Goal: Task Accomplishment & Management: Complete application form

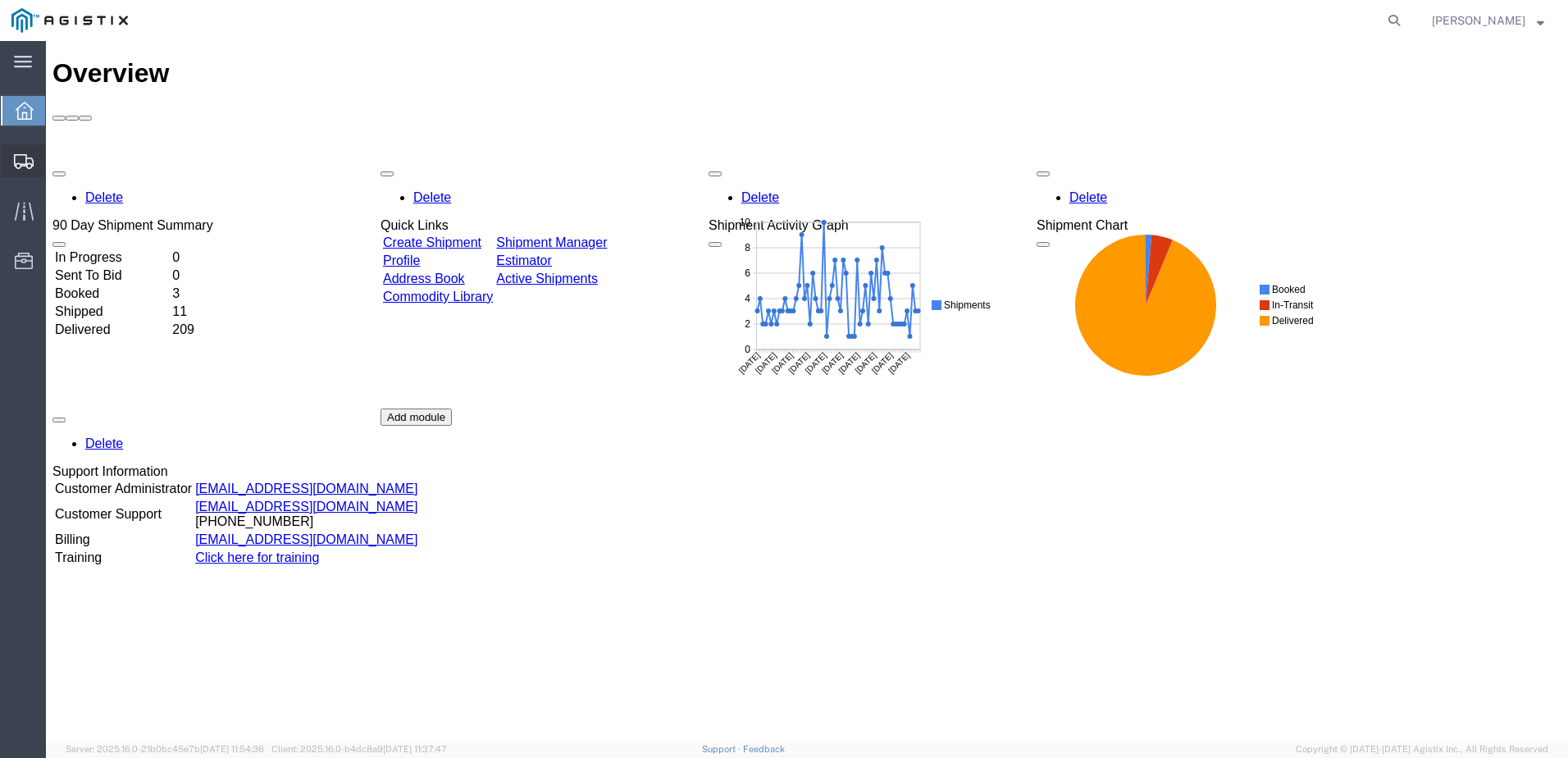
click at [0, 0] on span "Create from Template" at bounding box center [0, 0] width 0 height 0
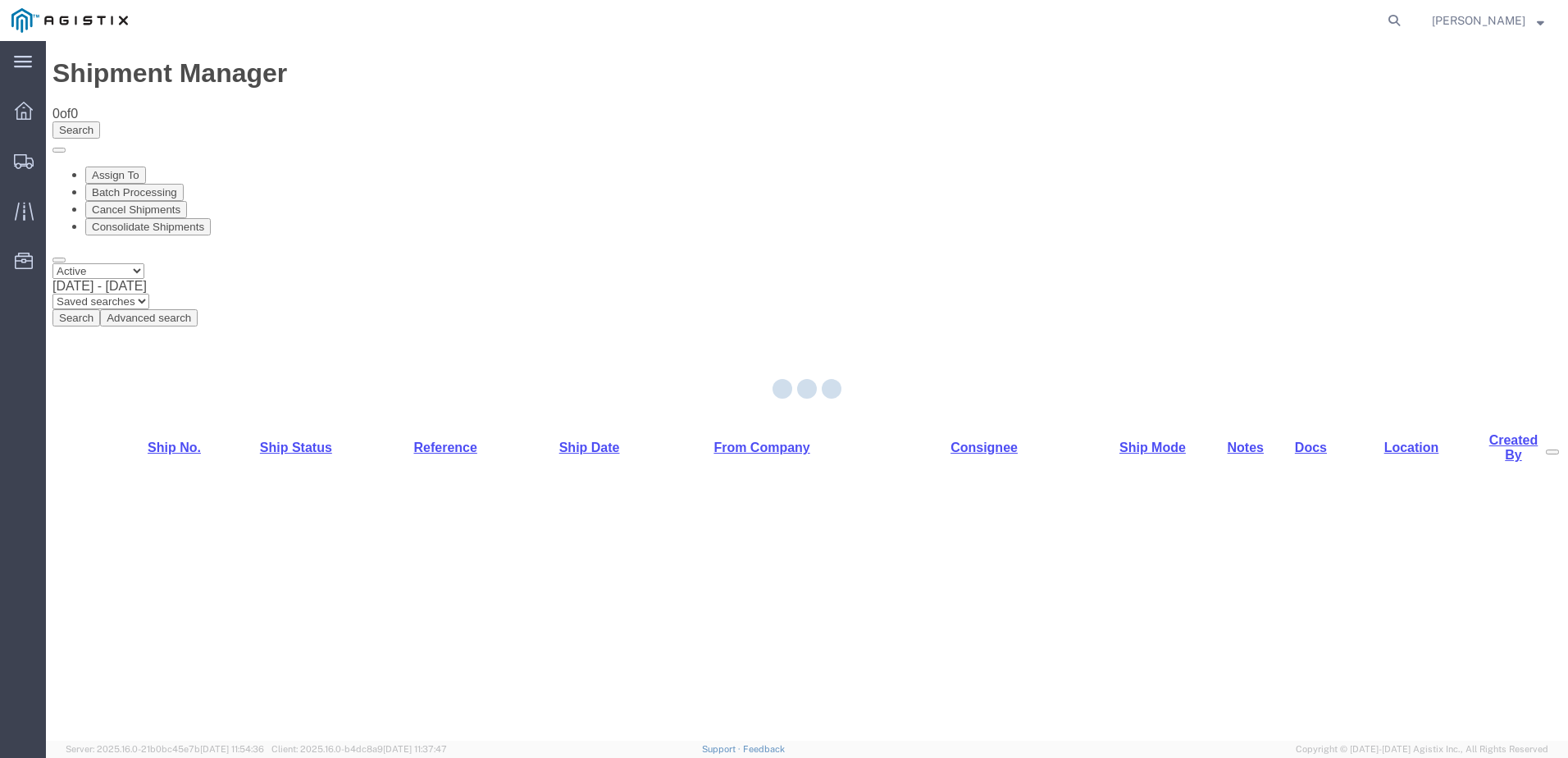
select select "PURCHORD"
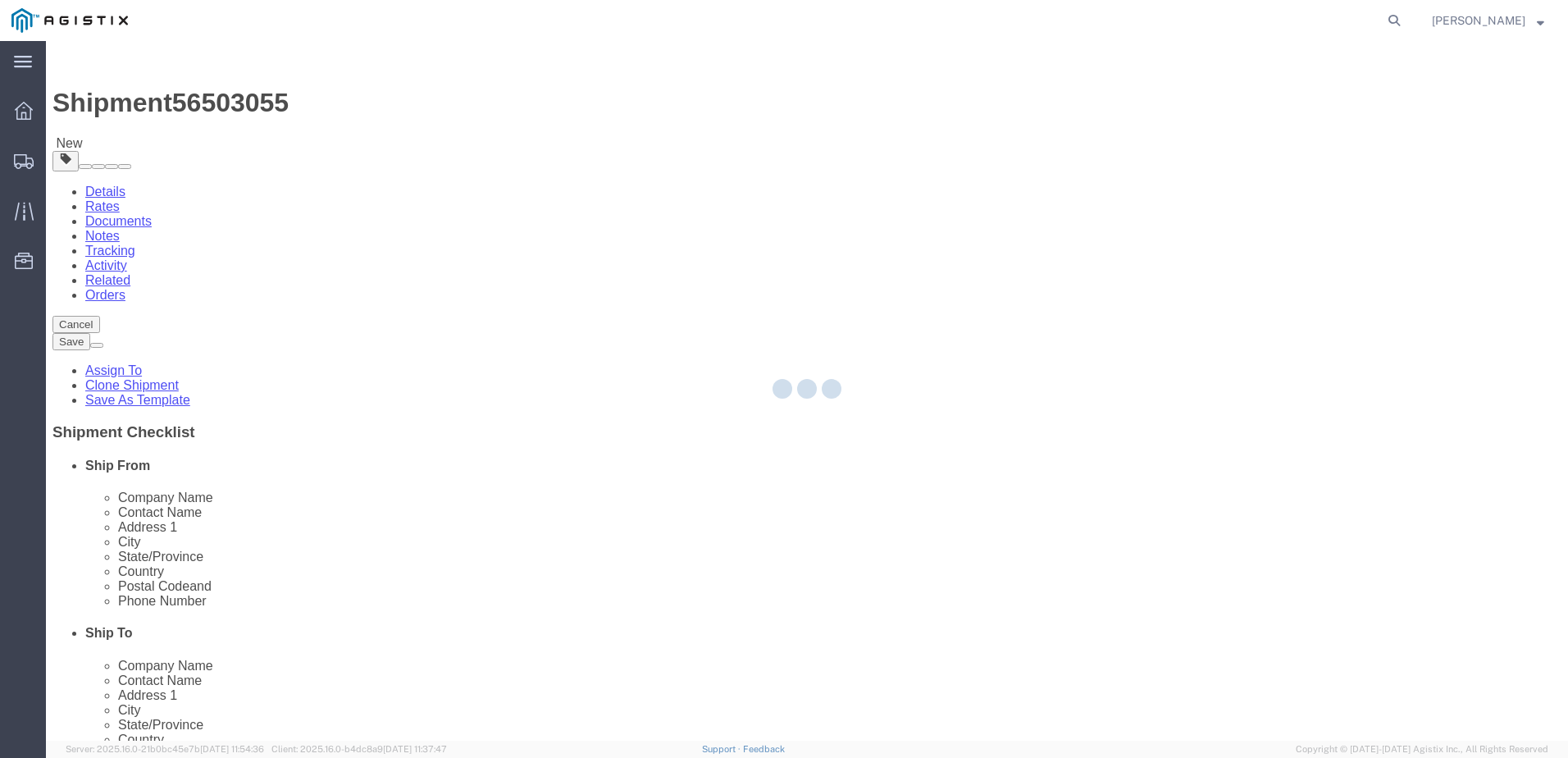
select select
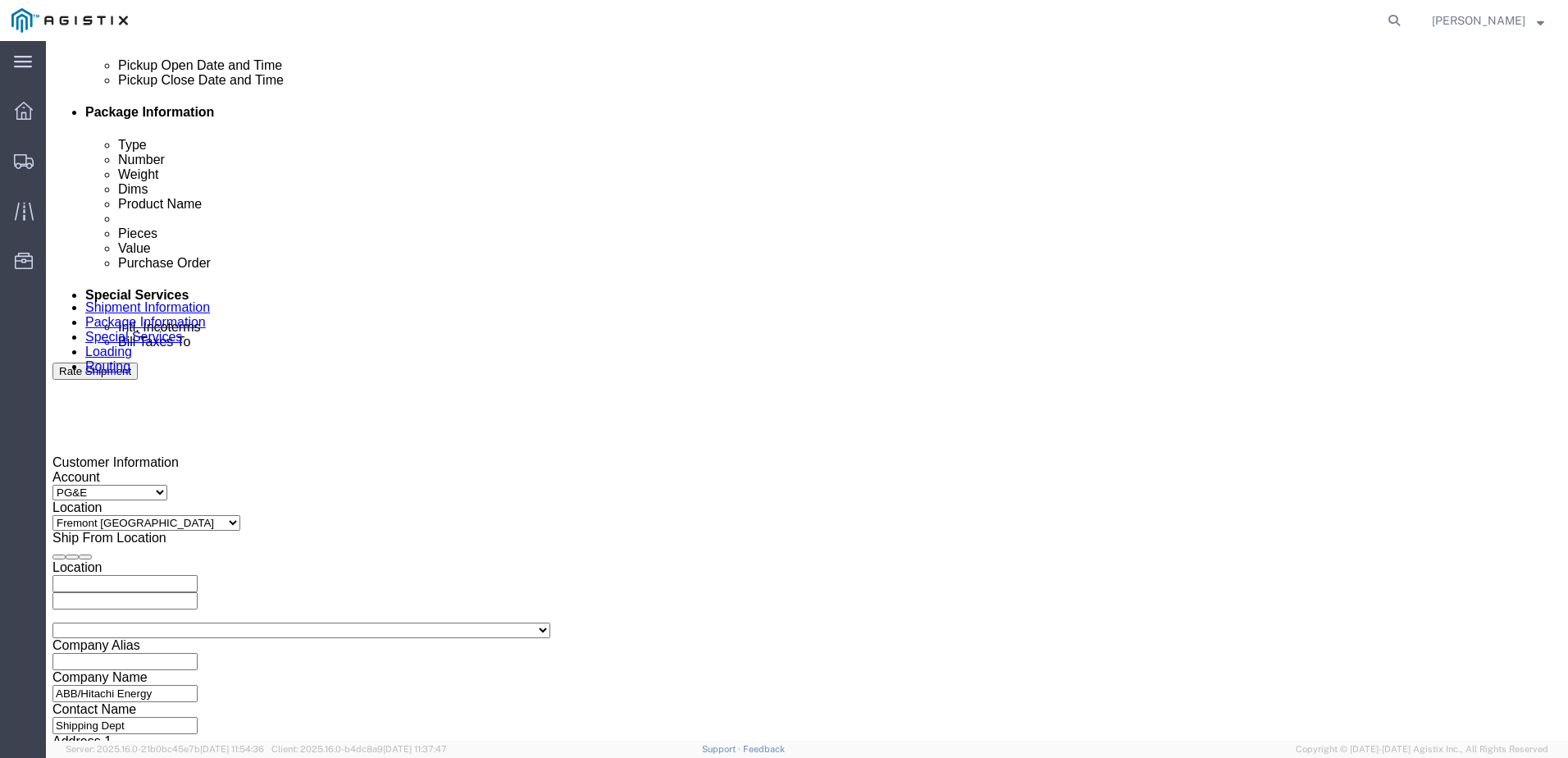
scroll to position [902, 0]
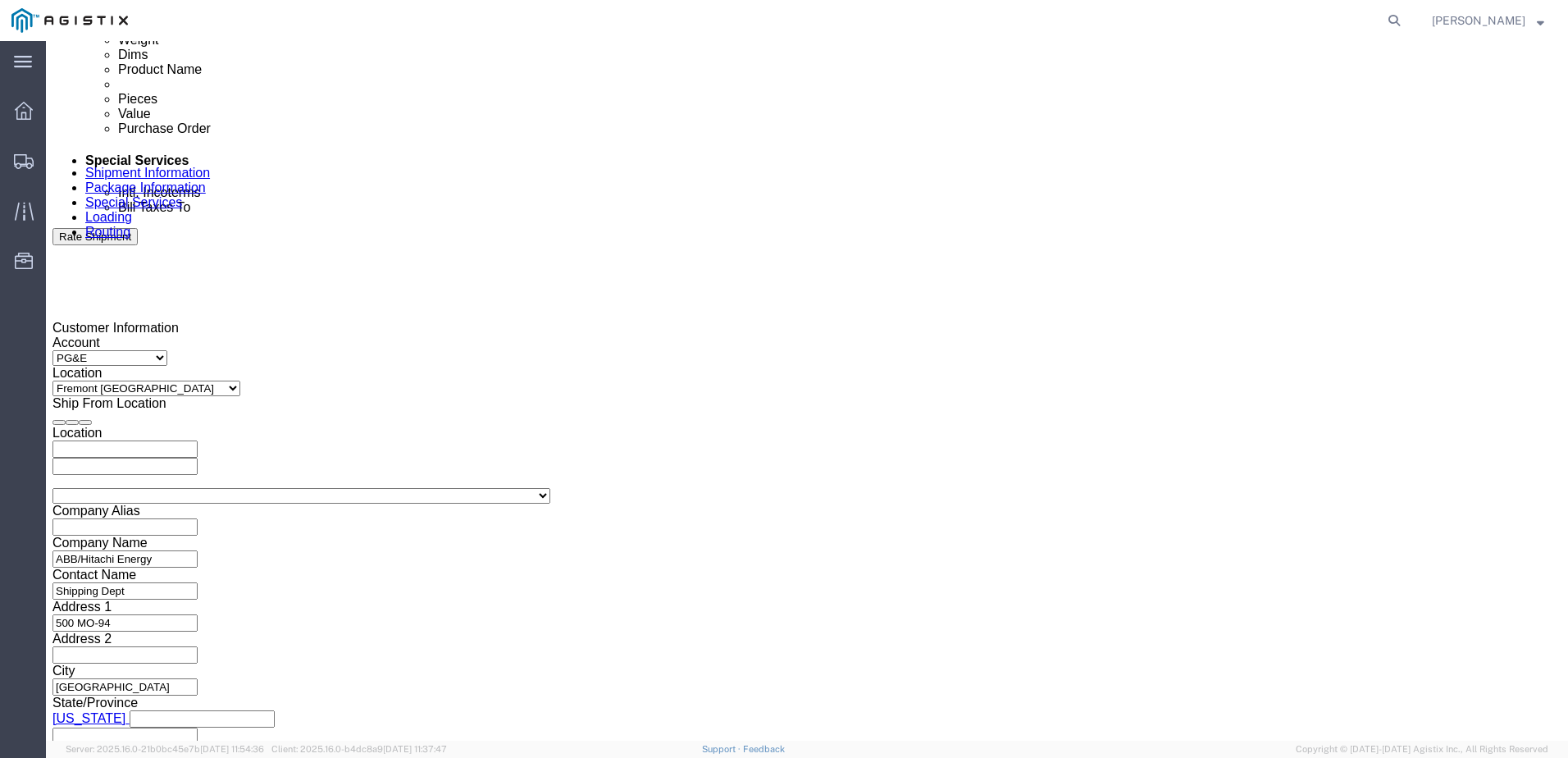
click div
click button "Apply"
click div
click button "Apply"
click input "text"
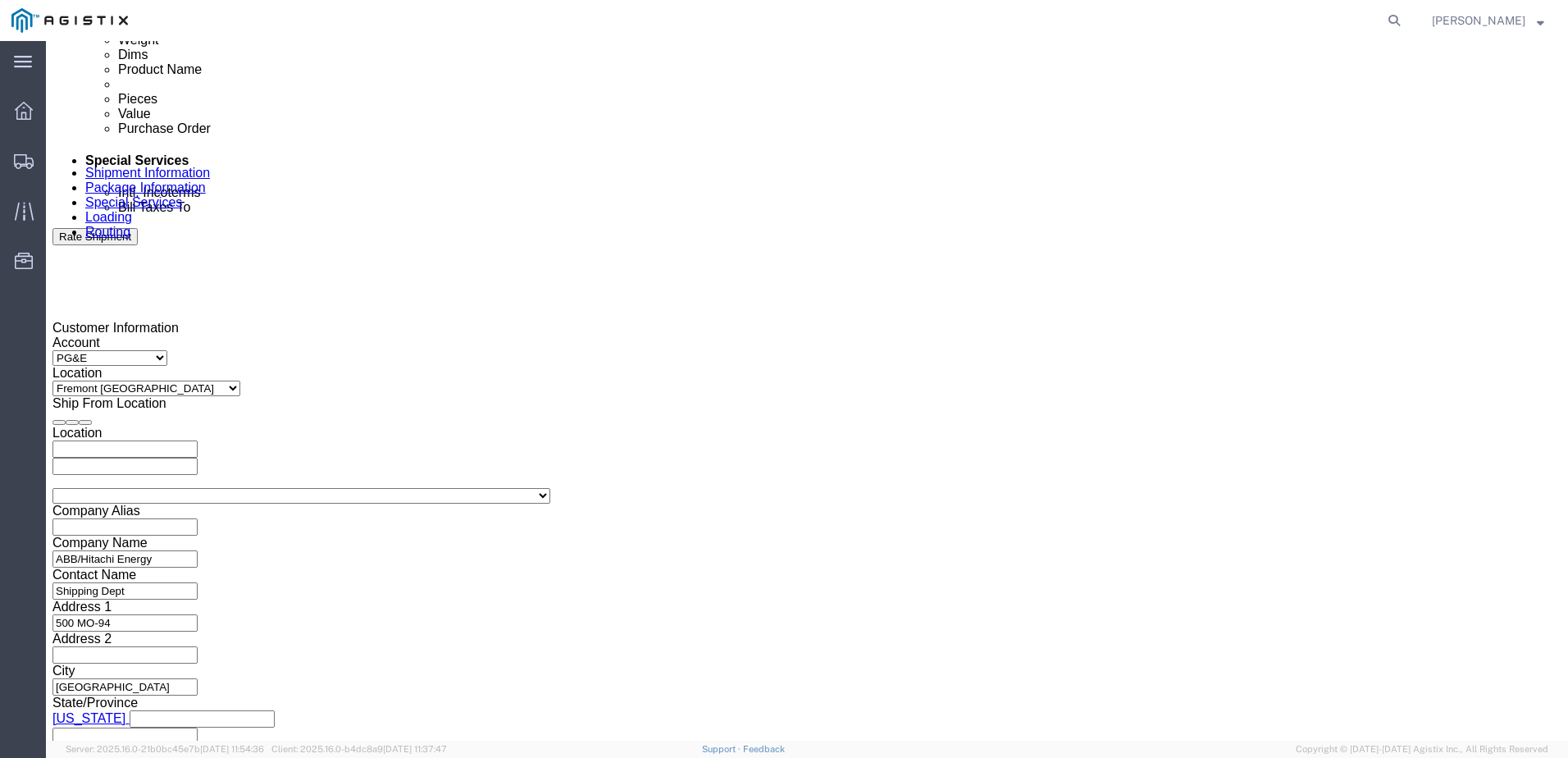
type input "3501383298"
click select "Select Account Type Activity ID Airline Appointment Number ASN Batch Request # …"
select select "BOL"
click select "Select Account Type Activity ID Airline Appointment Number ASN Batch Request # …"
click div "Select Account Type Activity ID Airline Appointment Number ASN Batch Request # …"
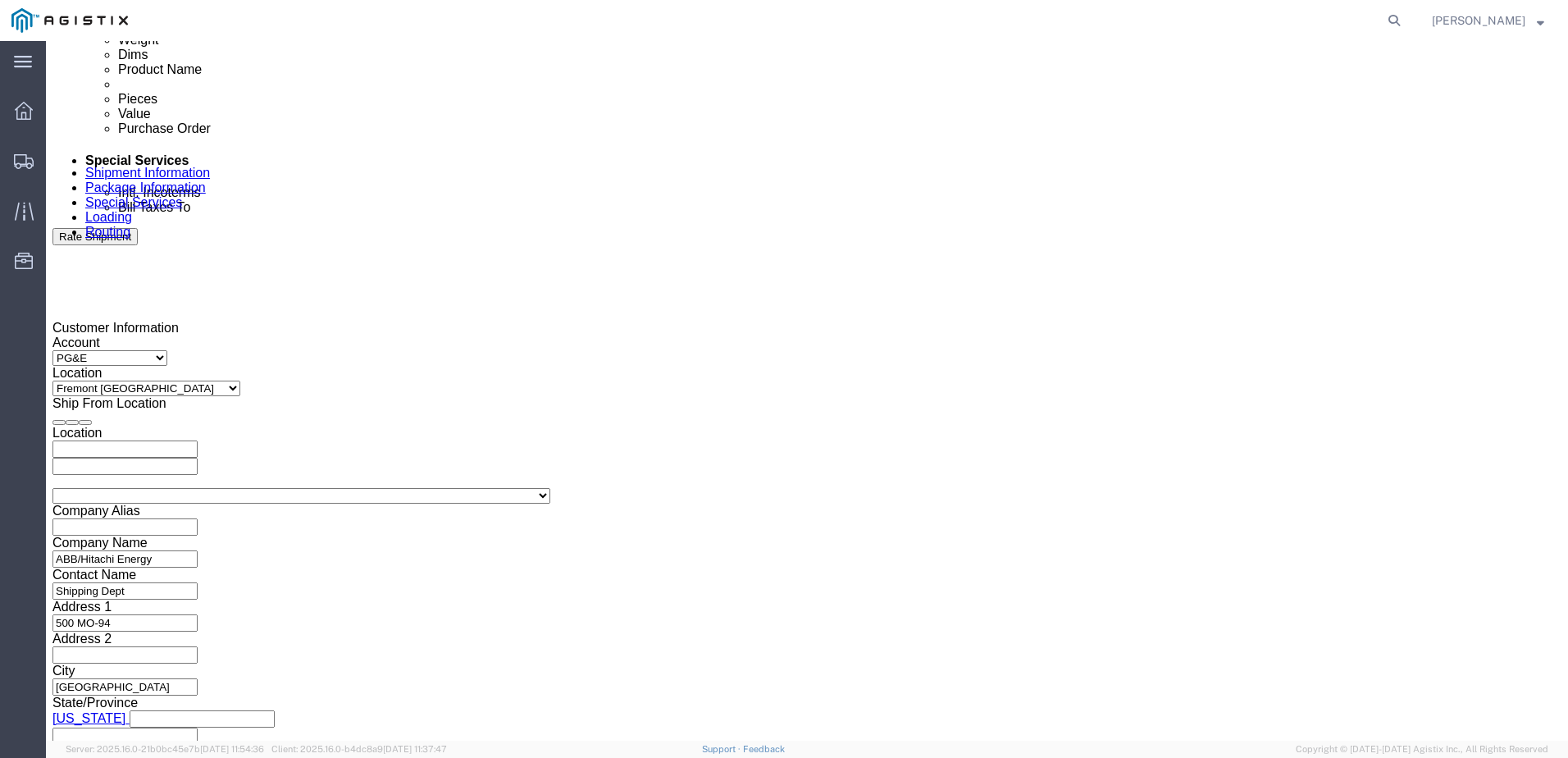
click div "Select Account Type Activity ID Airline Appointment Number ASN Batch Request # …"
click input "text"
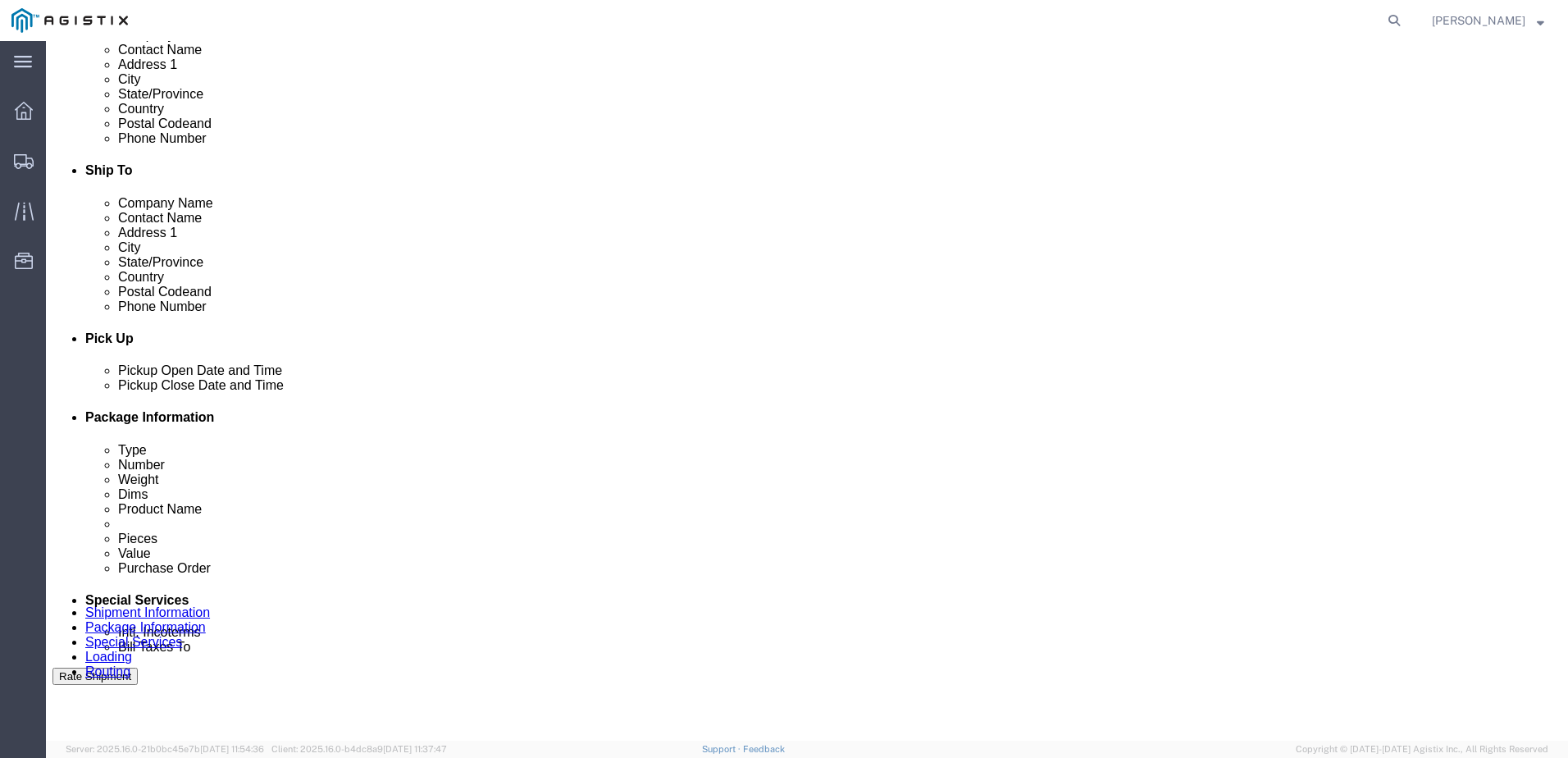
scroll to position [283, 0]
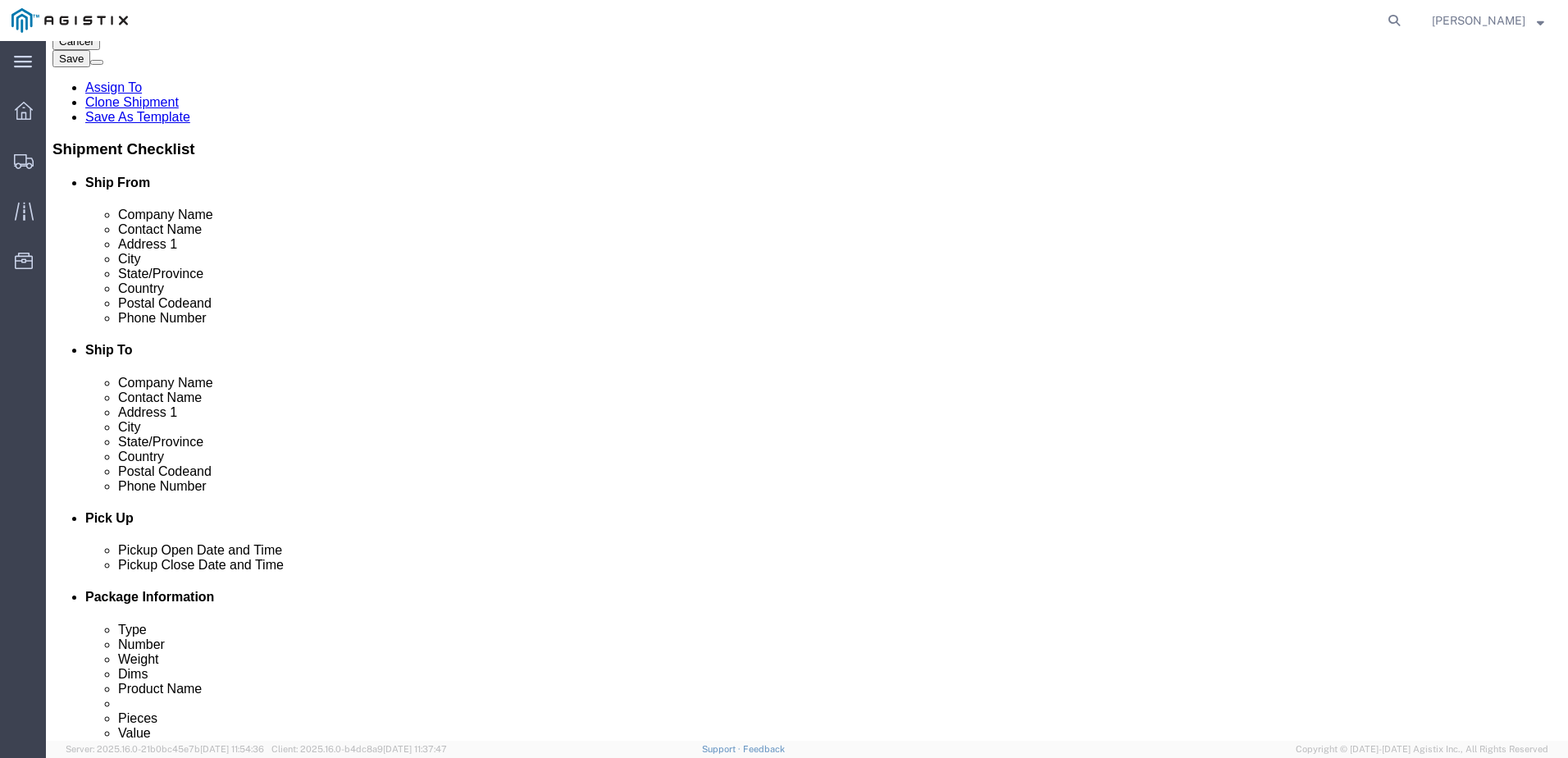
type input "JC00025B8"
drag, startPoint x: 142, startPoint y: 21, endPoint x: 221, endPoint y: 19, distance: 79.0
click span "56503055"
copy span "56503055"
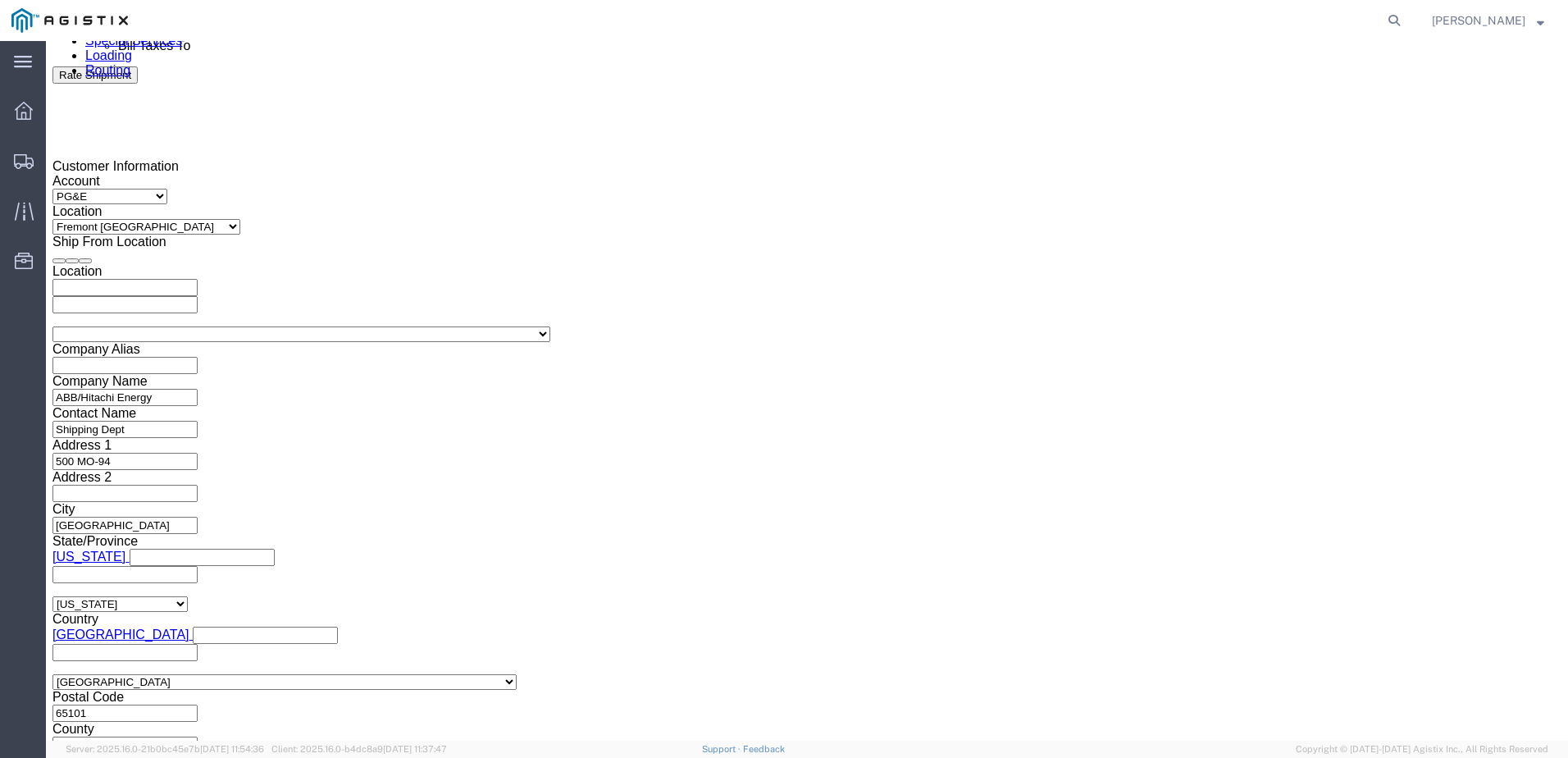
scroll to position [1104, 0]
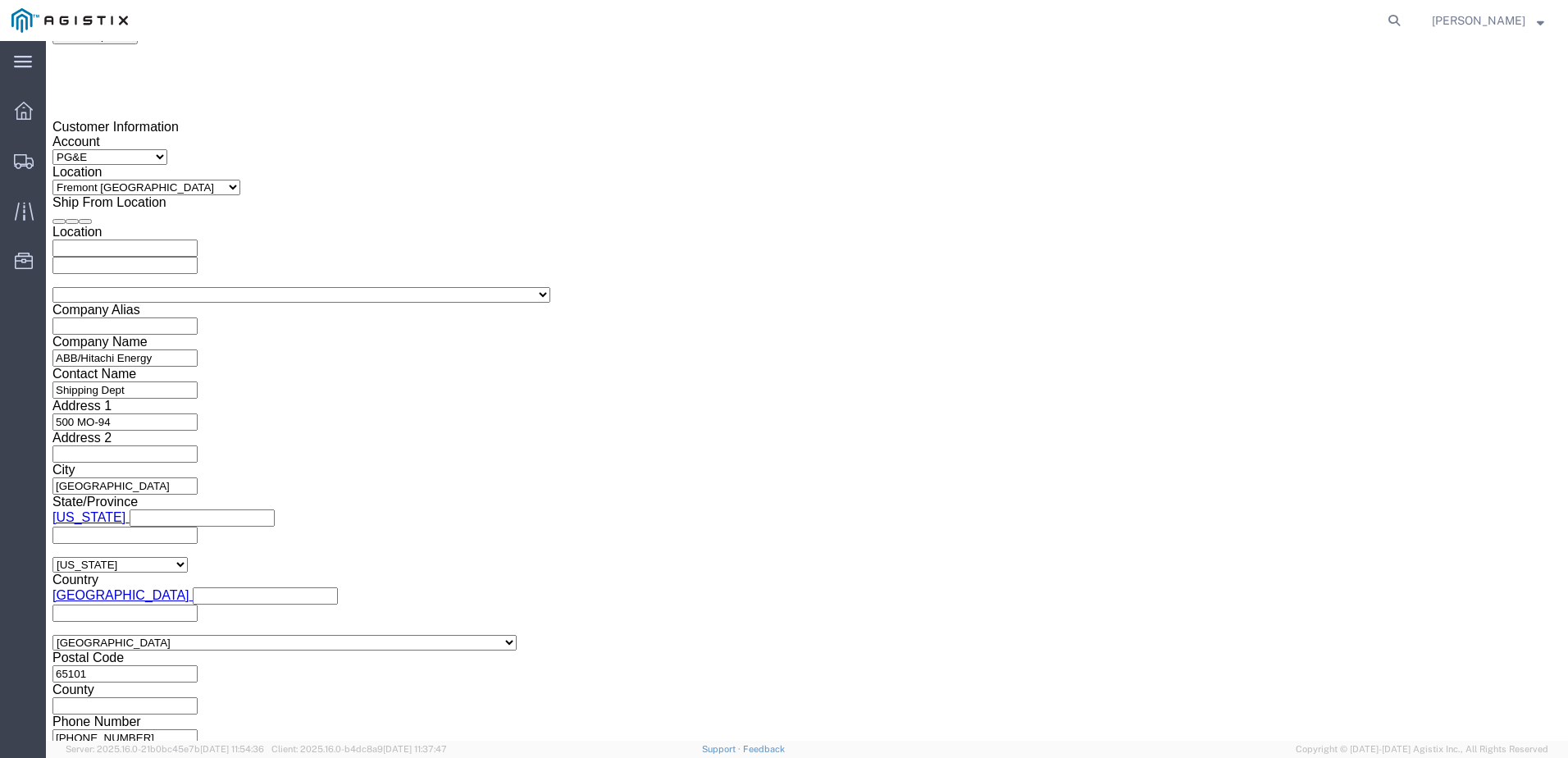
click button "Continue"
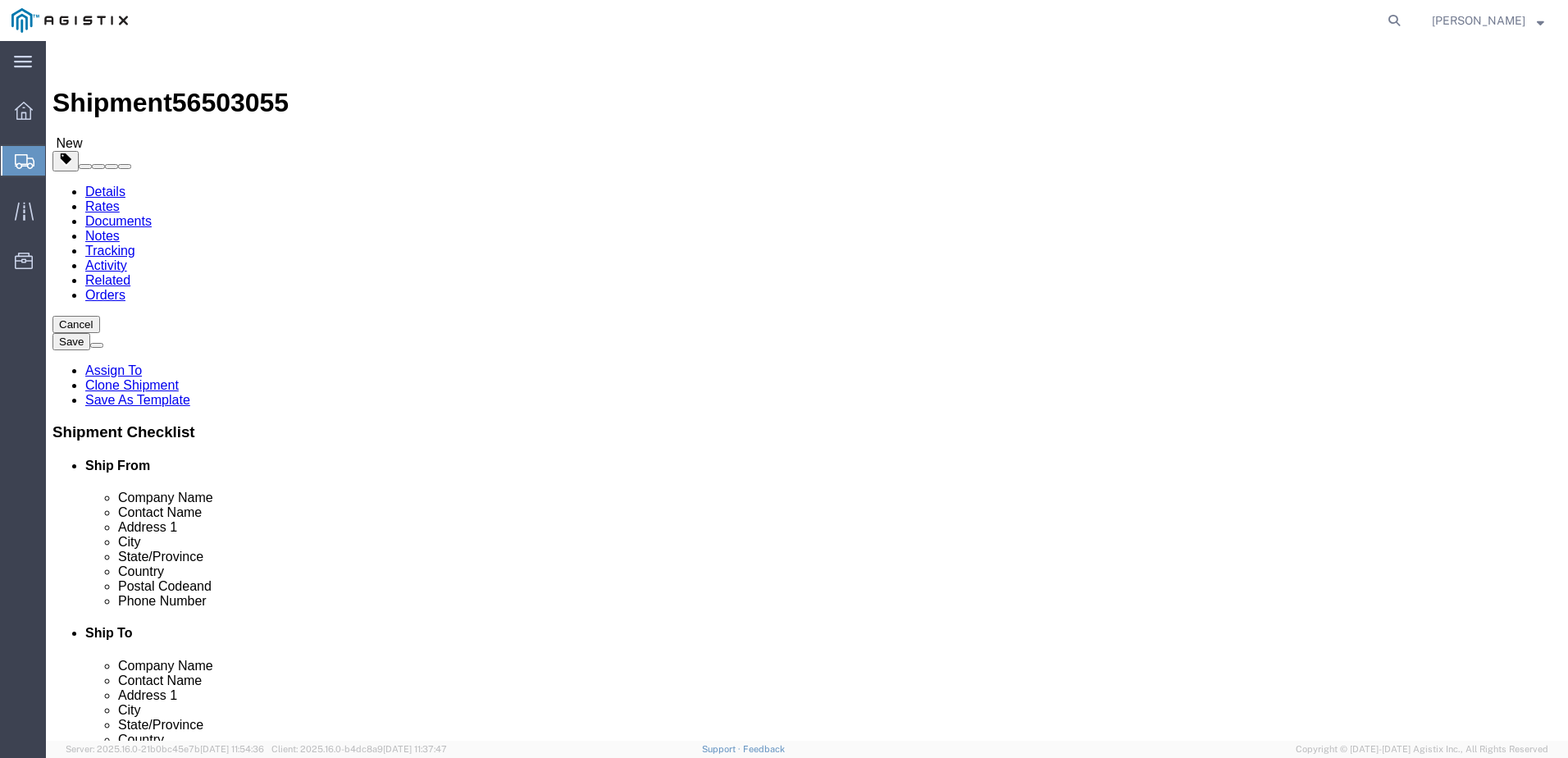
click input "text"
type input "1"
type input "4"
type input "348"
type input "72"
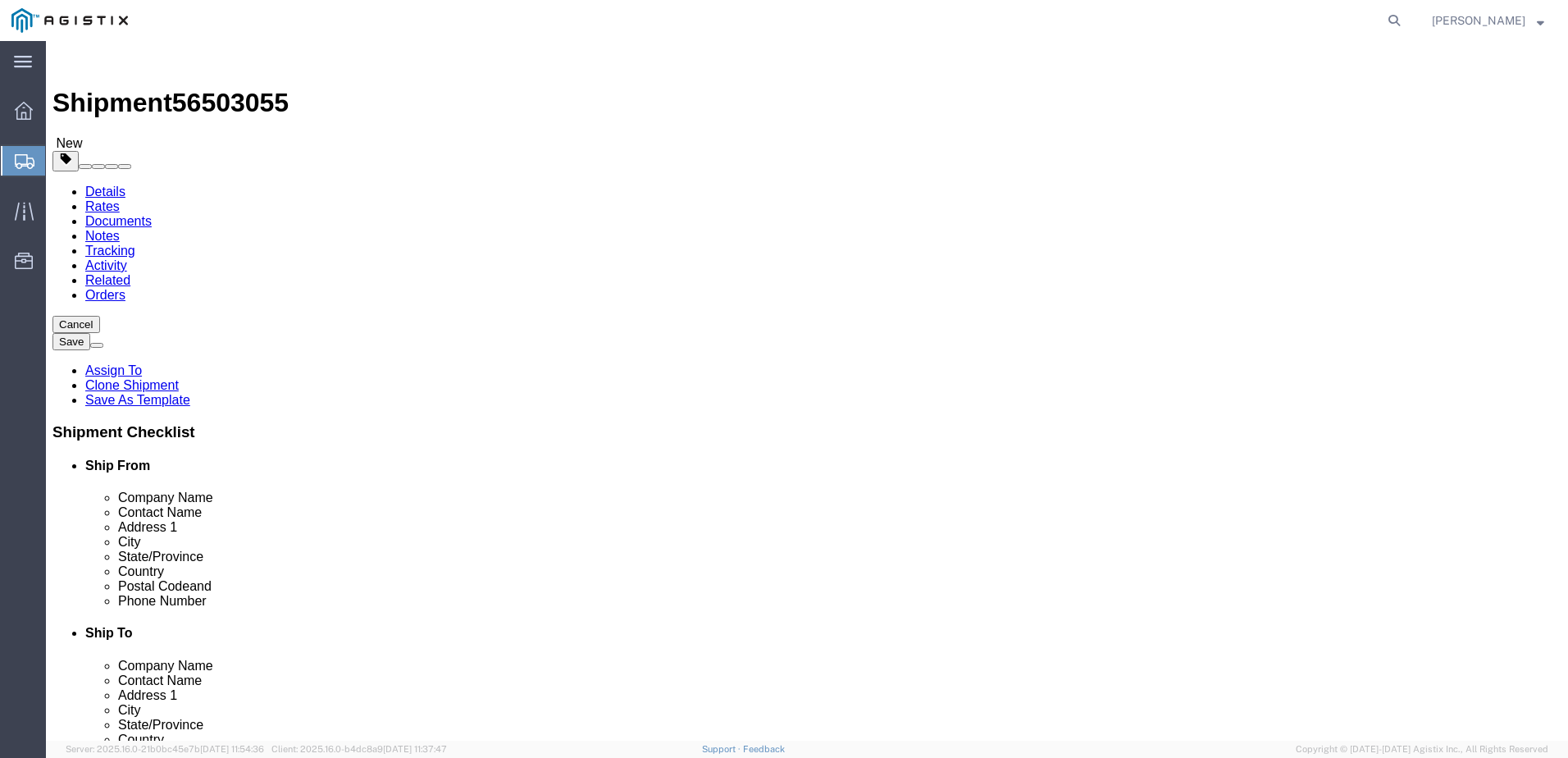
type input "72"
type input "42780.00"
click dd "0.00 Each"
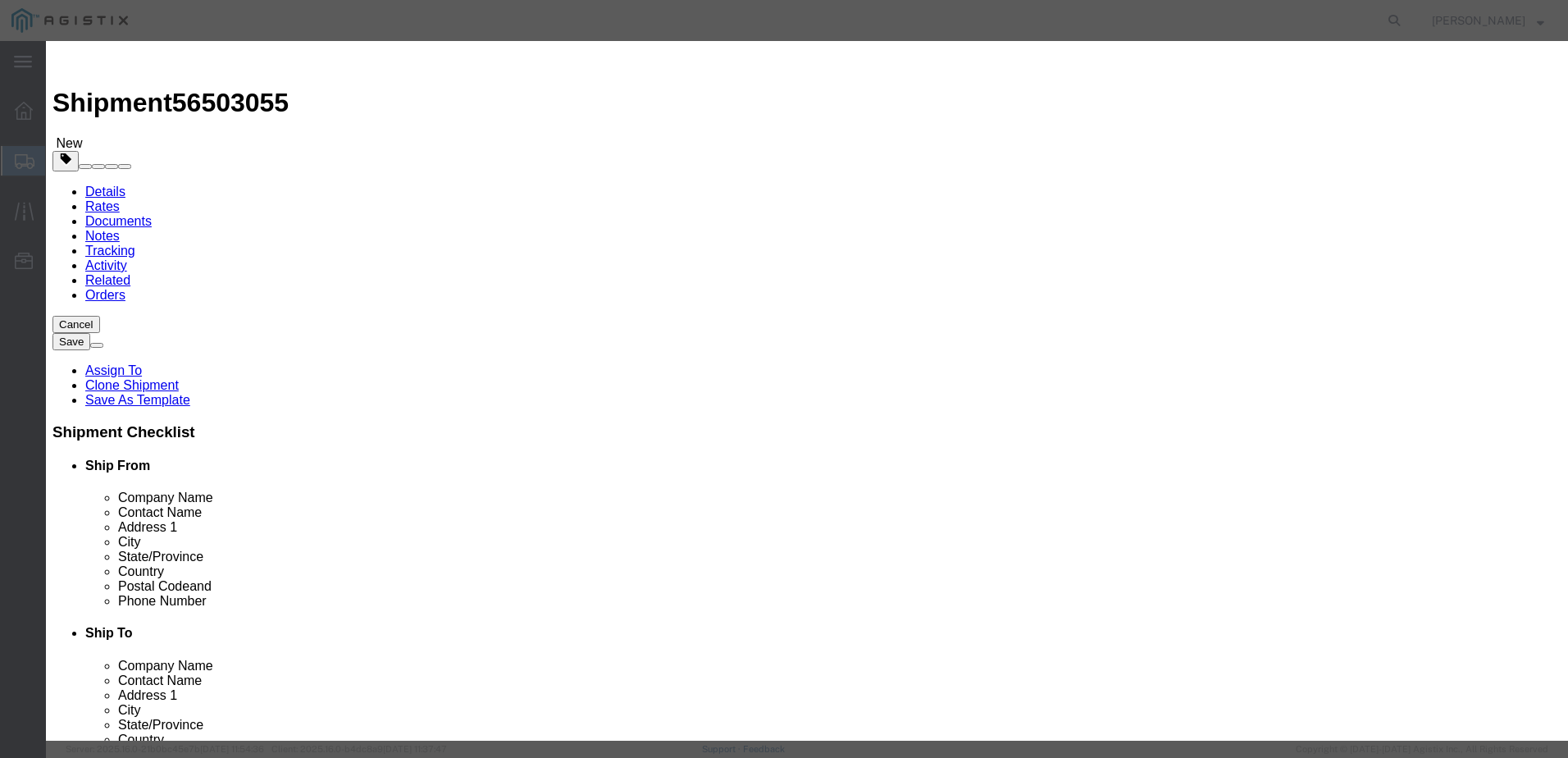
drag, startPoint x: 499, startPoint y: 157, endPoint x: 282, endPoint y: 171, distance: 217.5
click div "Commodity library Product Name TRANSFORMERS Pieces 0.00 Select Bag Barrels 100B…"
type input "4"
click button "Save & Close"
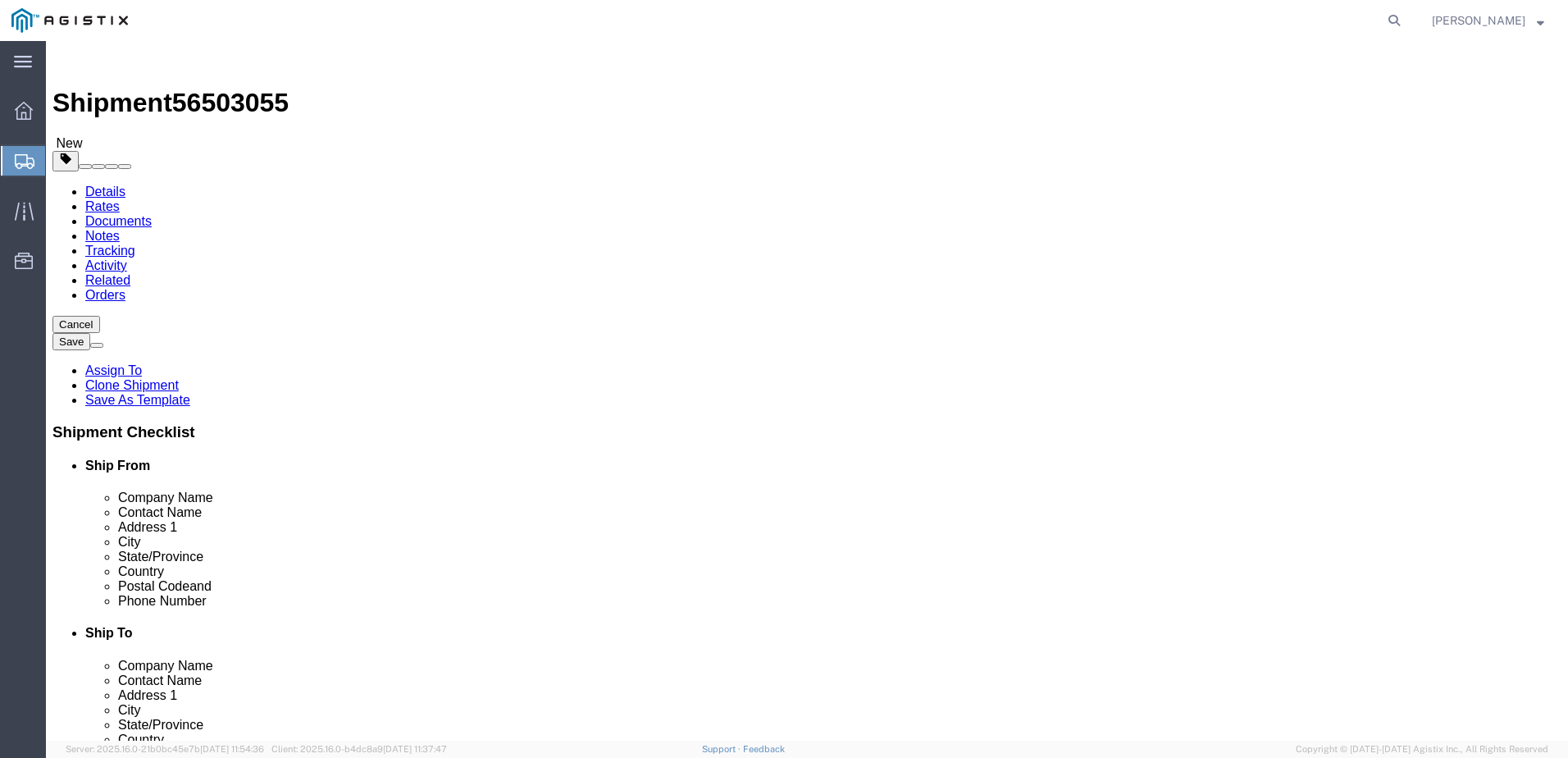
click link "Documents"
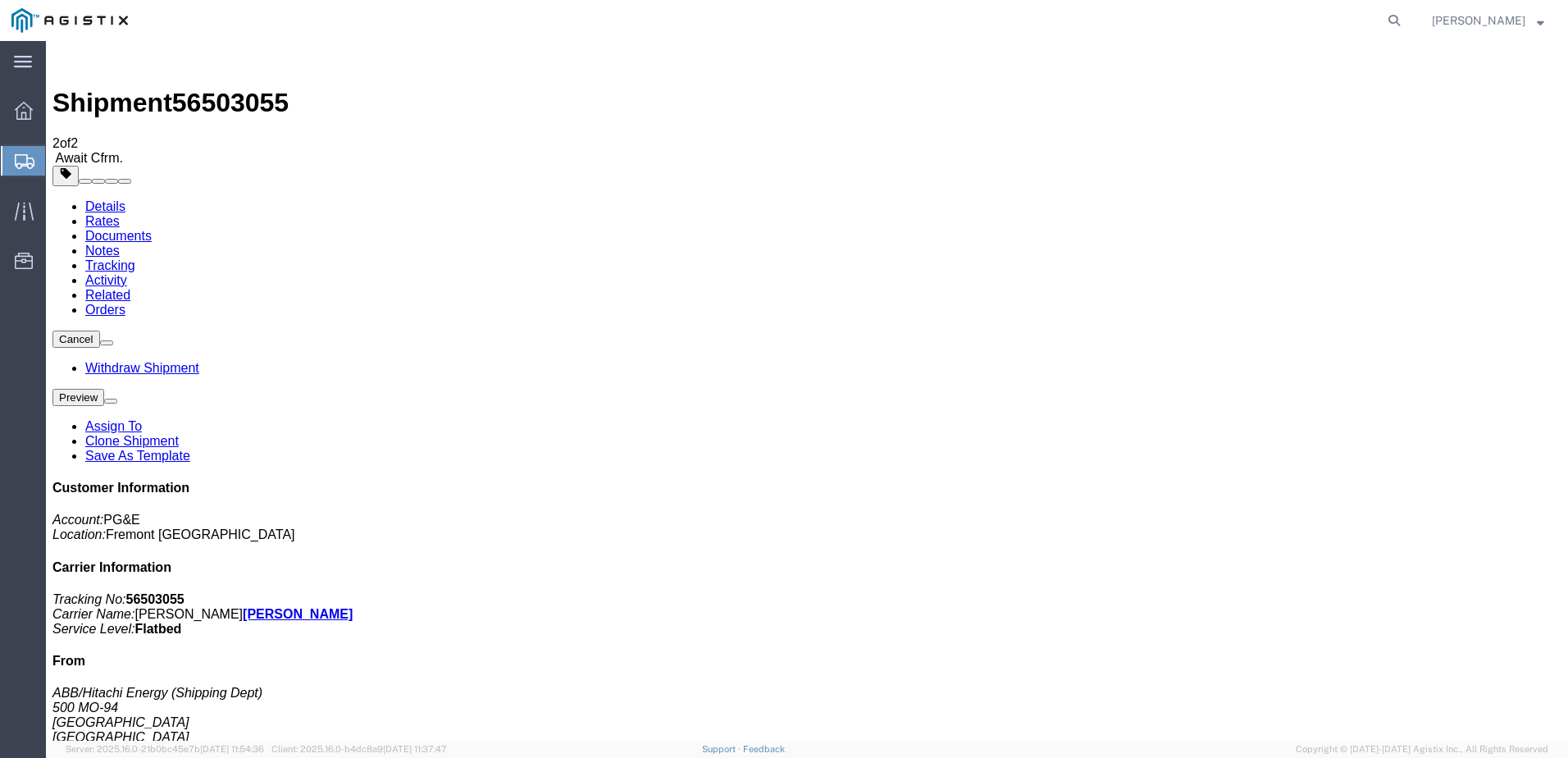
click at [0, 0] on span "Create from Template" at bounding box center [0, 0] width 0 height 0
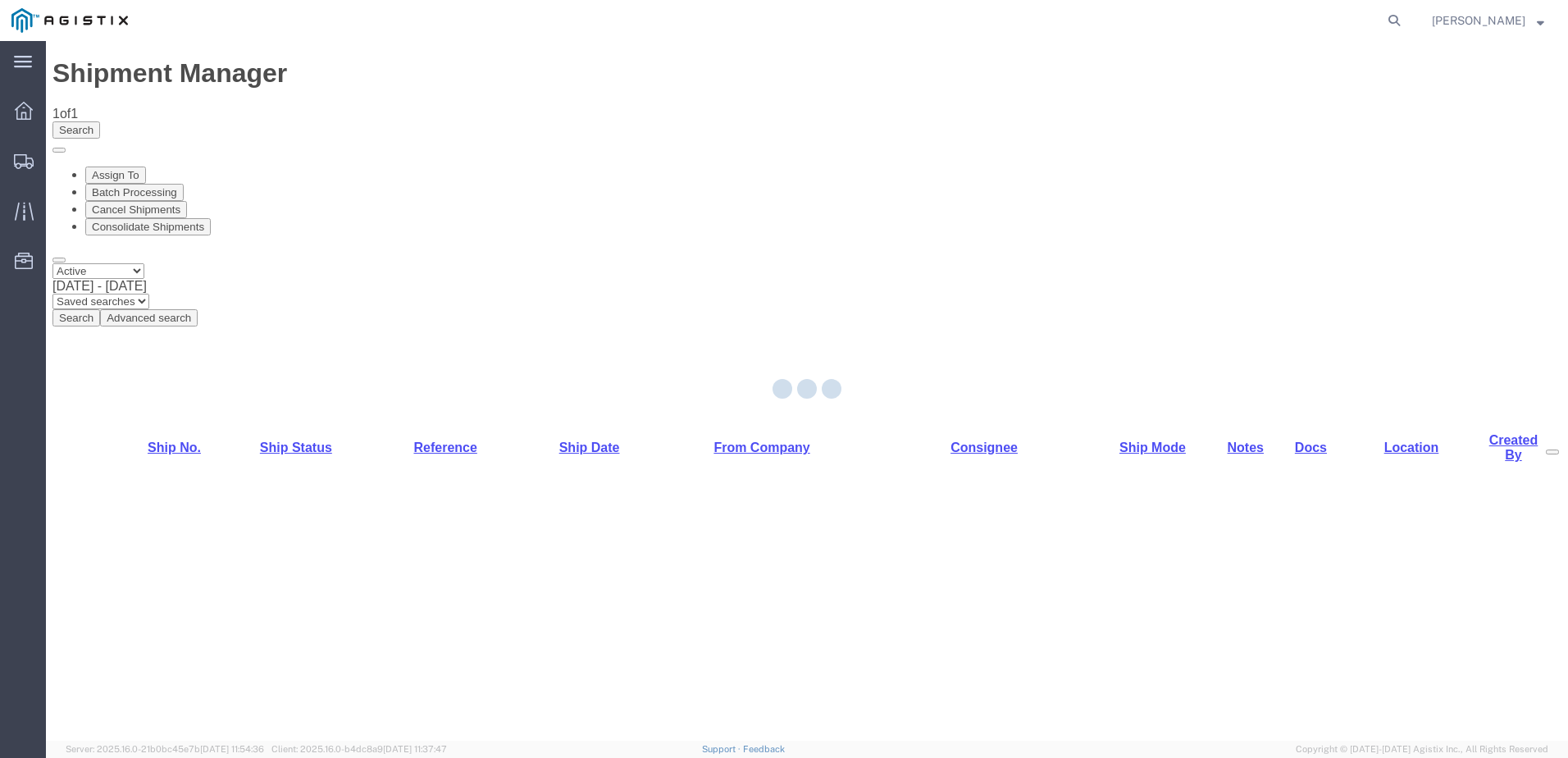
select select "PURCHORD"
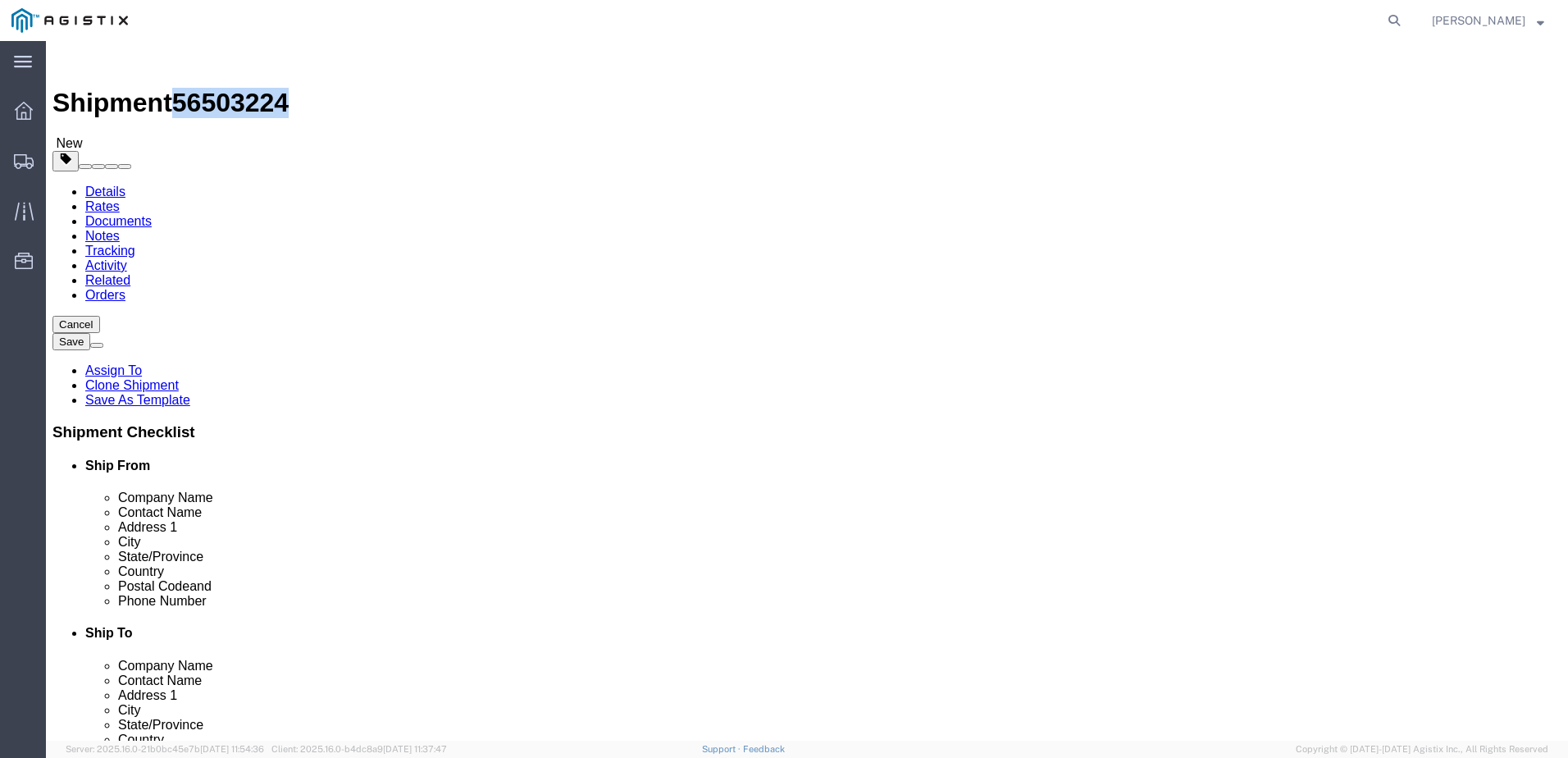
drag, startPoint x: 140, startPoint y: 21, endPoint x: 221, endPoint y: 27, distance: 81.2
click span "56503224"
copy span "56503224"
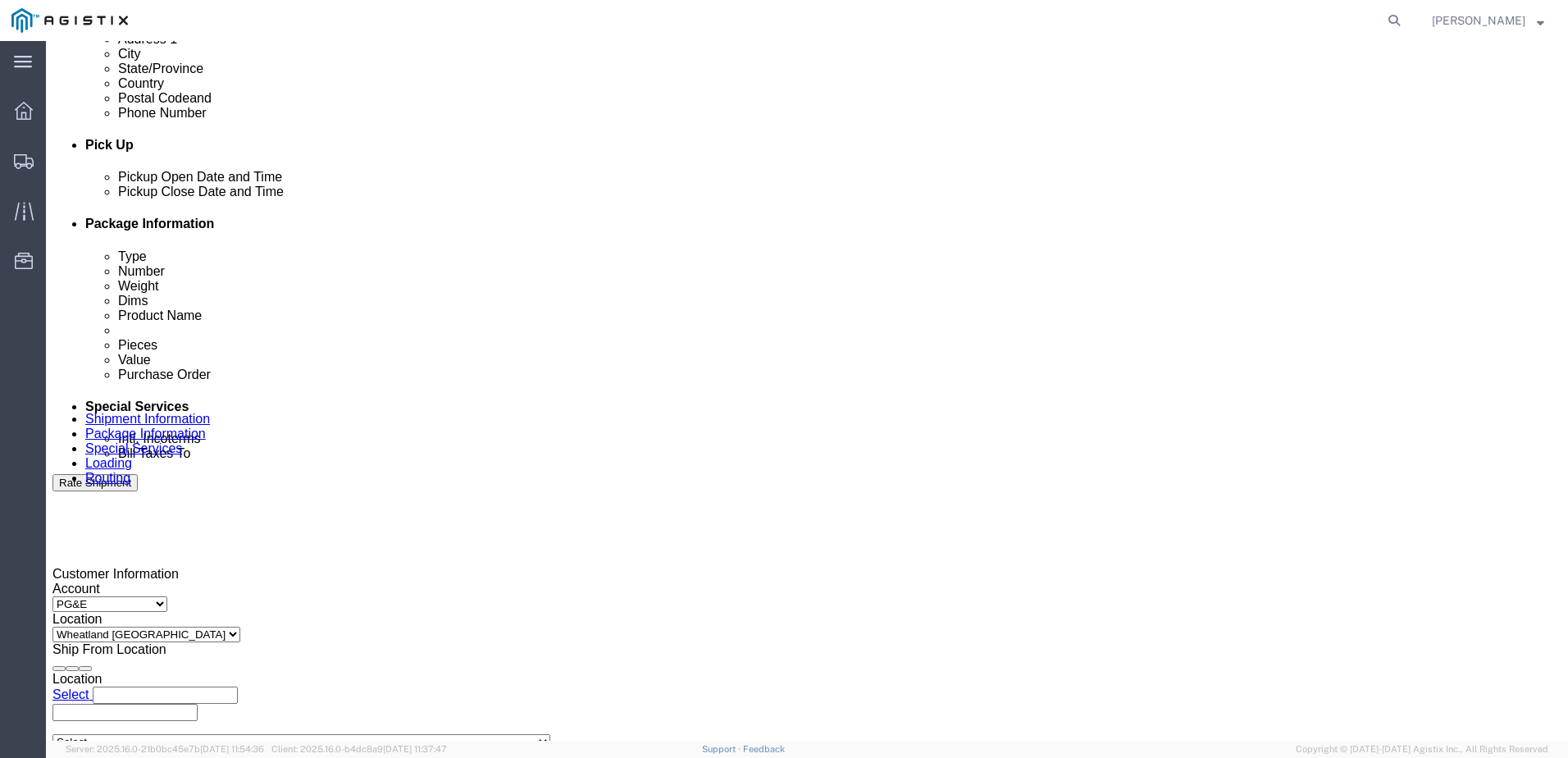
drag, startPoint x: 758, startPoint y: 589, endPoint x: 751, endPoint y: 543, distance: 46.5
click div
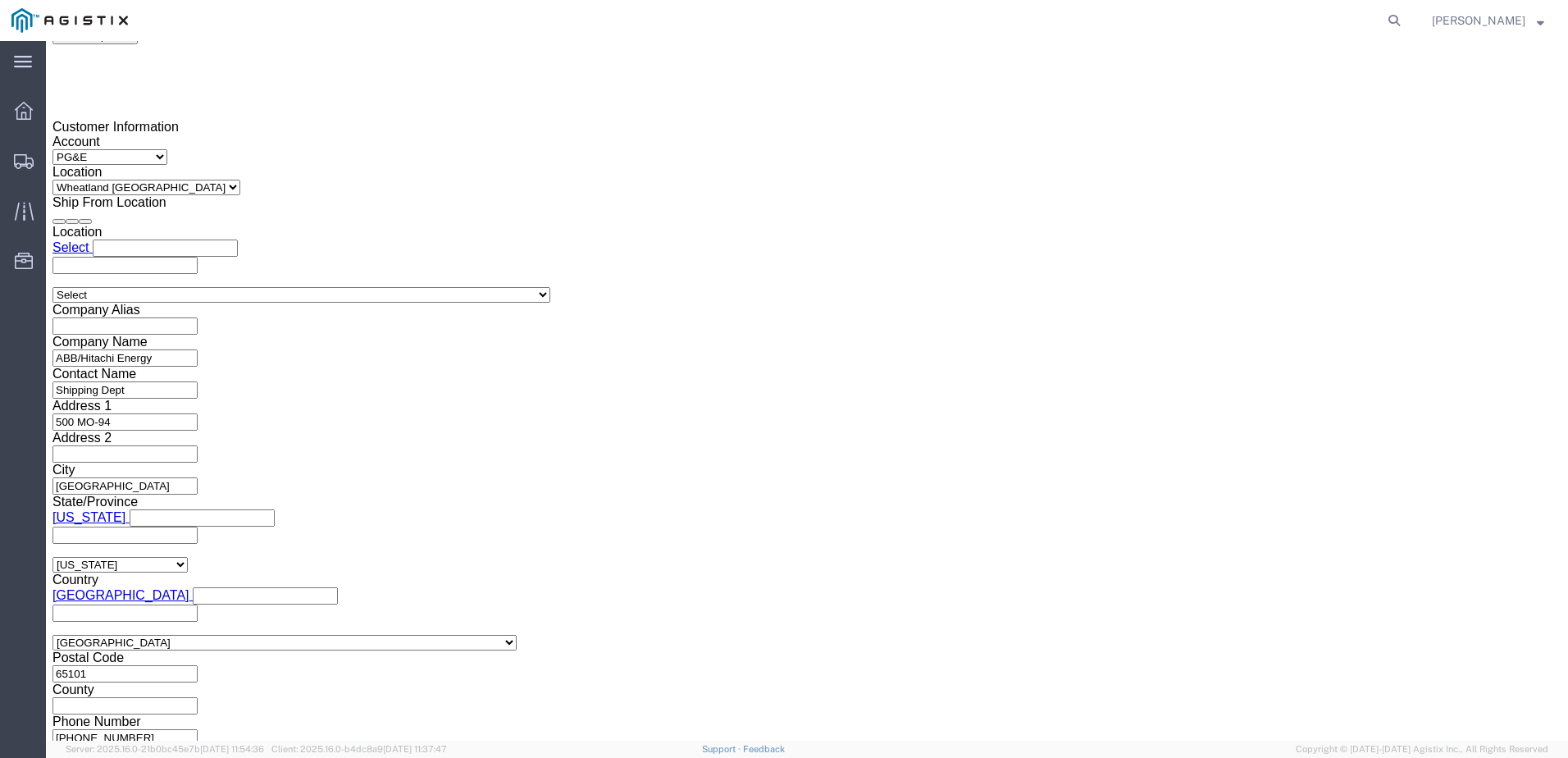
click button "Apply"
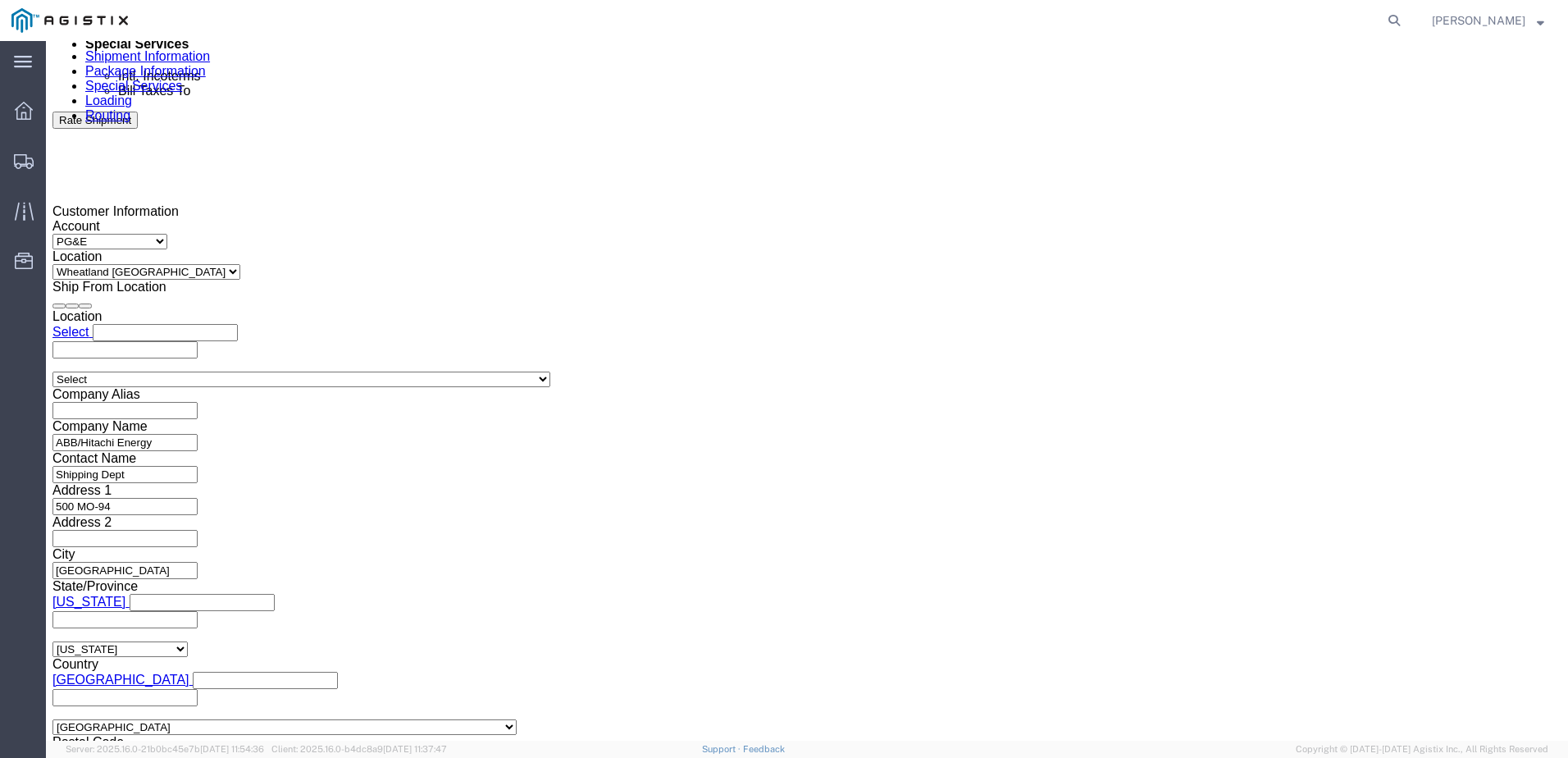
scroll to position [939, 0]
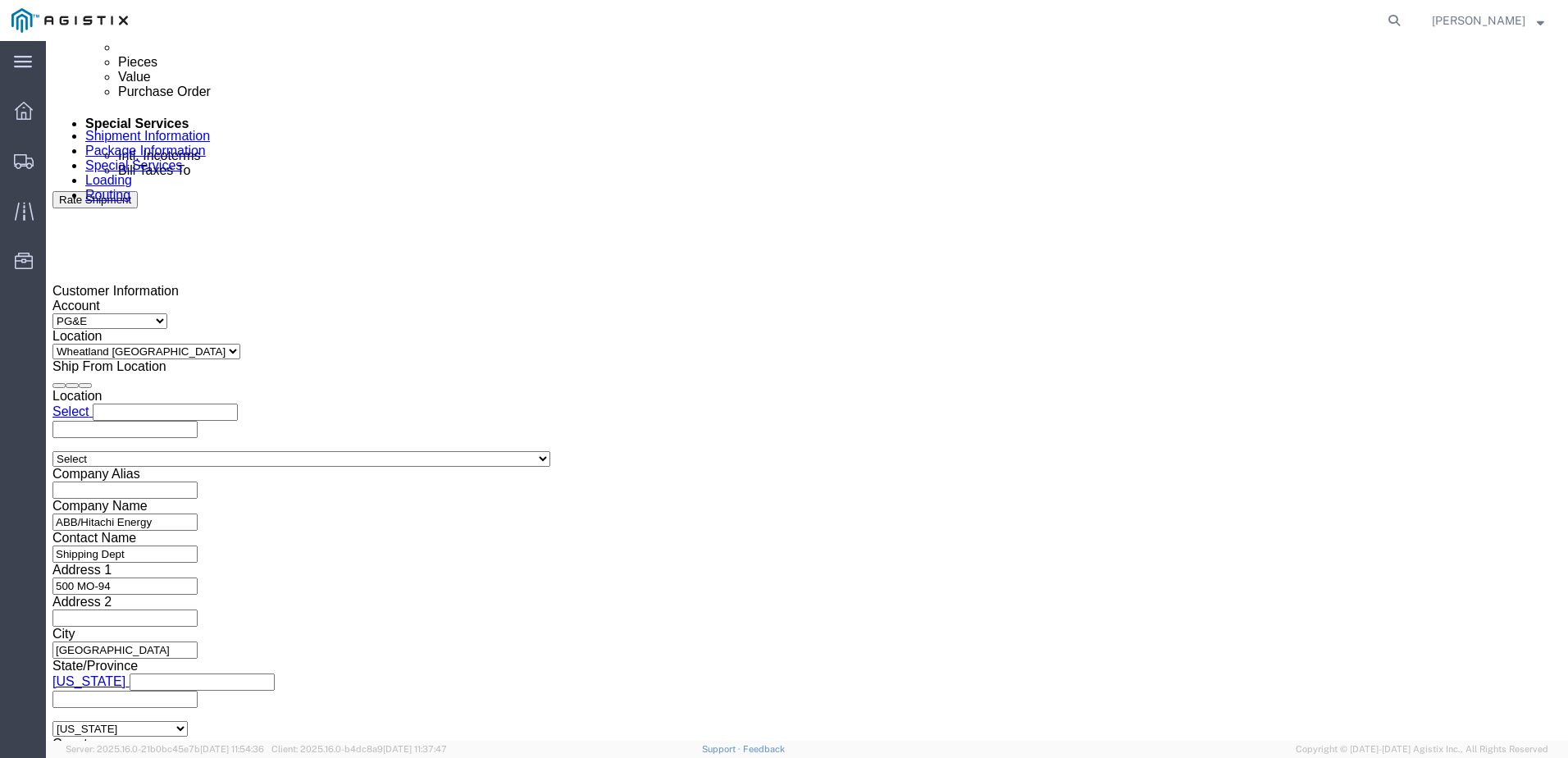
click div
click button "Apply"
click input "text"
type input "3501394625"
drag, startPoint x: 481, startPoint y: 469, endPoint x: 490, endPoint y: 469, distance: 9.0
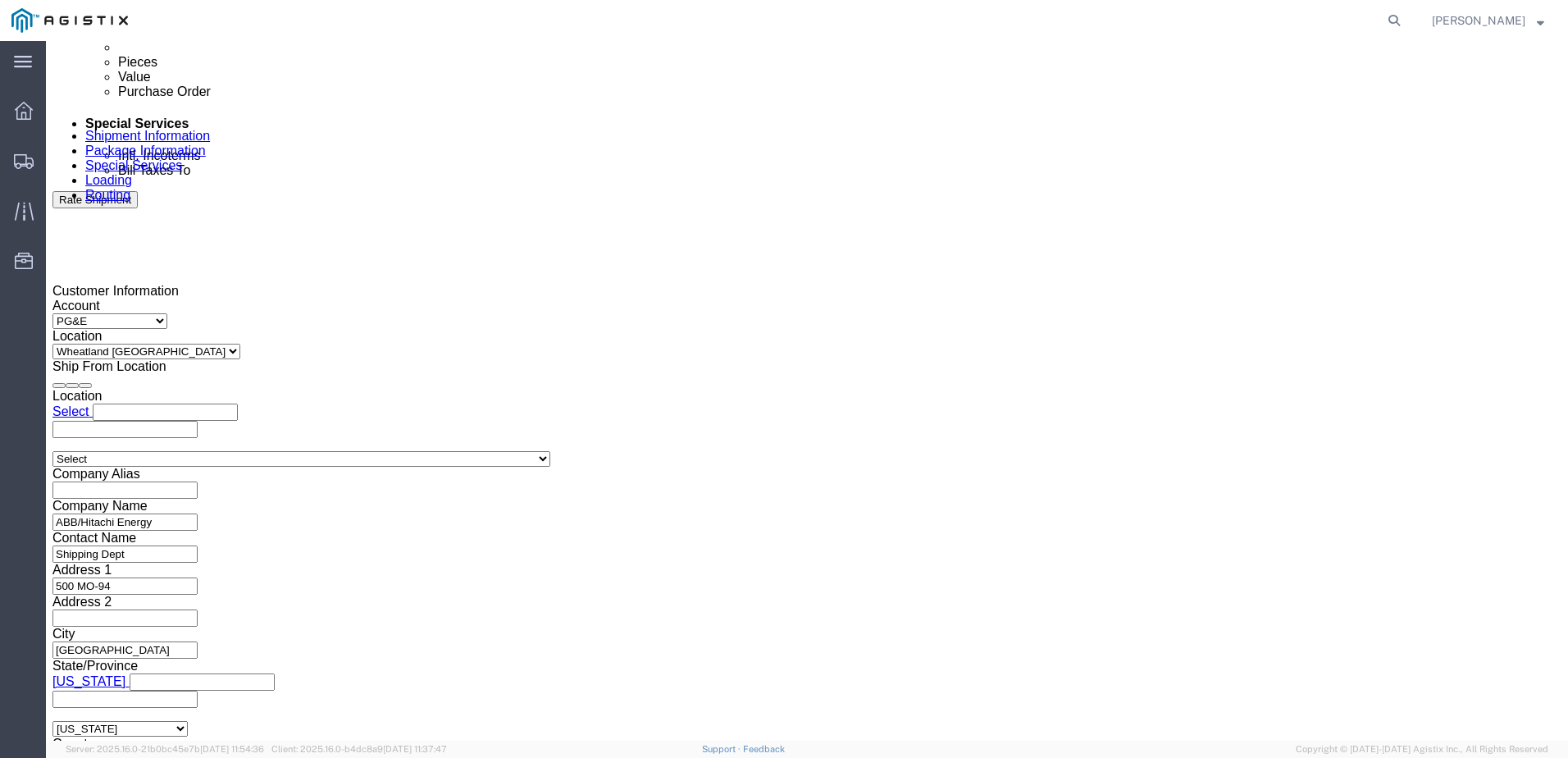
click select "Select Account Type Activity ID Airline Appointment Number ASN Batch Request # …"
select select "BOL"
click select "Select Account Type Activity ID Airline Appointment Number ASN Batch Request # …"
click input "text"
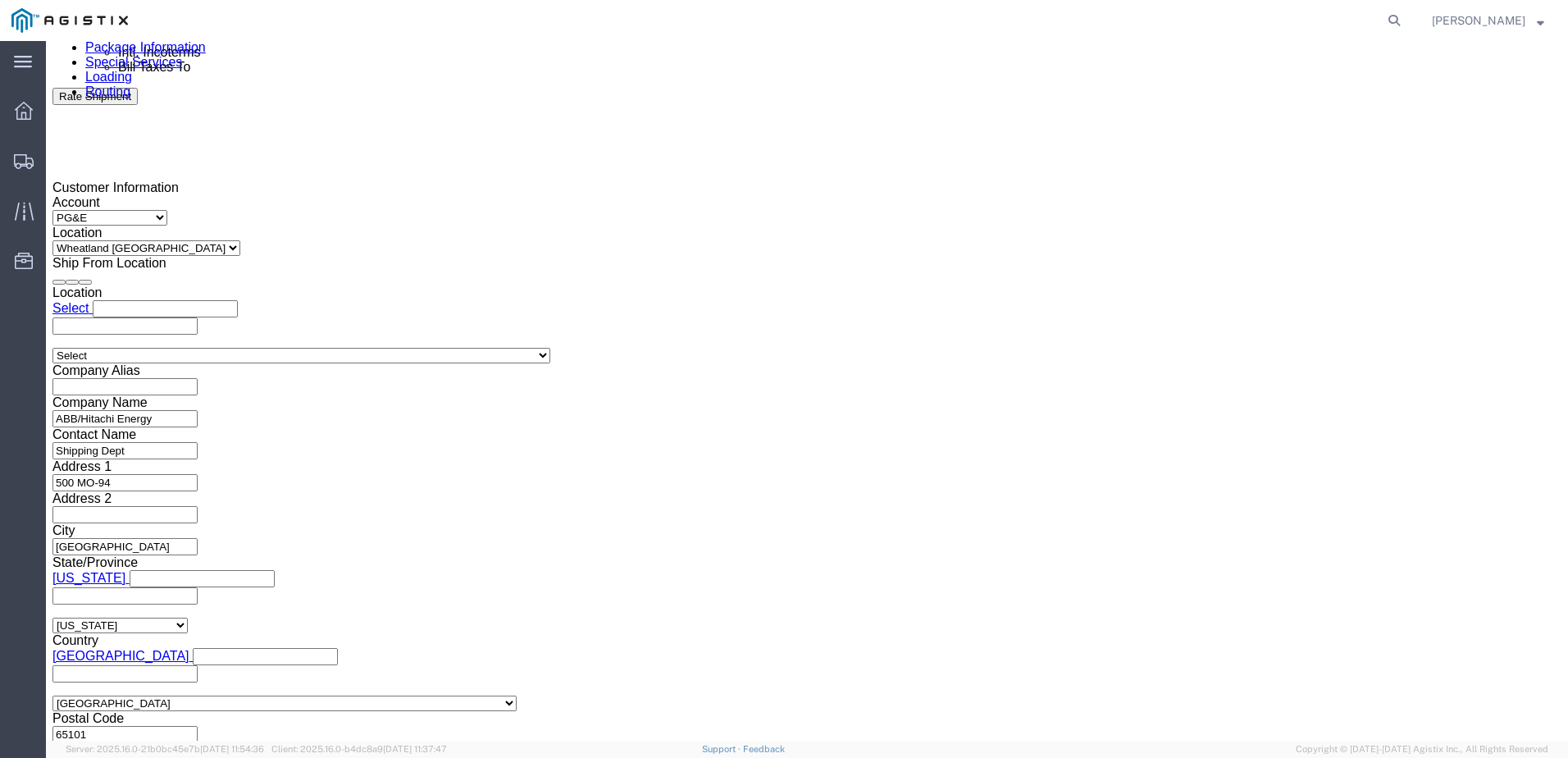
scroll to position [1104, 0]
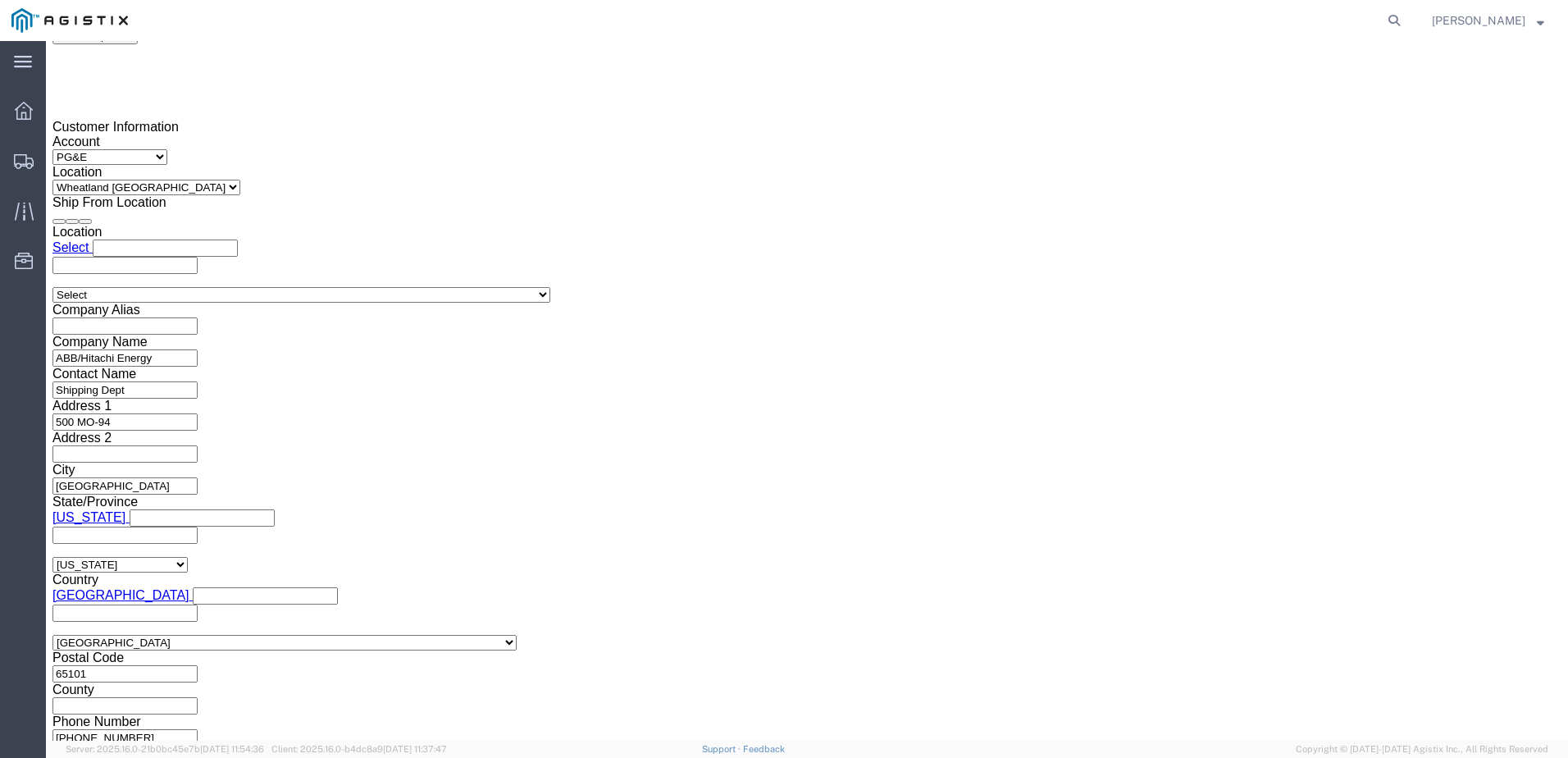
type input "JC00025B9"
click button "Continue"
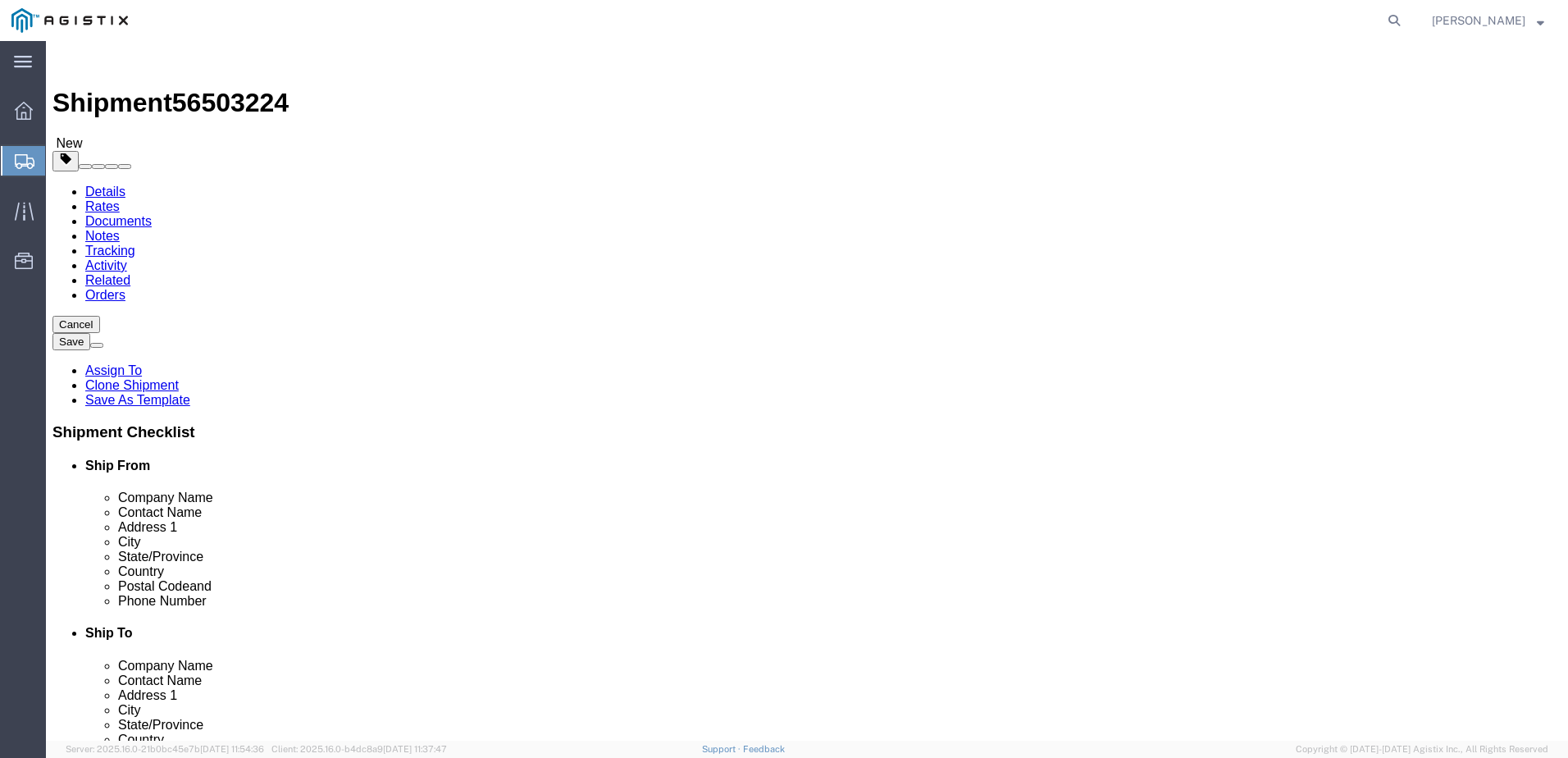
click div "Number 1"
click input "text"
type input "1"
type input "7"
type input "522"
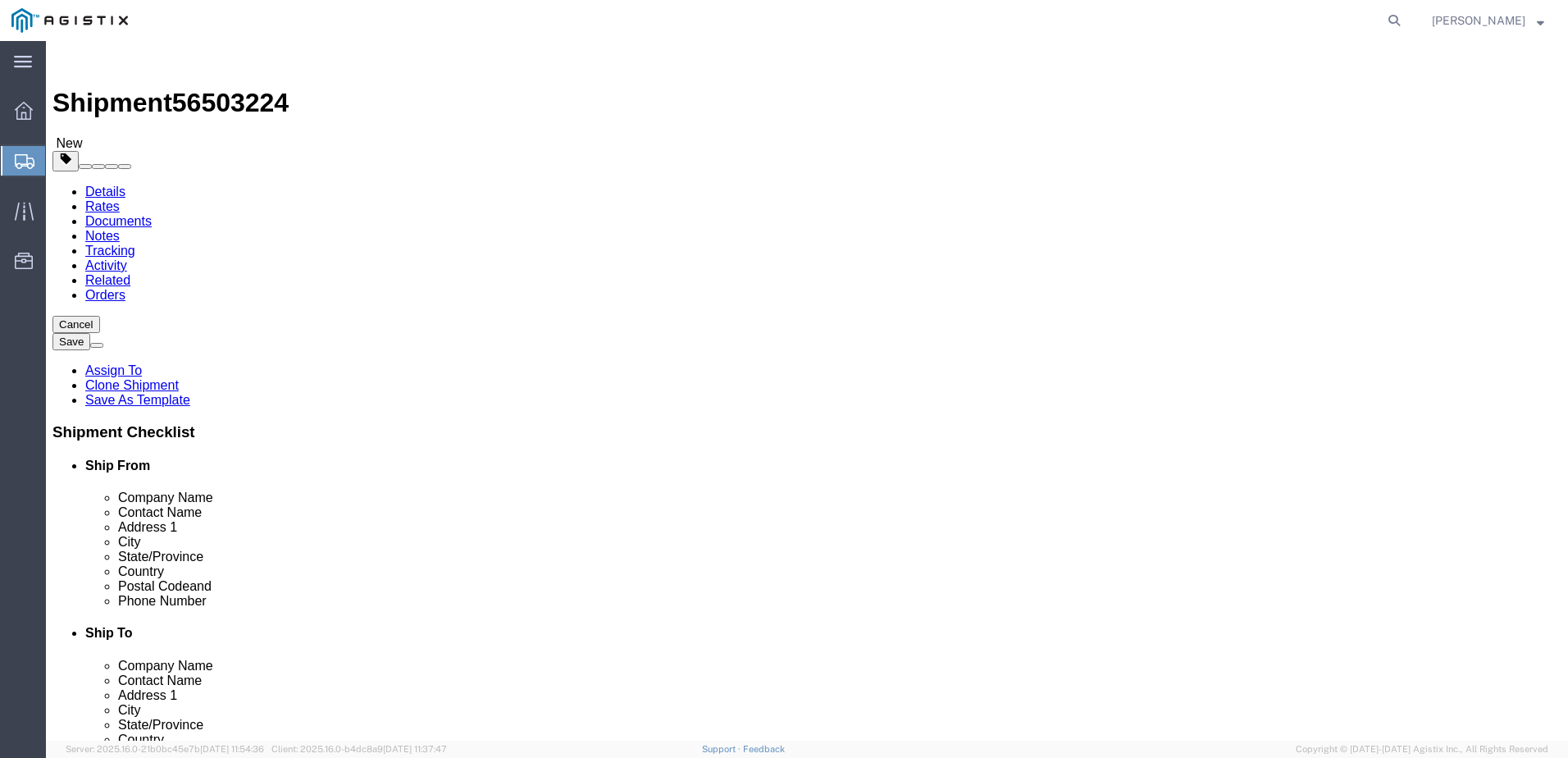
type input "72"
type input "35640.00"
click dd "1.00 USD"
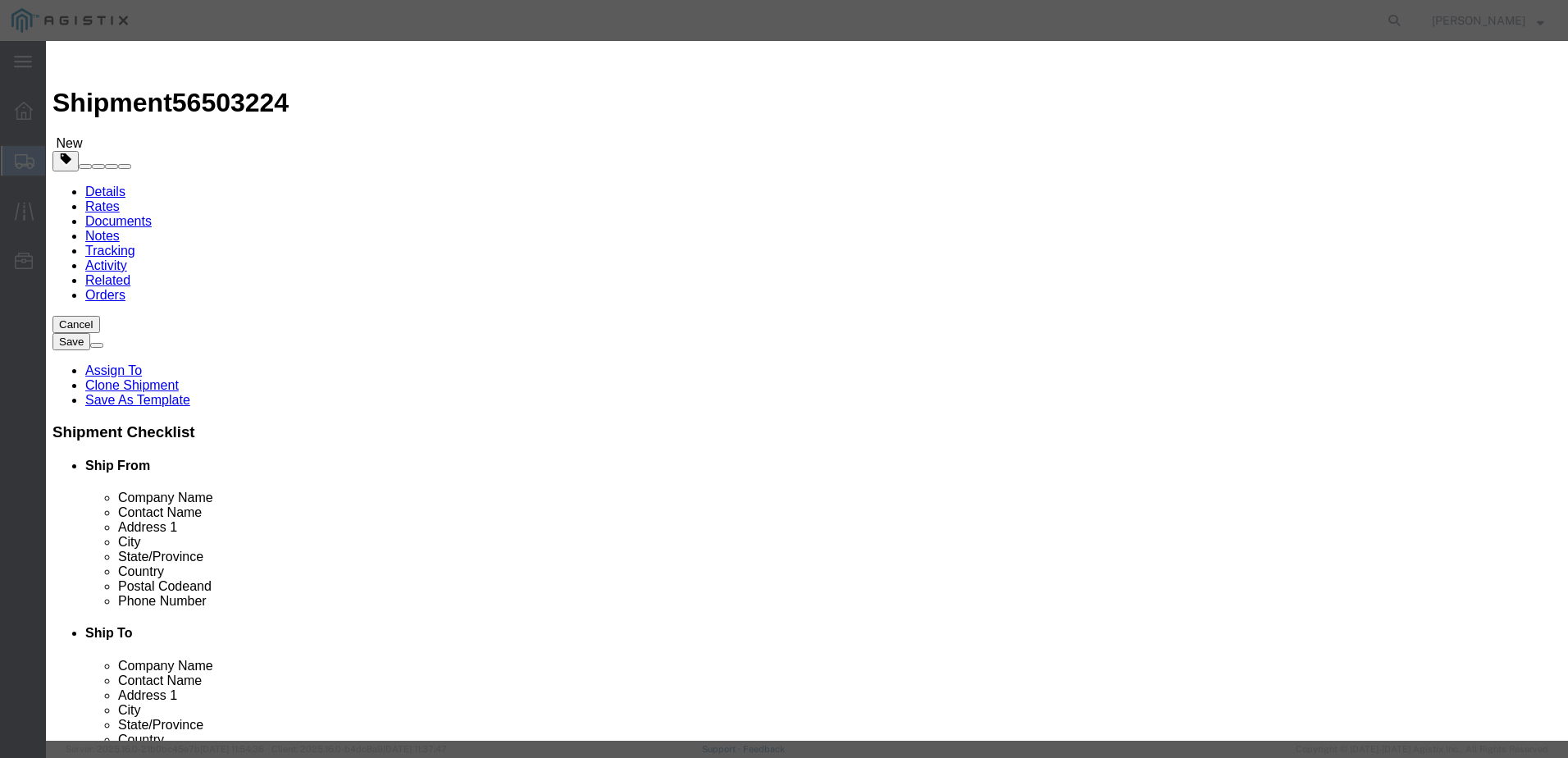
drag, startPoint x: 555, startPoint y: 154, endPoint x: 298, endPoint y: 200, distance: 261.1
click div "Product Name TRANSFORMERS Pieces 0.00 Select Bag Barrels 100Board Feet Bottle B…"
type input "7"
click button "Save & Close"
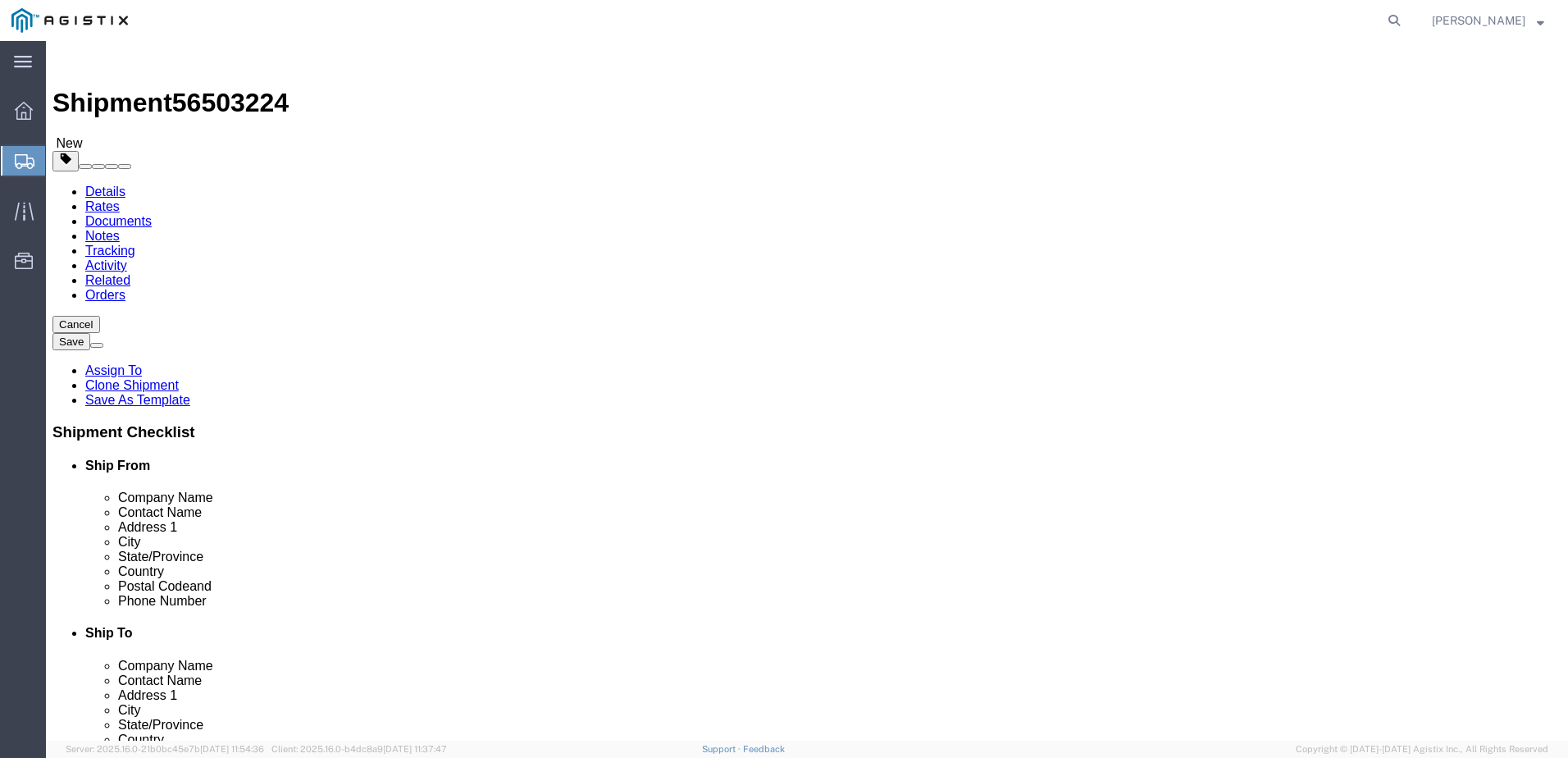
drag, startPoint x: 1130, startPoint y: 680, endPoint x: 1027, endPoint y: 614, distance: 122.3
click button "Continue"
click link "Documents"
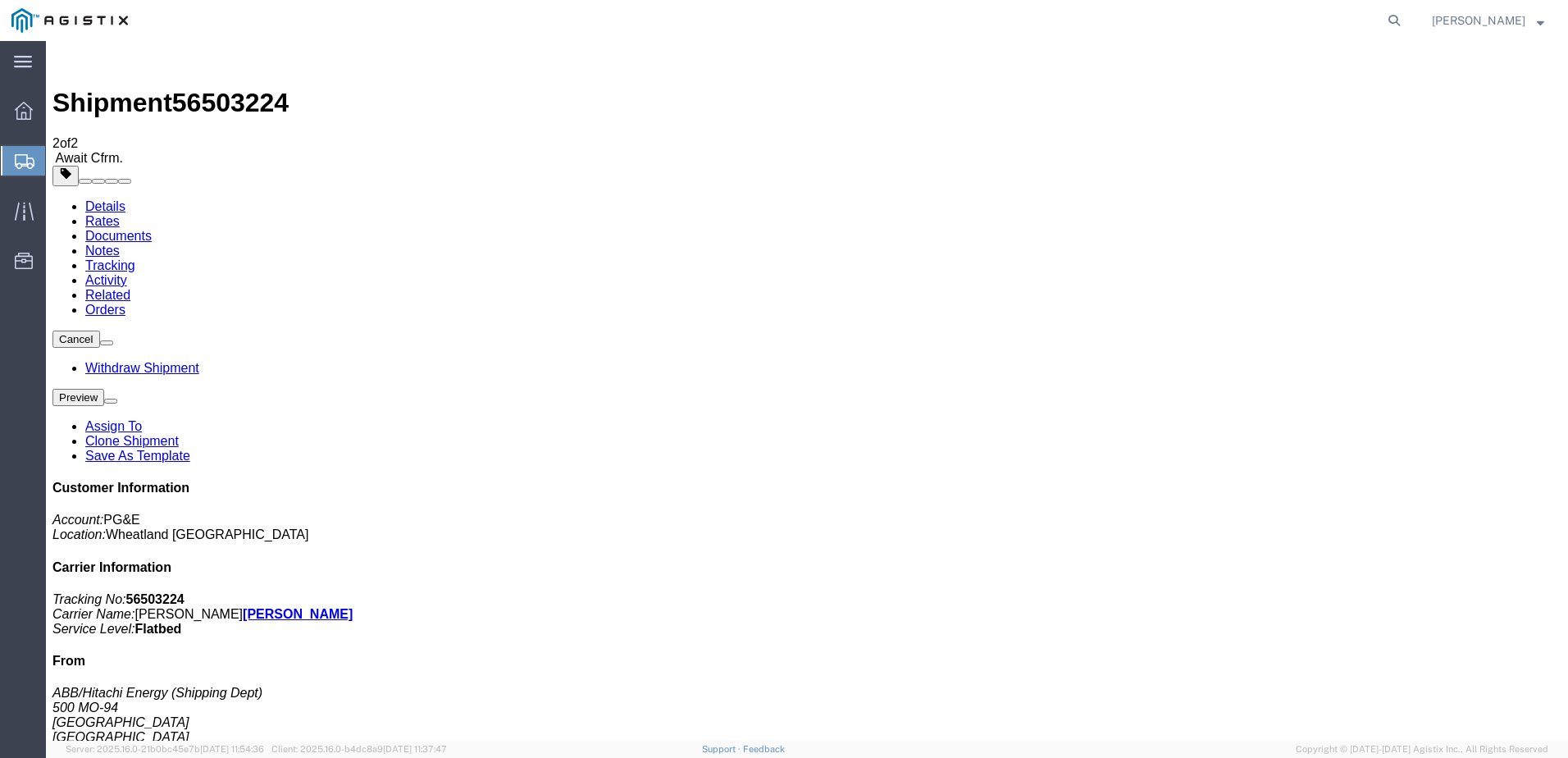
click at [0, 0] on span "Create from Template" at bounding box center [0, 0] width 0 height 0
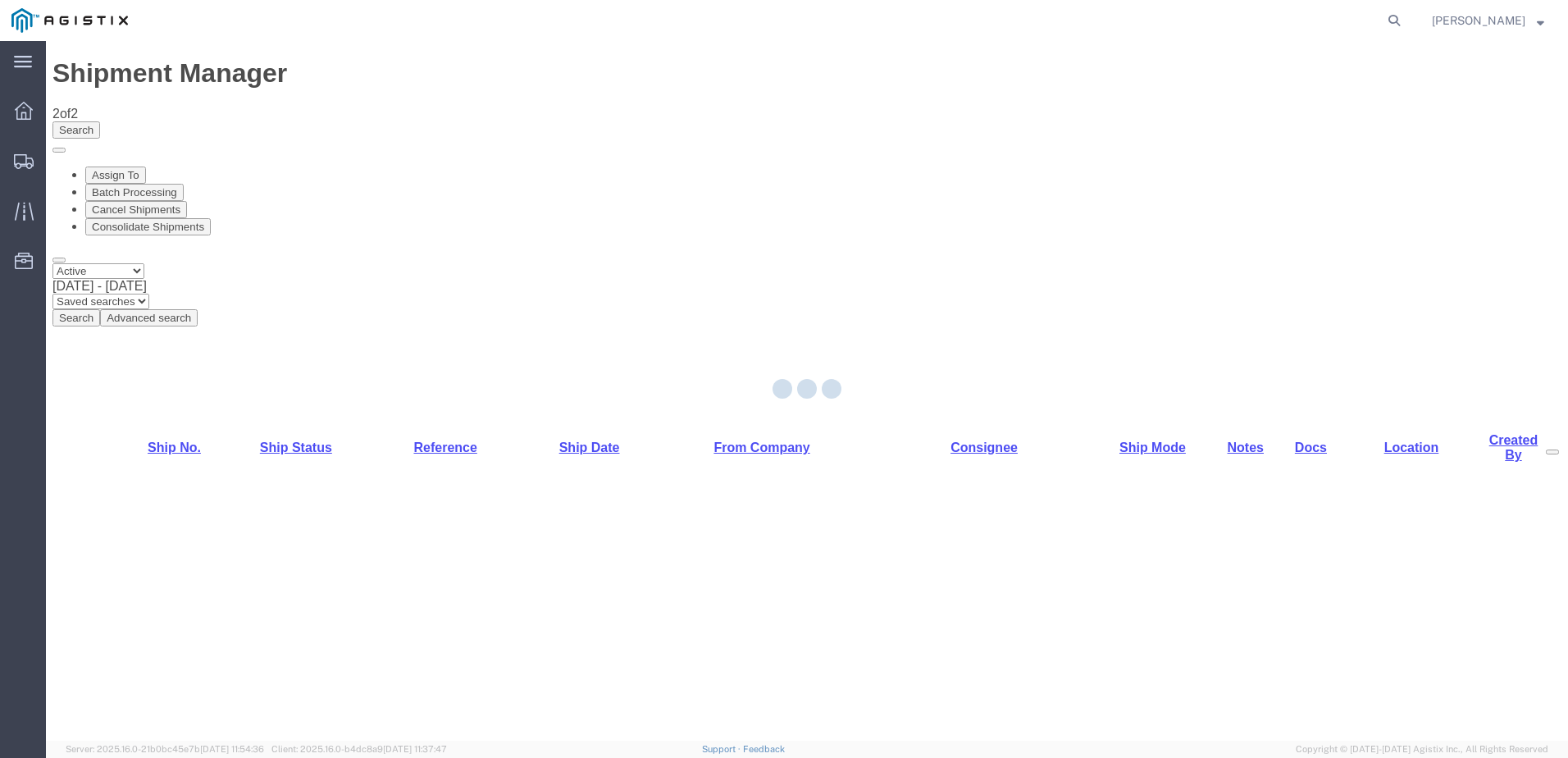
select select "PURCHORD"
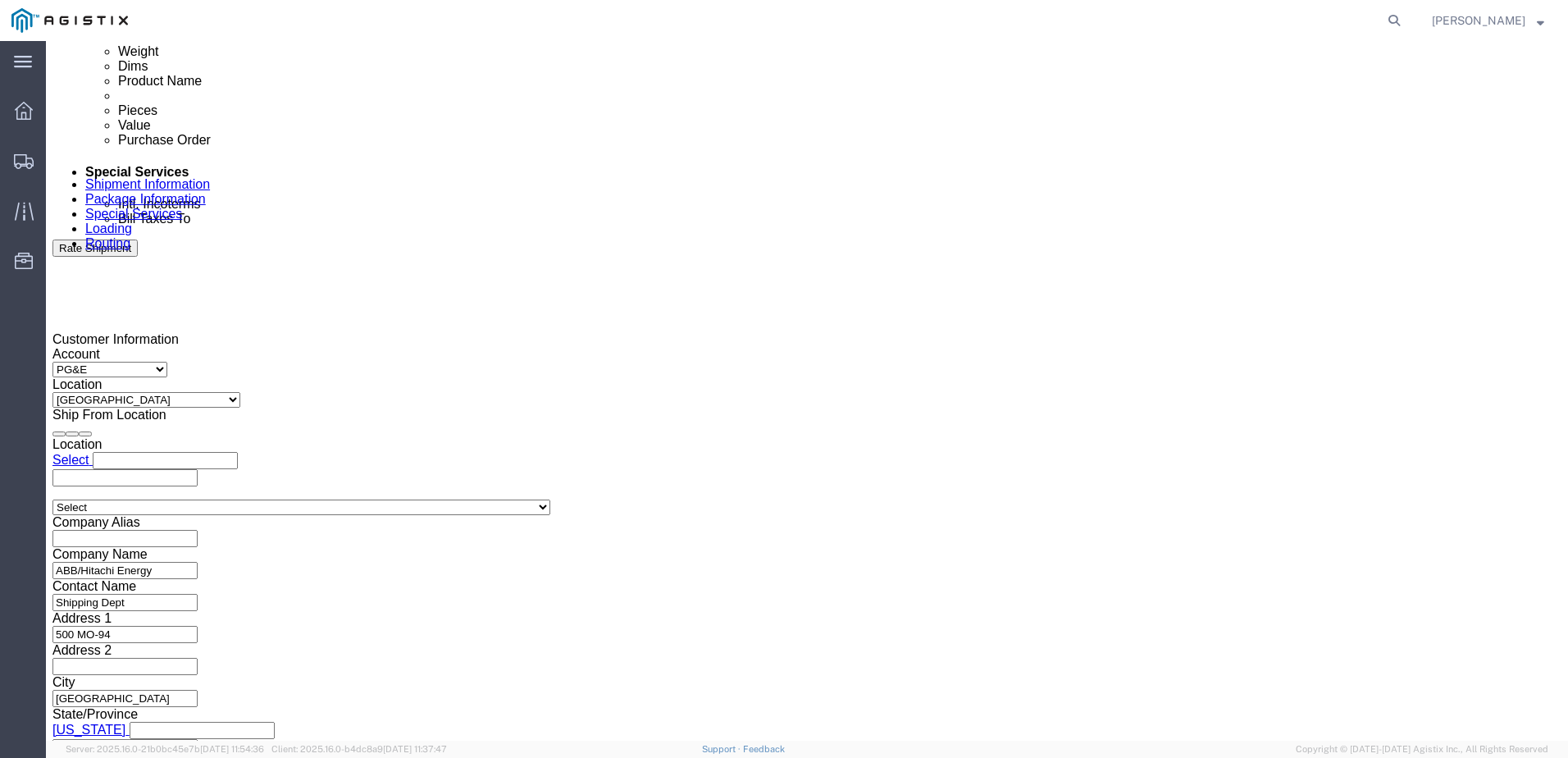
scroll to position [902, 0]
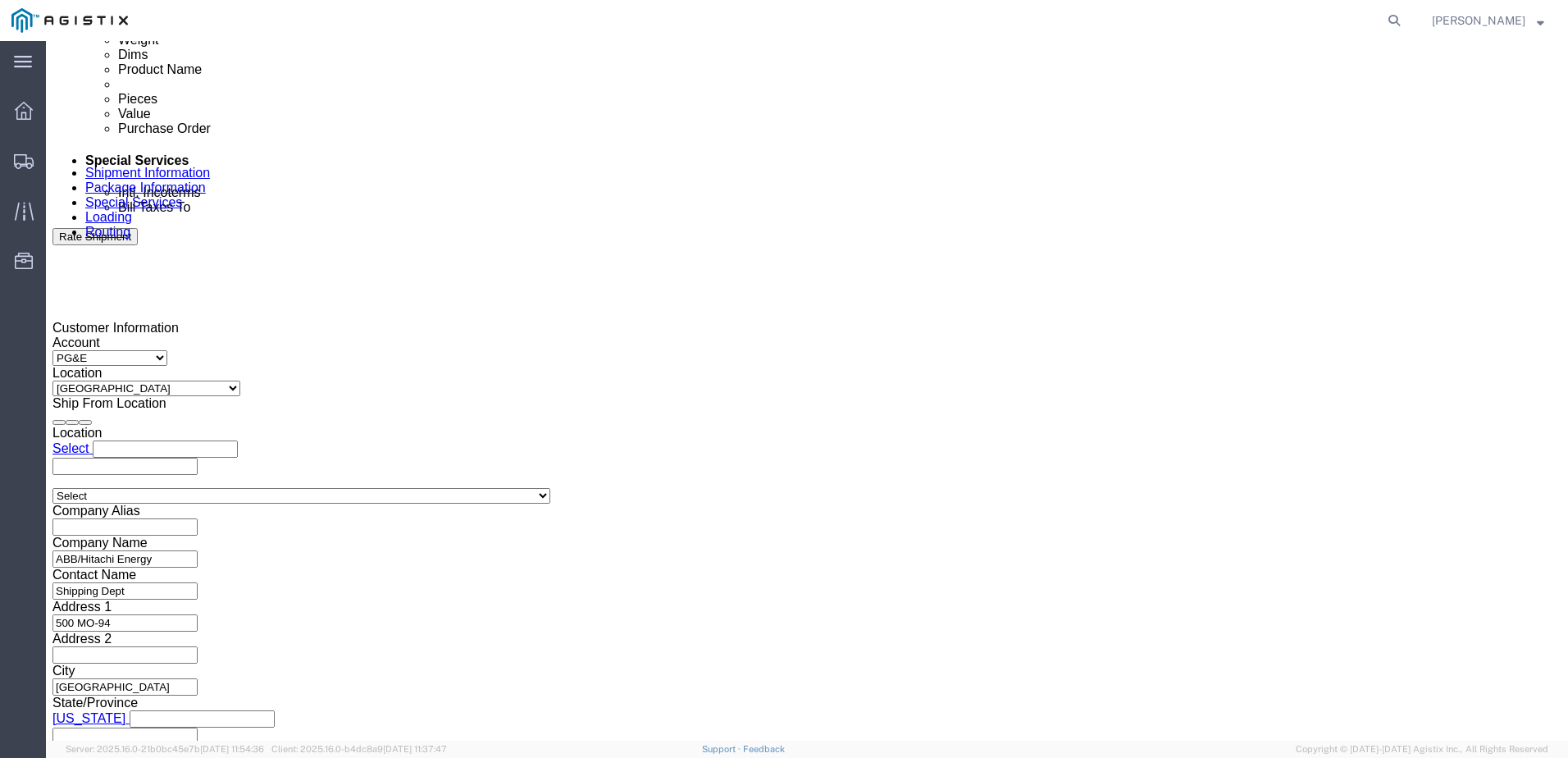
click div
click button "Apply"
click div
click button "Apply"
click input "text"
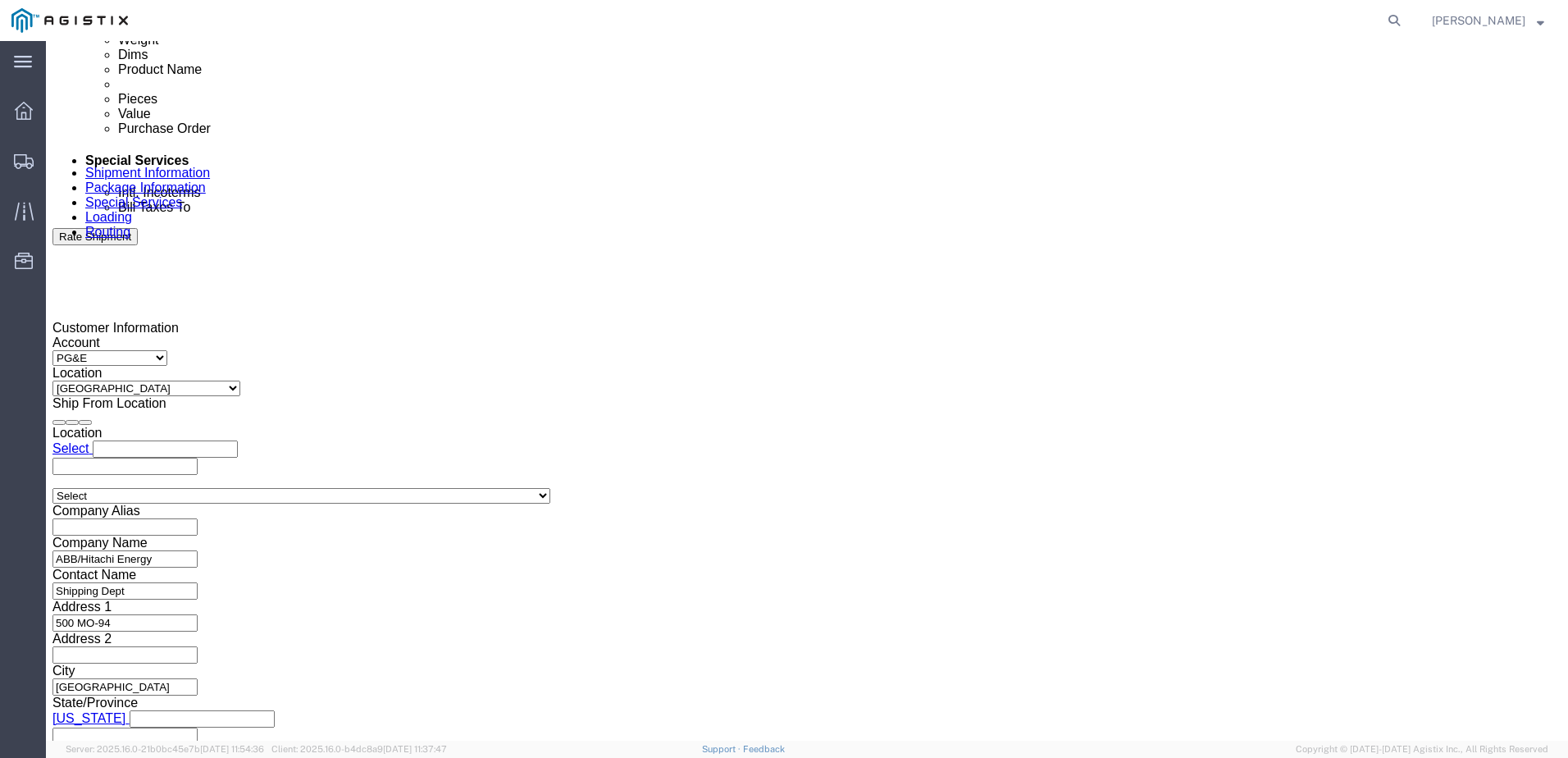
type input "3501395534"
click select "Select Account Type Activity ID Airline Appointment Number ASN Batch Request # …"
select select "BOL"
click select "Select Account Type Activity ID Airline Appointment Number ASN Batch Request # …"
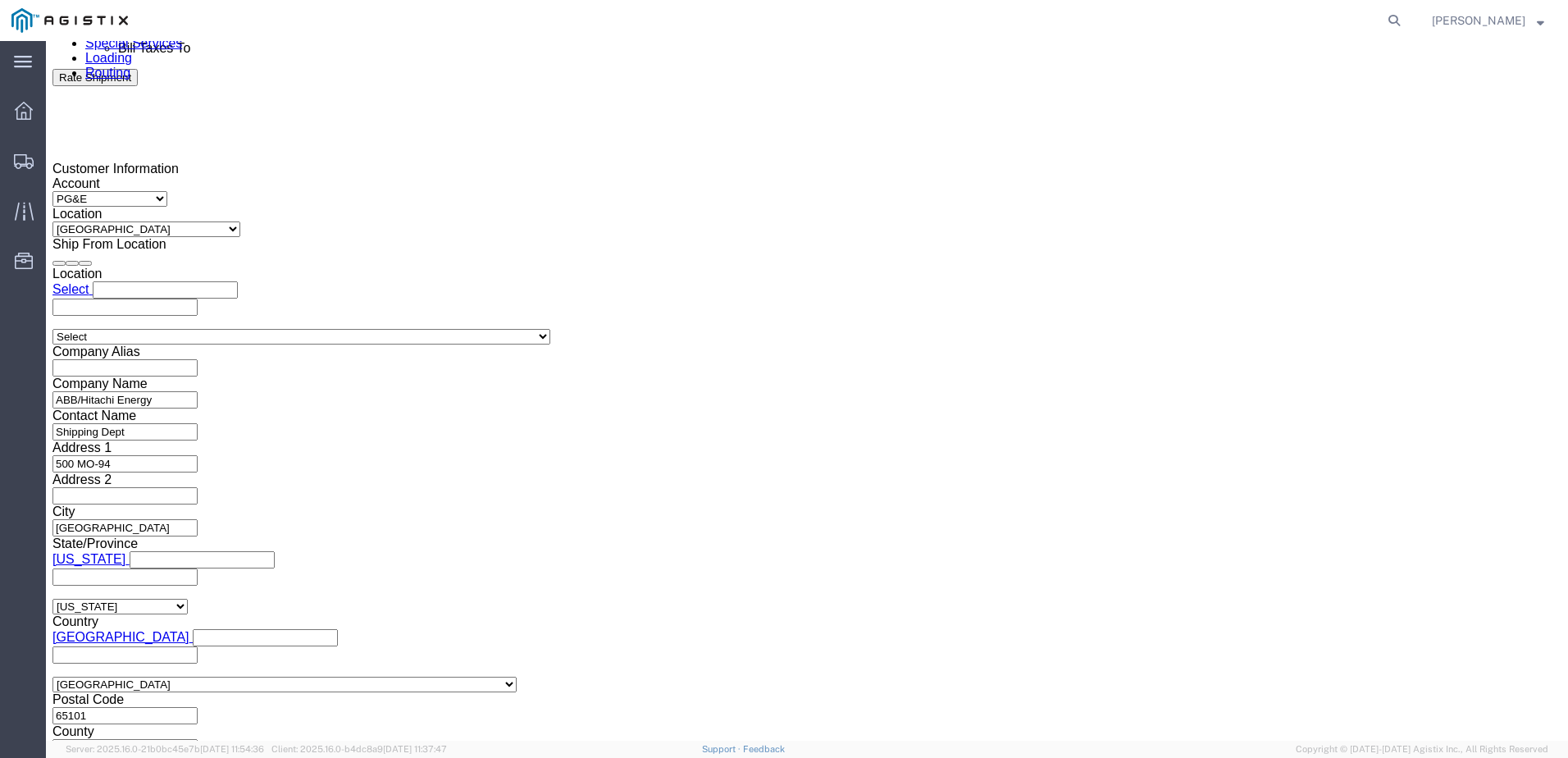
scroll to position [1022, 0]
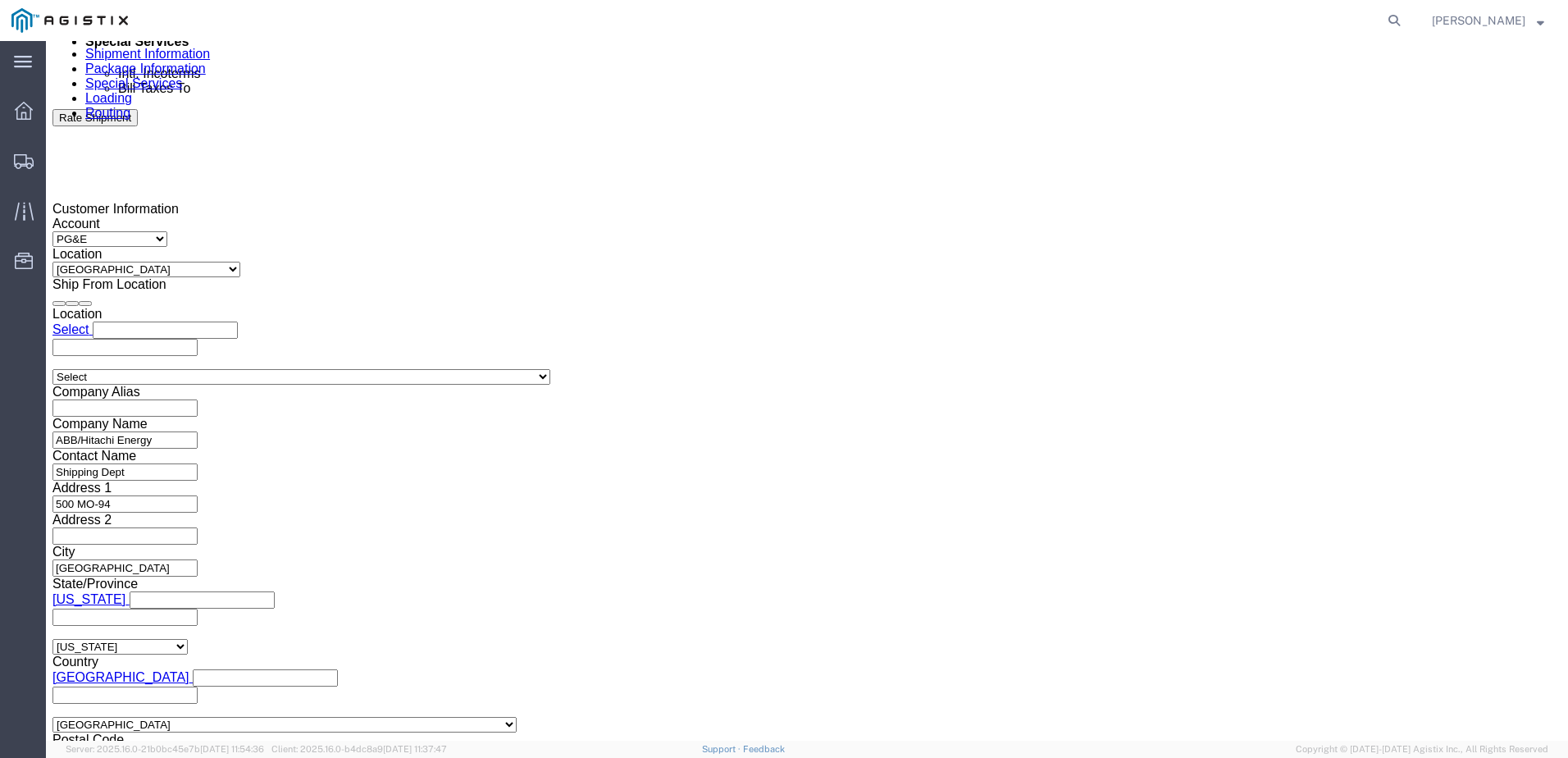
click input "text"
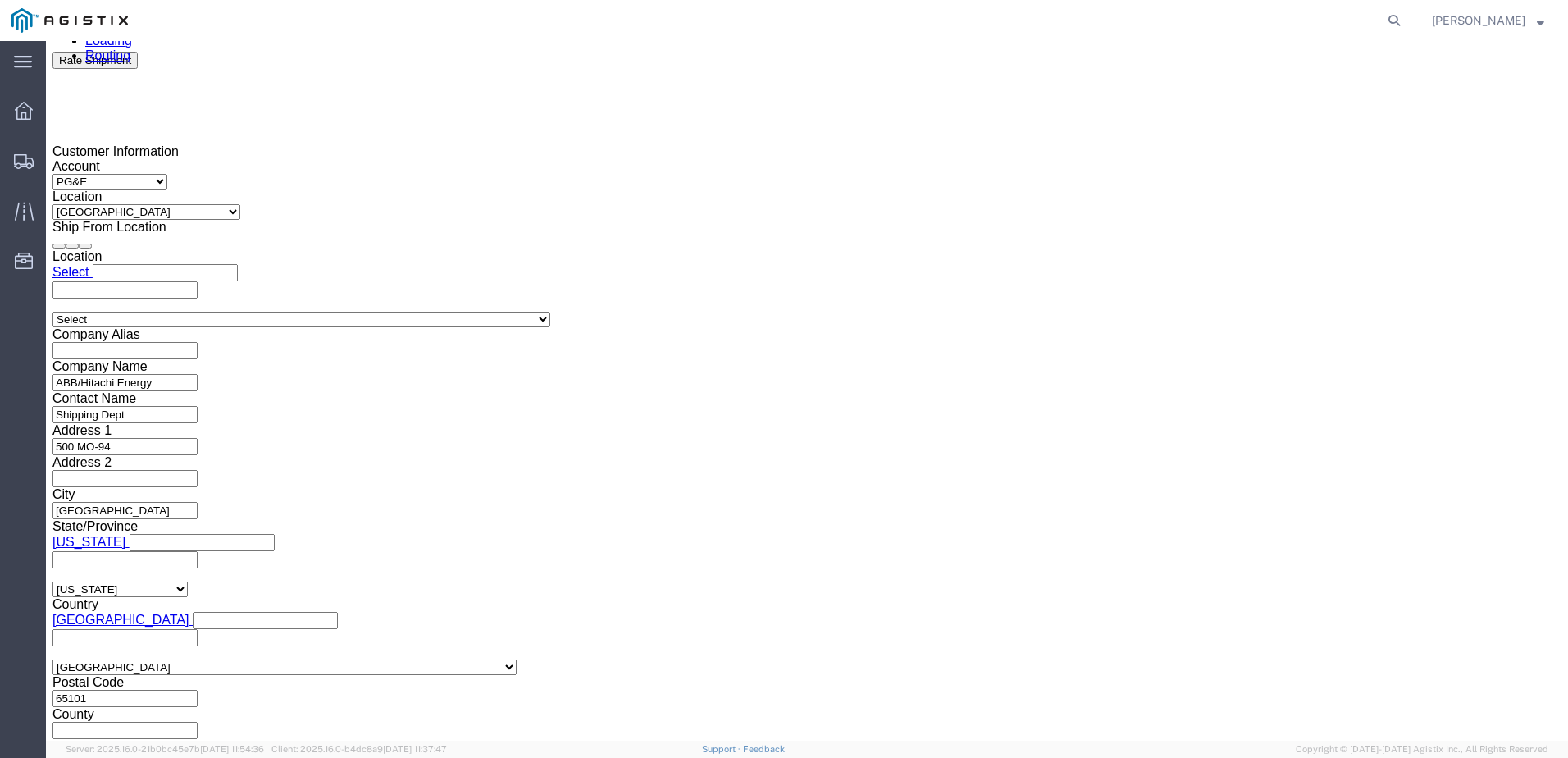
scroll to position [1104, 0]
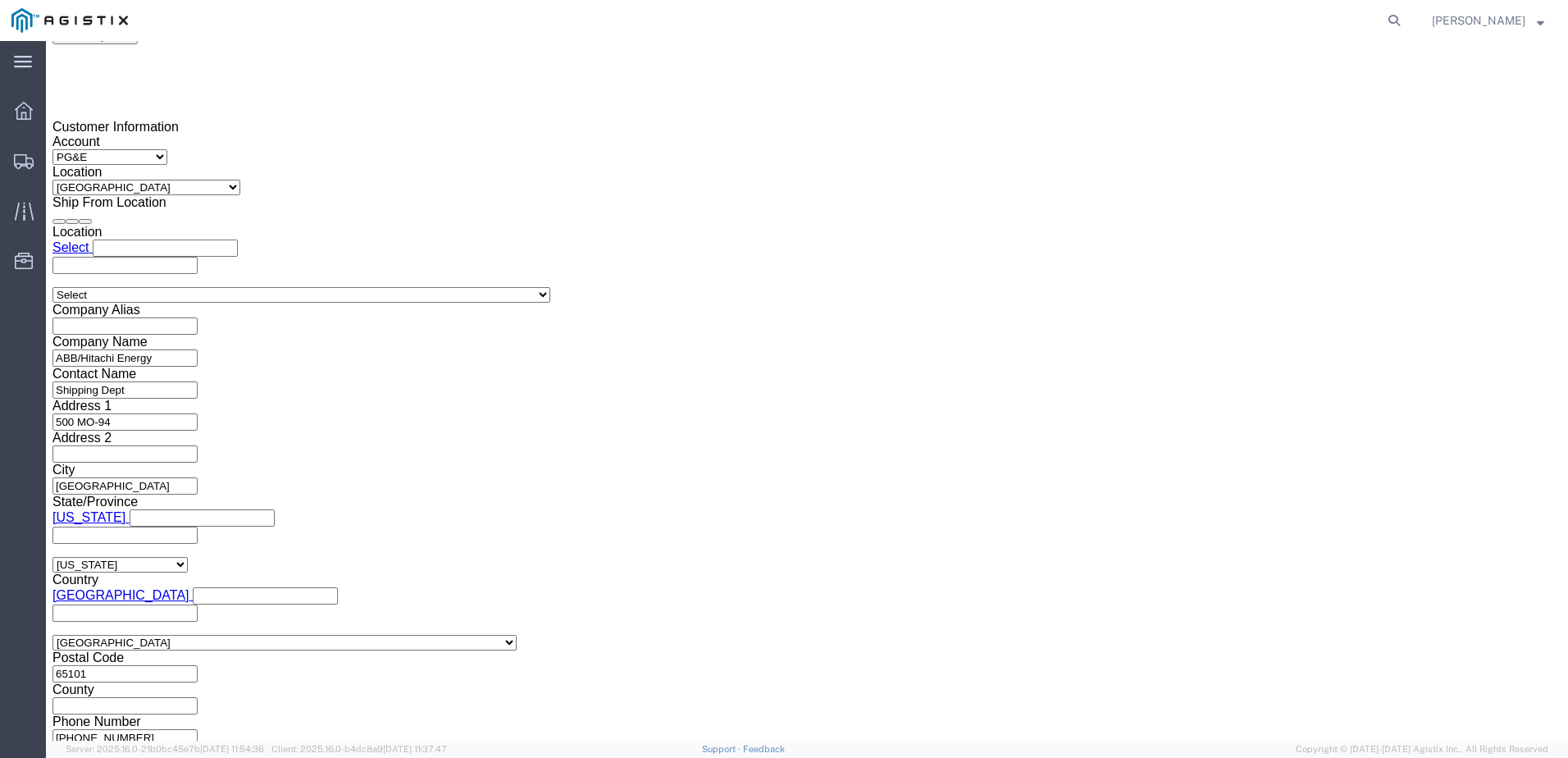
type input "JC00025BA"
click button "Continue"
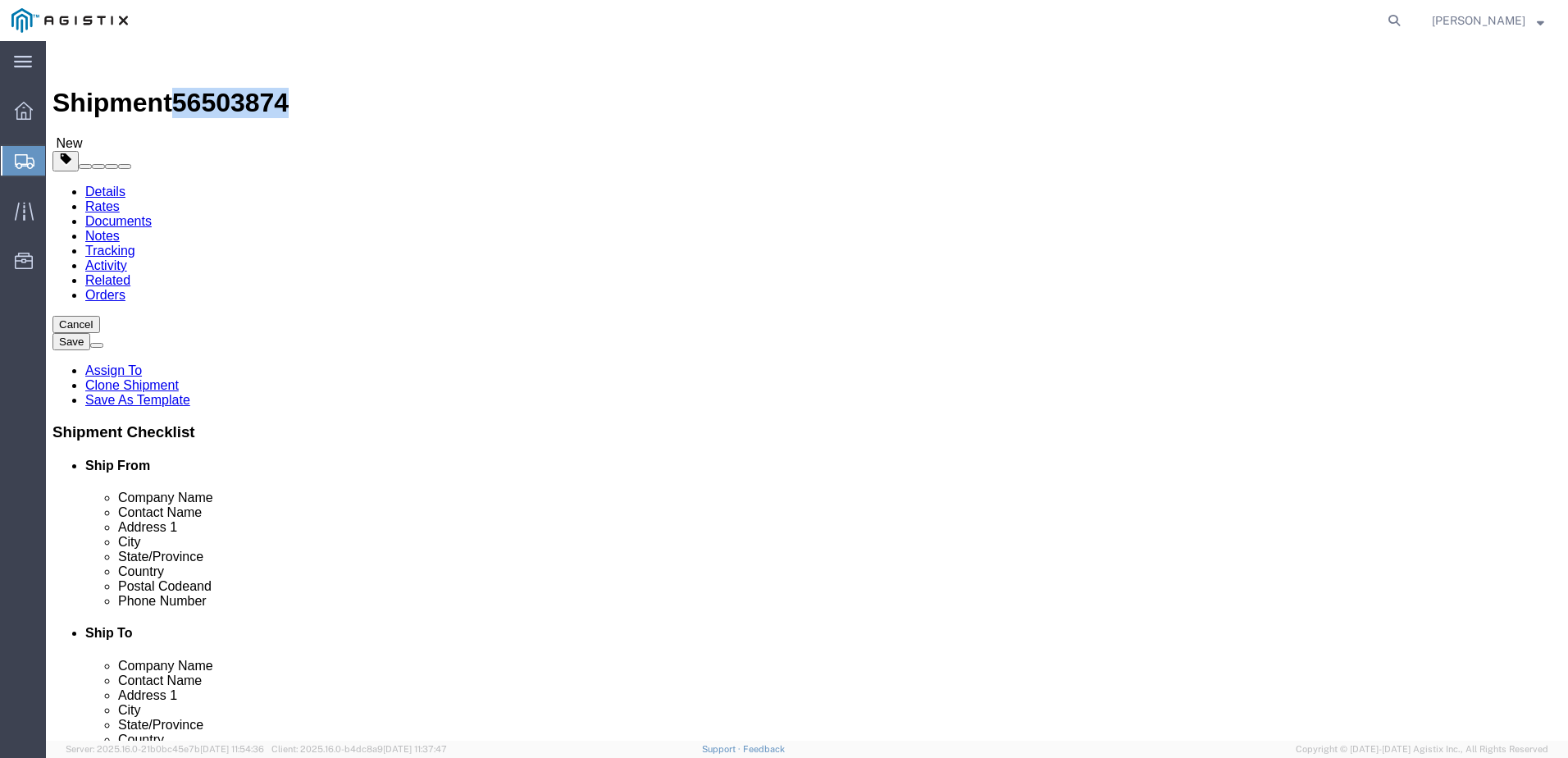
drag, startPoint x: 138, startPoint y: 14, endPoint x: 226, endPoint y: 18, distance: 88.1
click div "Shipment 56503874 New"
copy span "56503874"
click input "text"
type input "1"
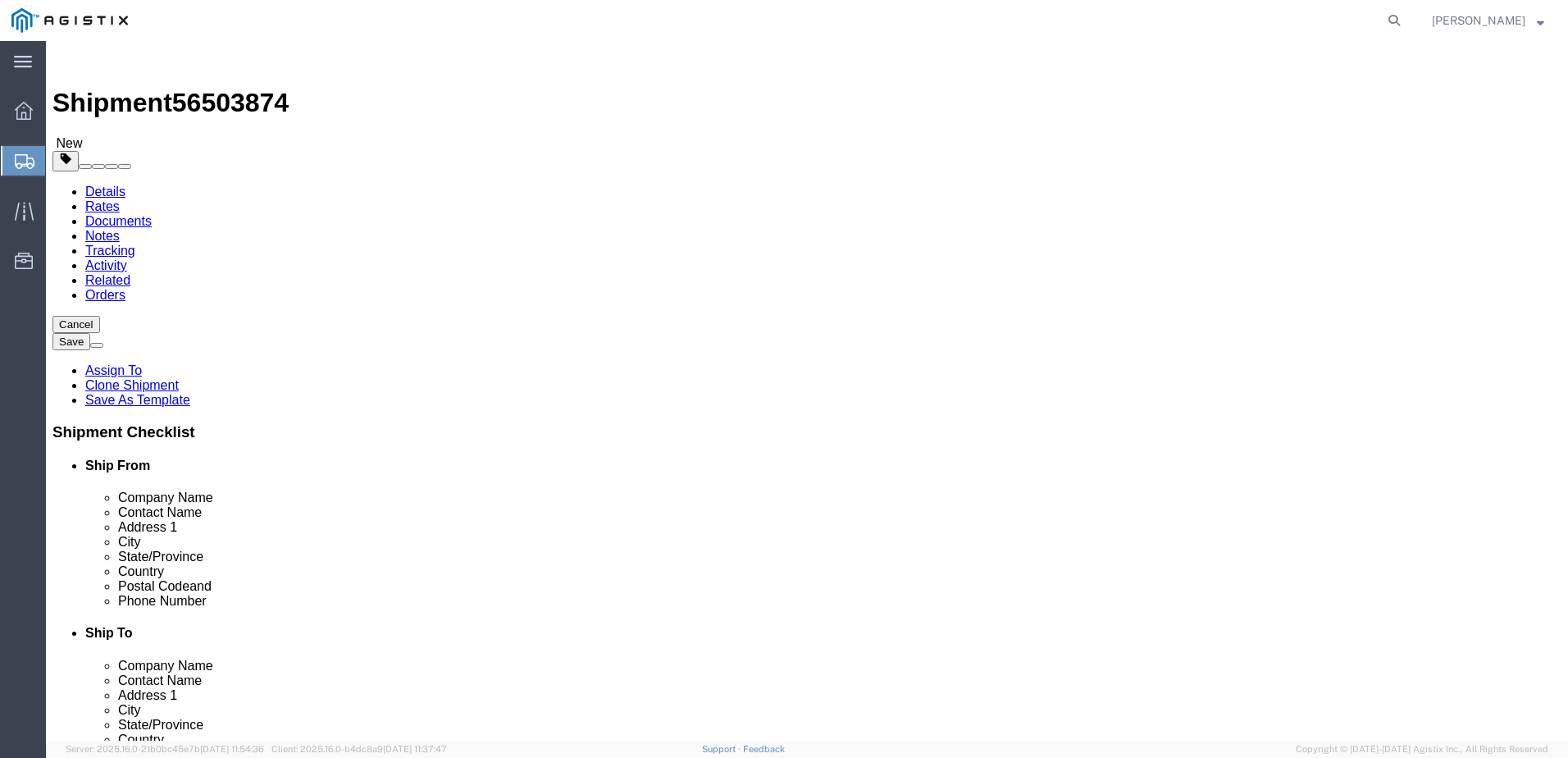
type input "5"
type input "420"
type input "72"
type input "41160.00"
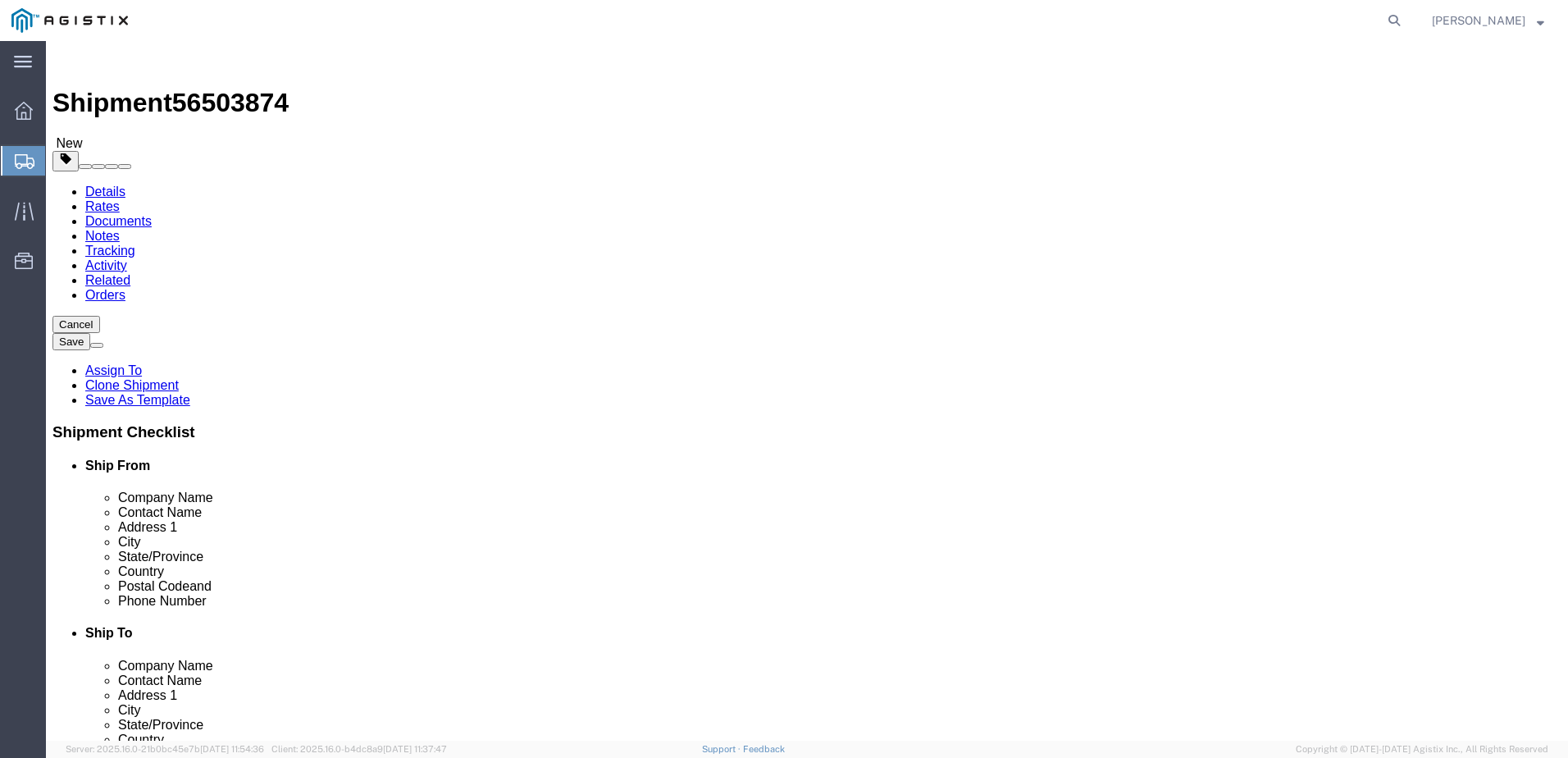
click dd "1.00 USD"
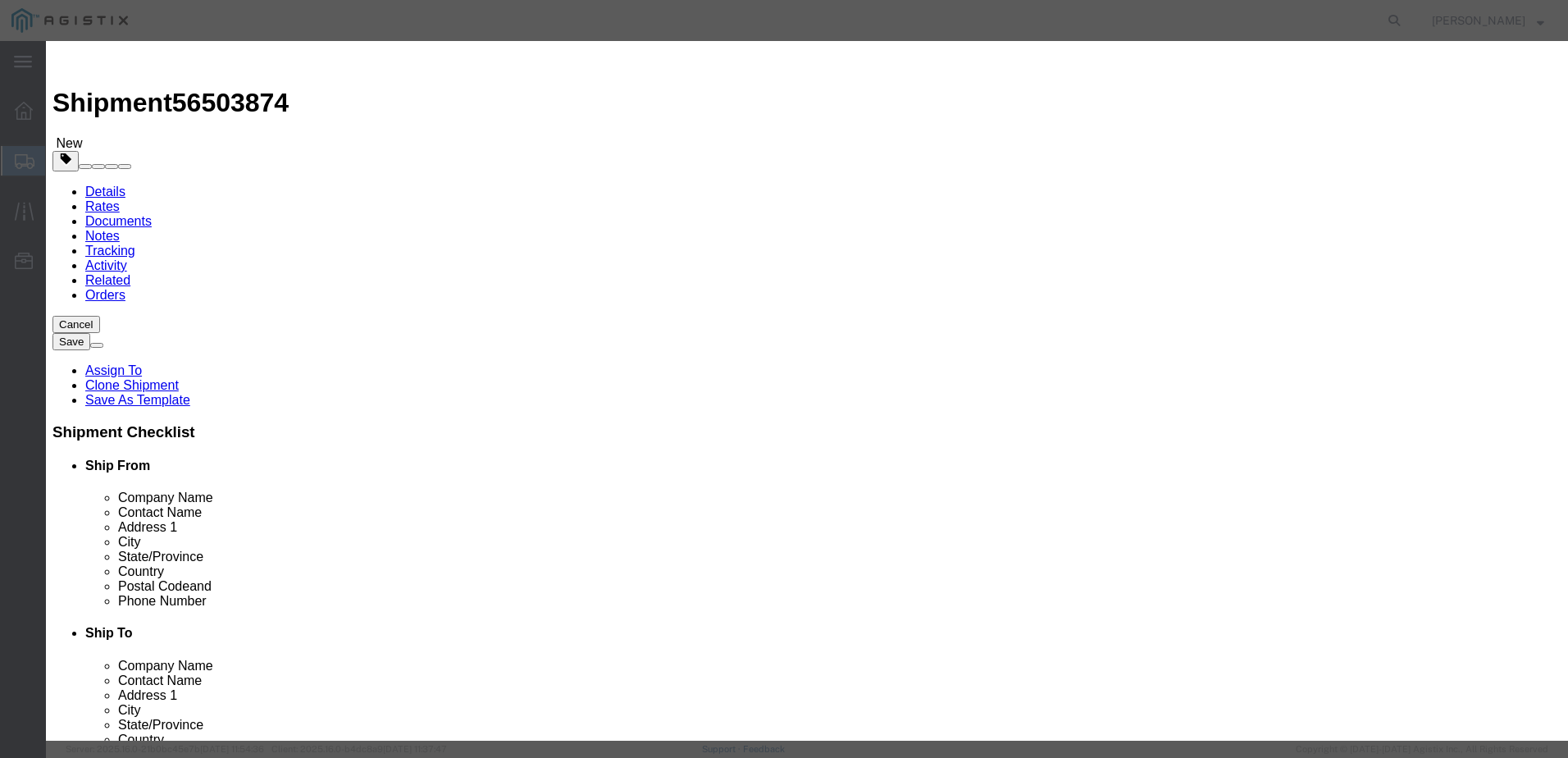
drag, startPoint x: 527, startPoint y: 156, endPoint x: 297, endPoint y: 171, distance: 230.5
click div "Product Name TRANSFORMERS Pieces 0.00 Select Bag Barrels 100Board Feet Bottle B…"
type input "5"
click button "Save & Close"
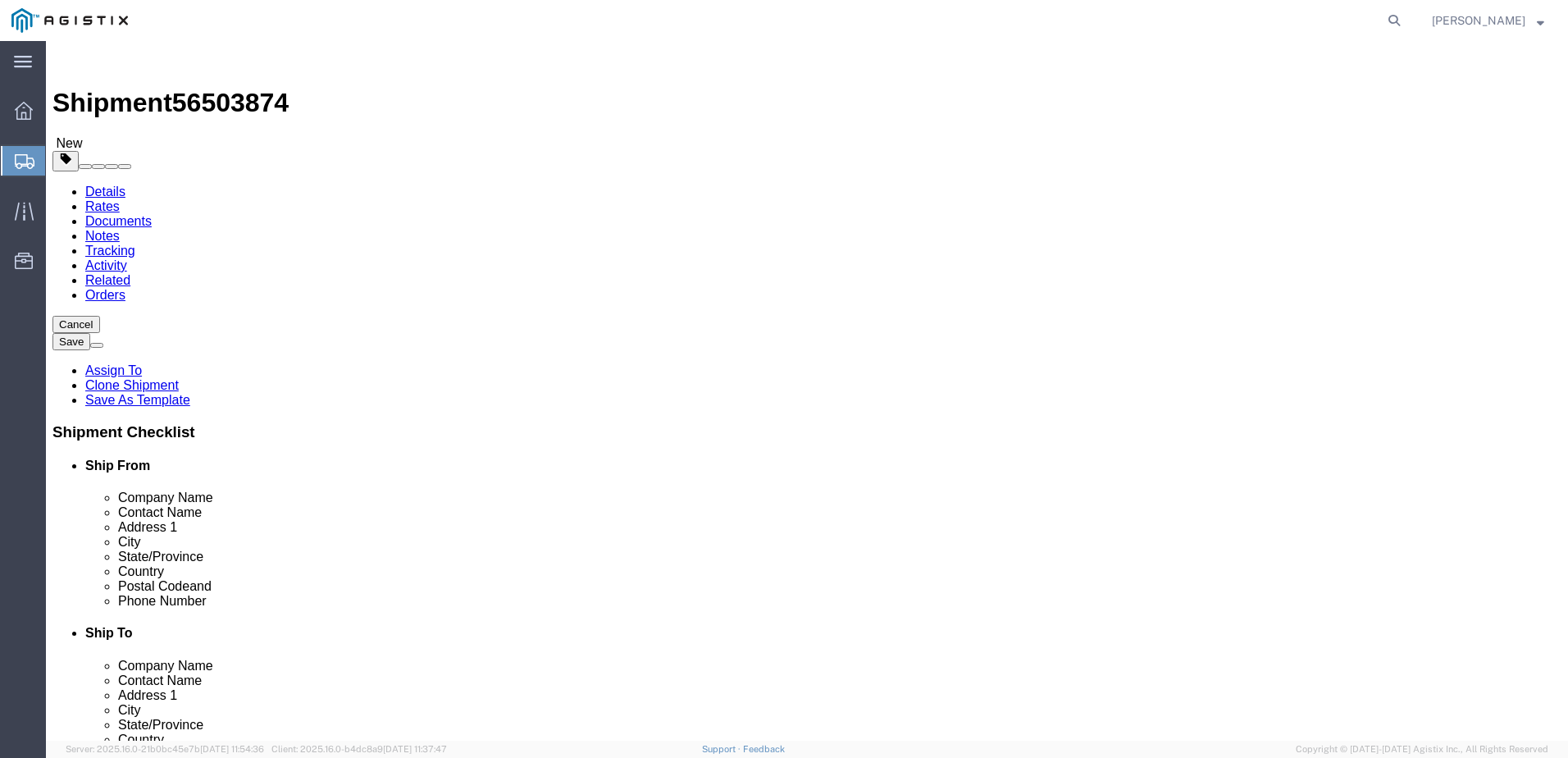
click button "Continue"
click link "Documents"
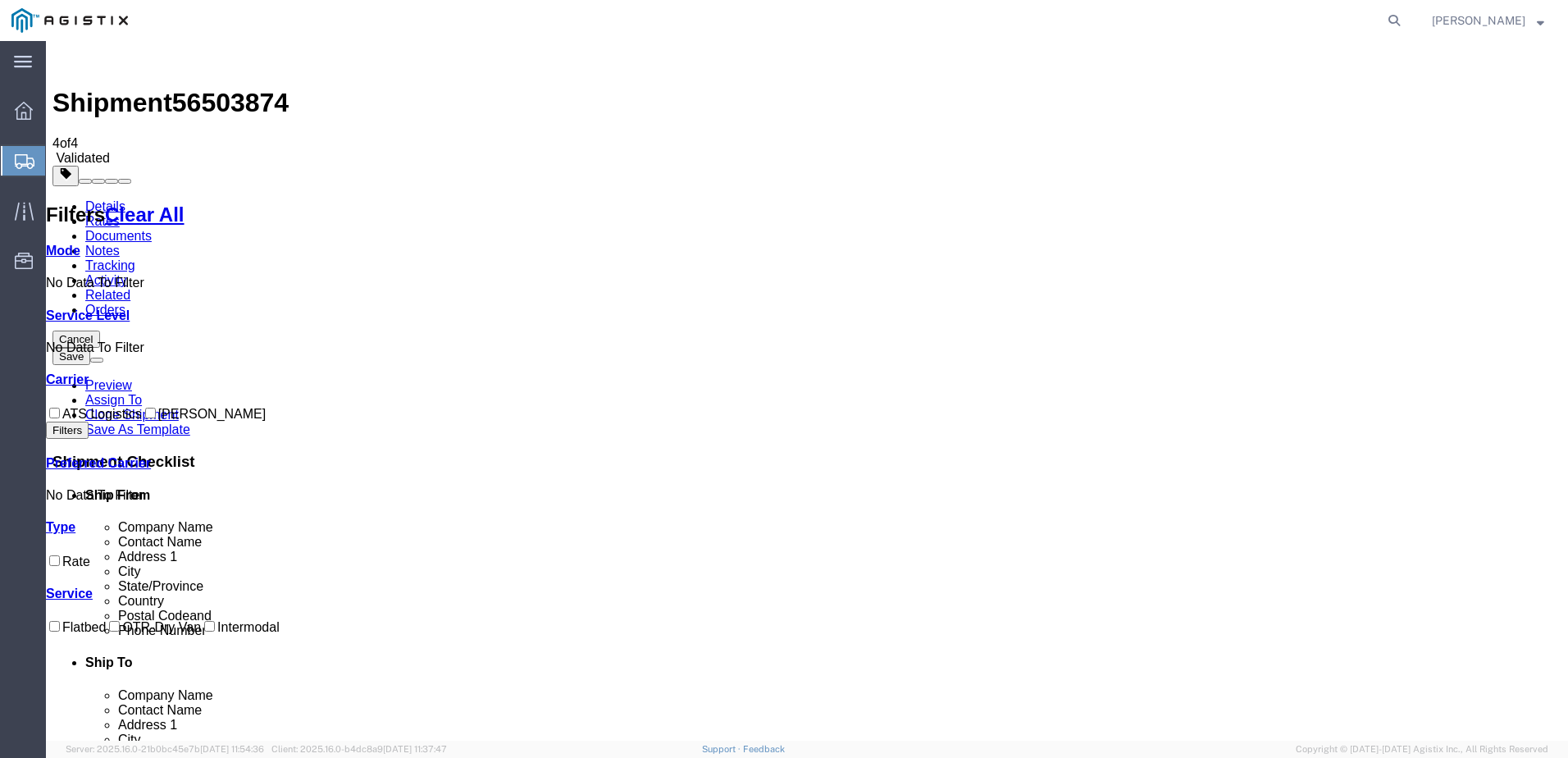
click at [152, 229] on link "Documents" at bounding box center [119, 236] width 67 height 14
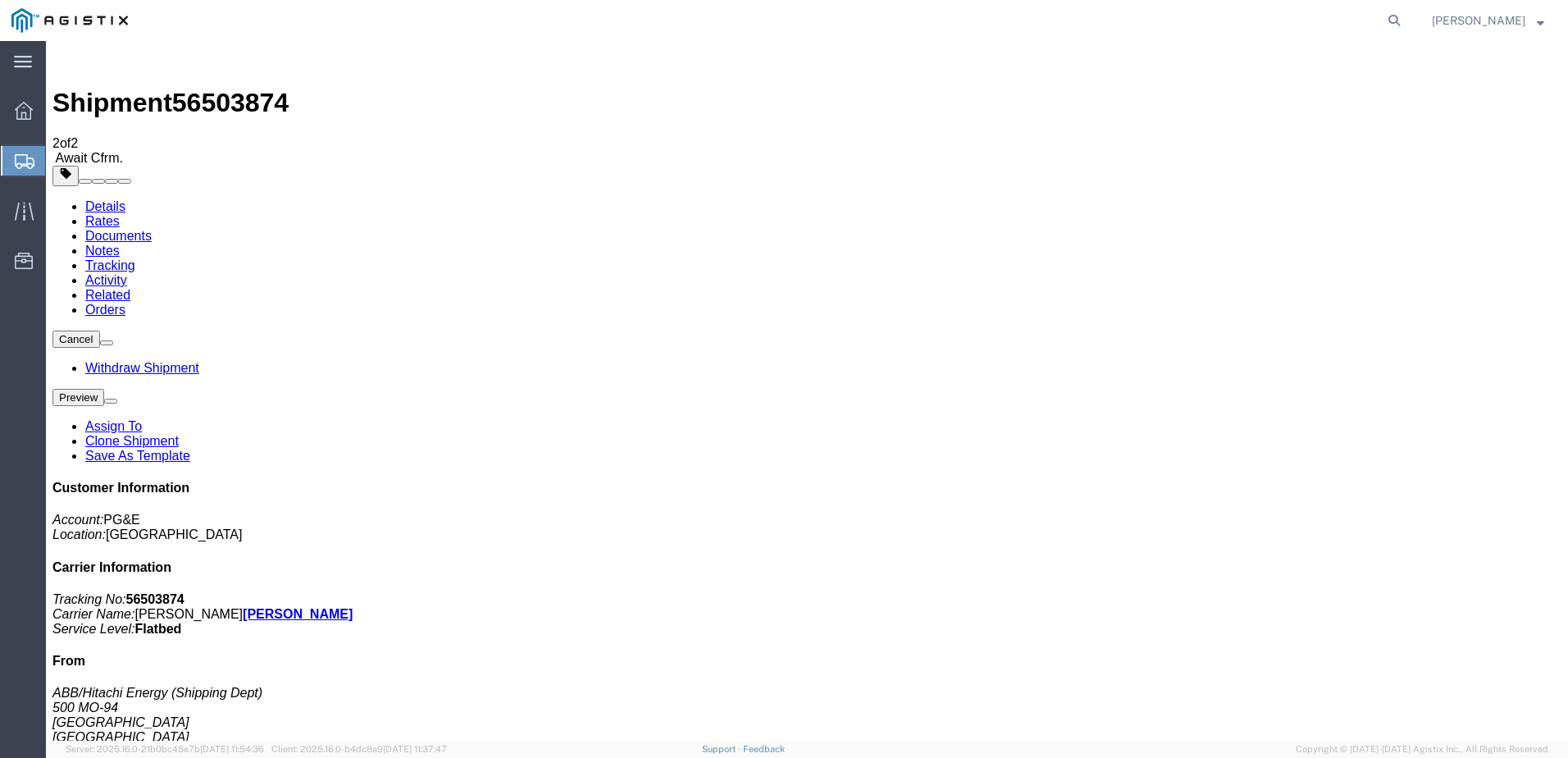
click at [0, 0] on span "Create from Template" at bounding box center [0, 0] width 0 height 0
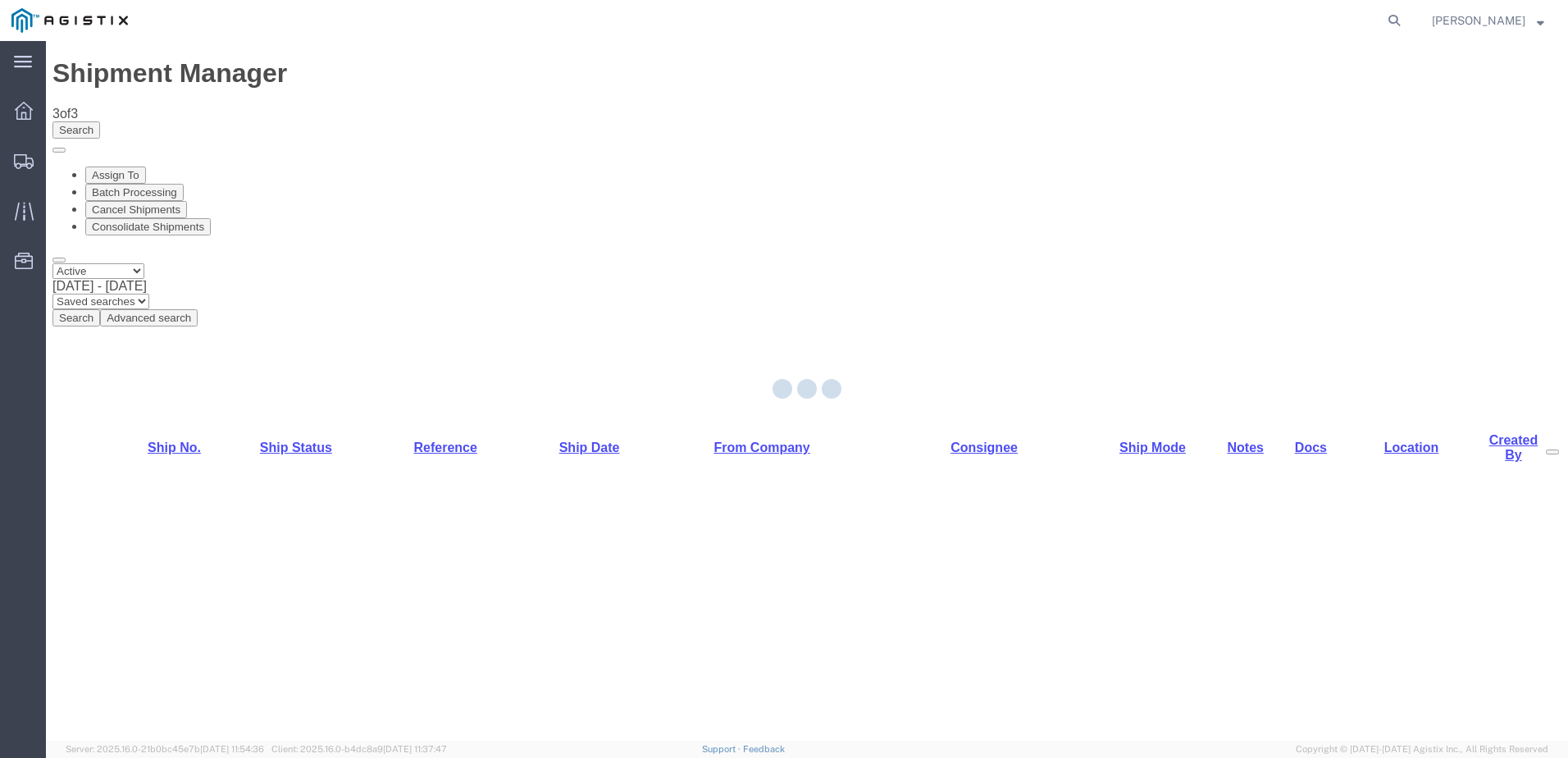
select select "PURCHORD"
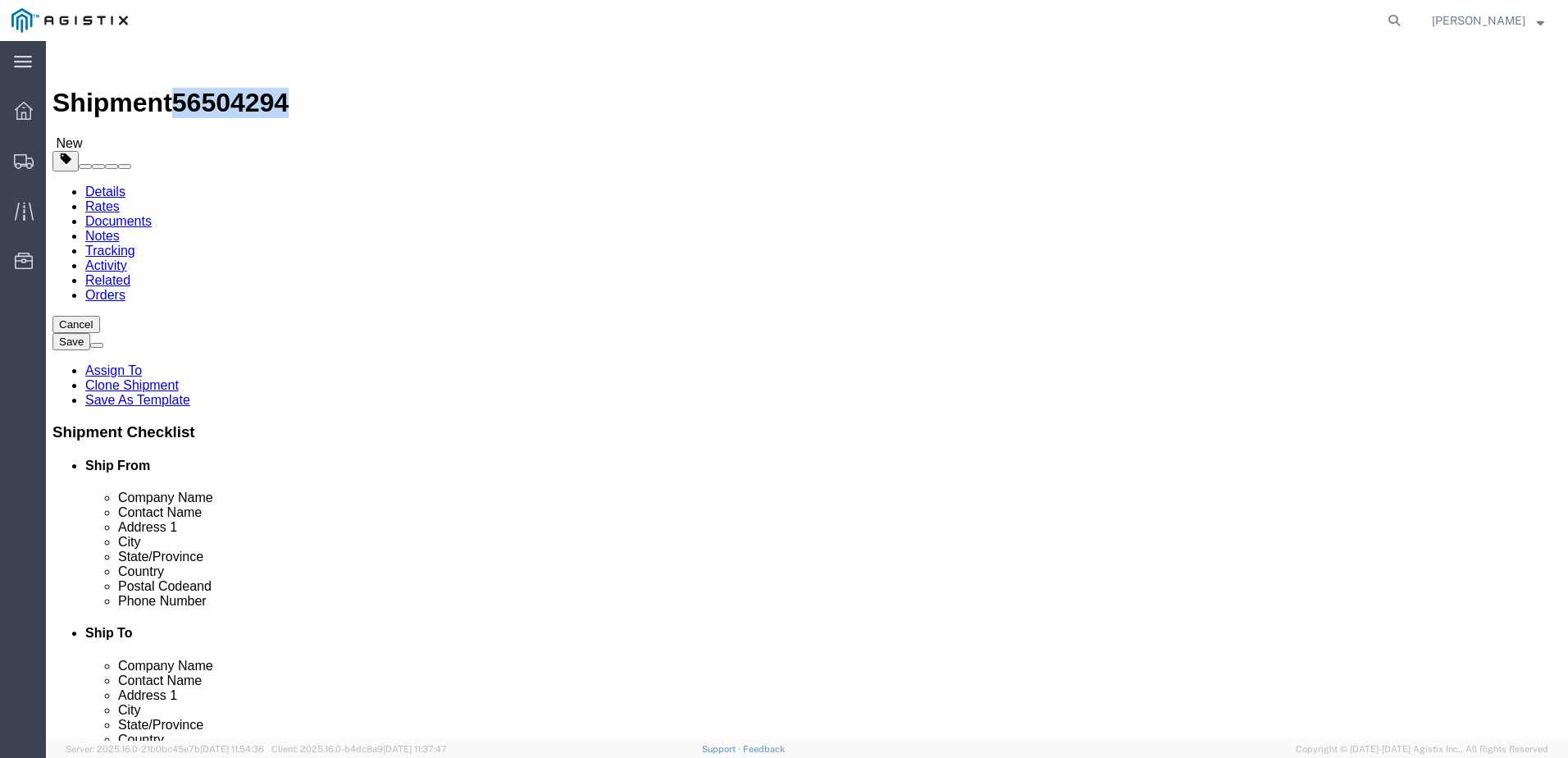
drag, startPoint x: 141, startPoint y: 20, endPoint x: 221, endPoint y: 18, distance: 80.0
click span "56504294"
copy span "56504294"
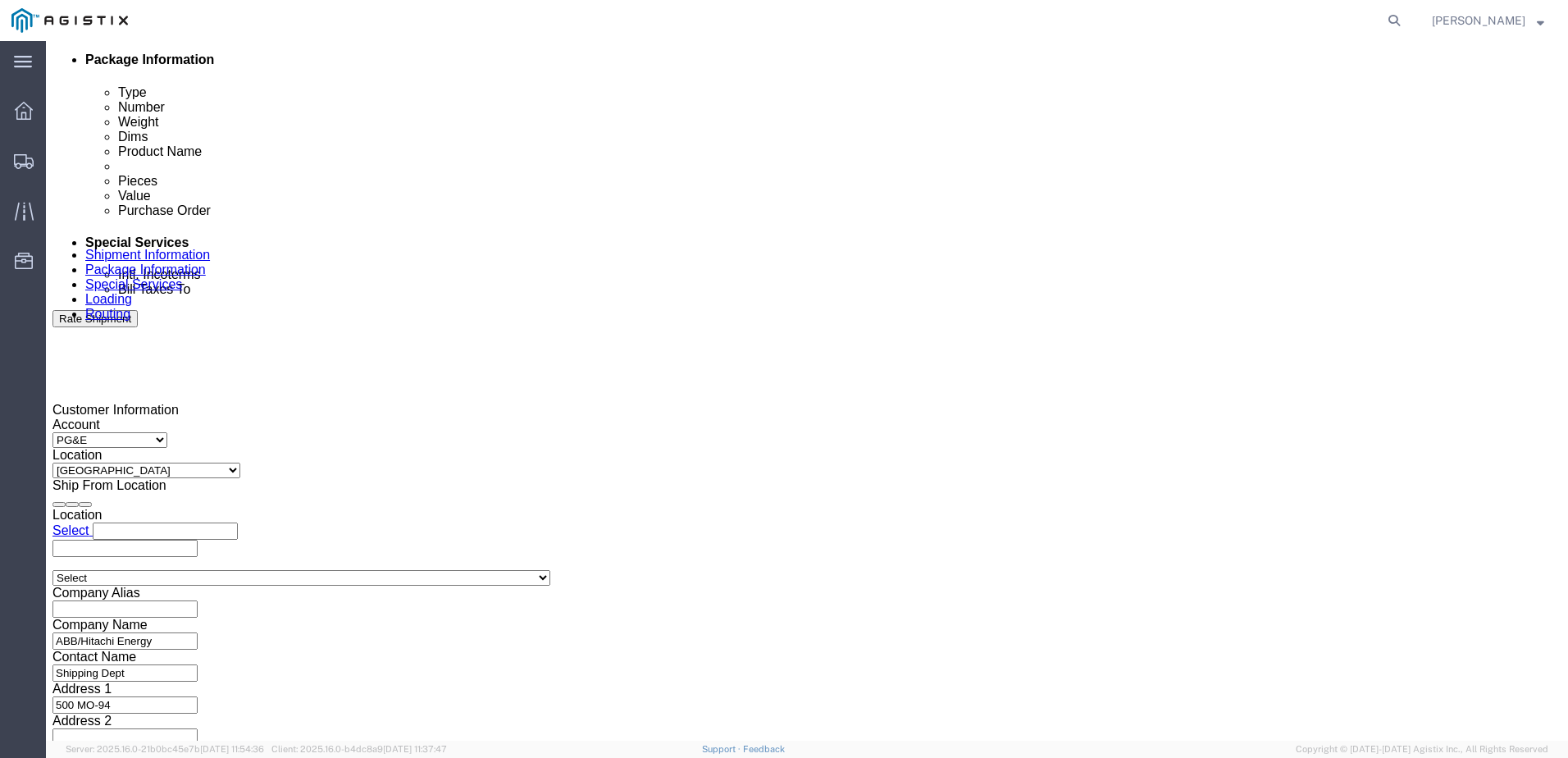
click div
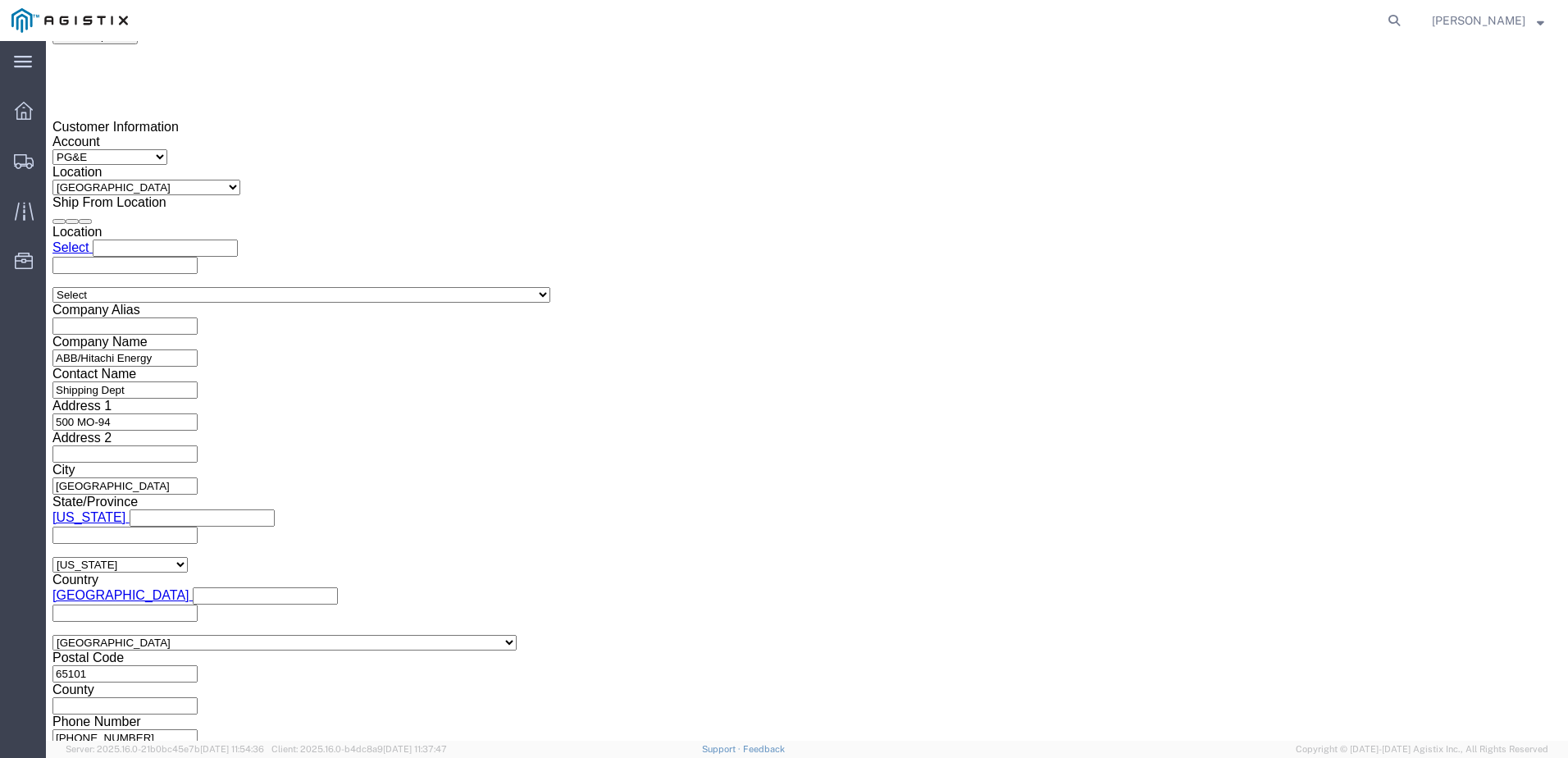
click button "Apply"
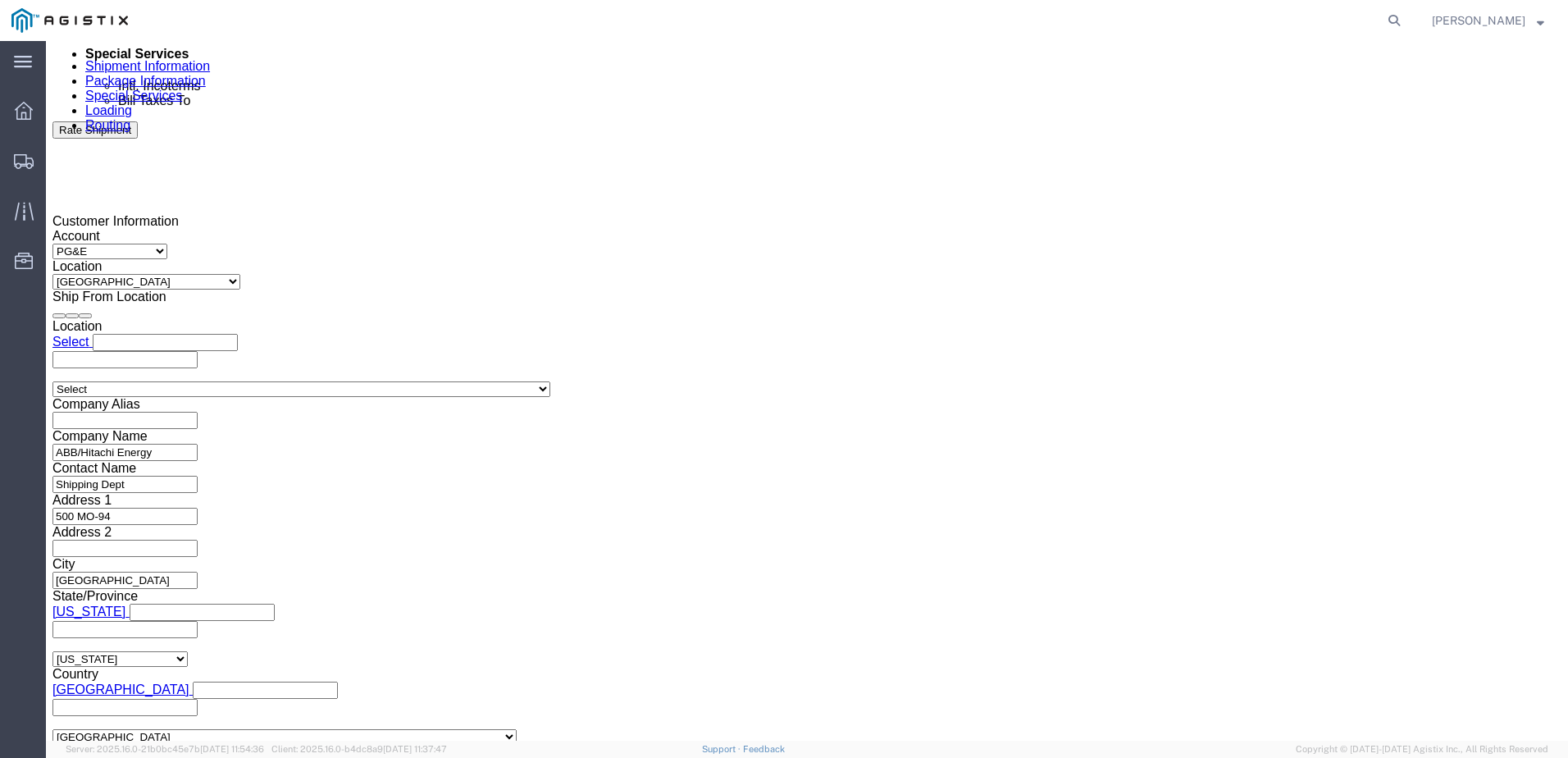
scroll to position [939, 0]
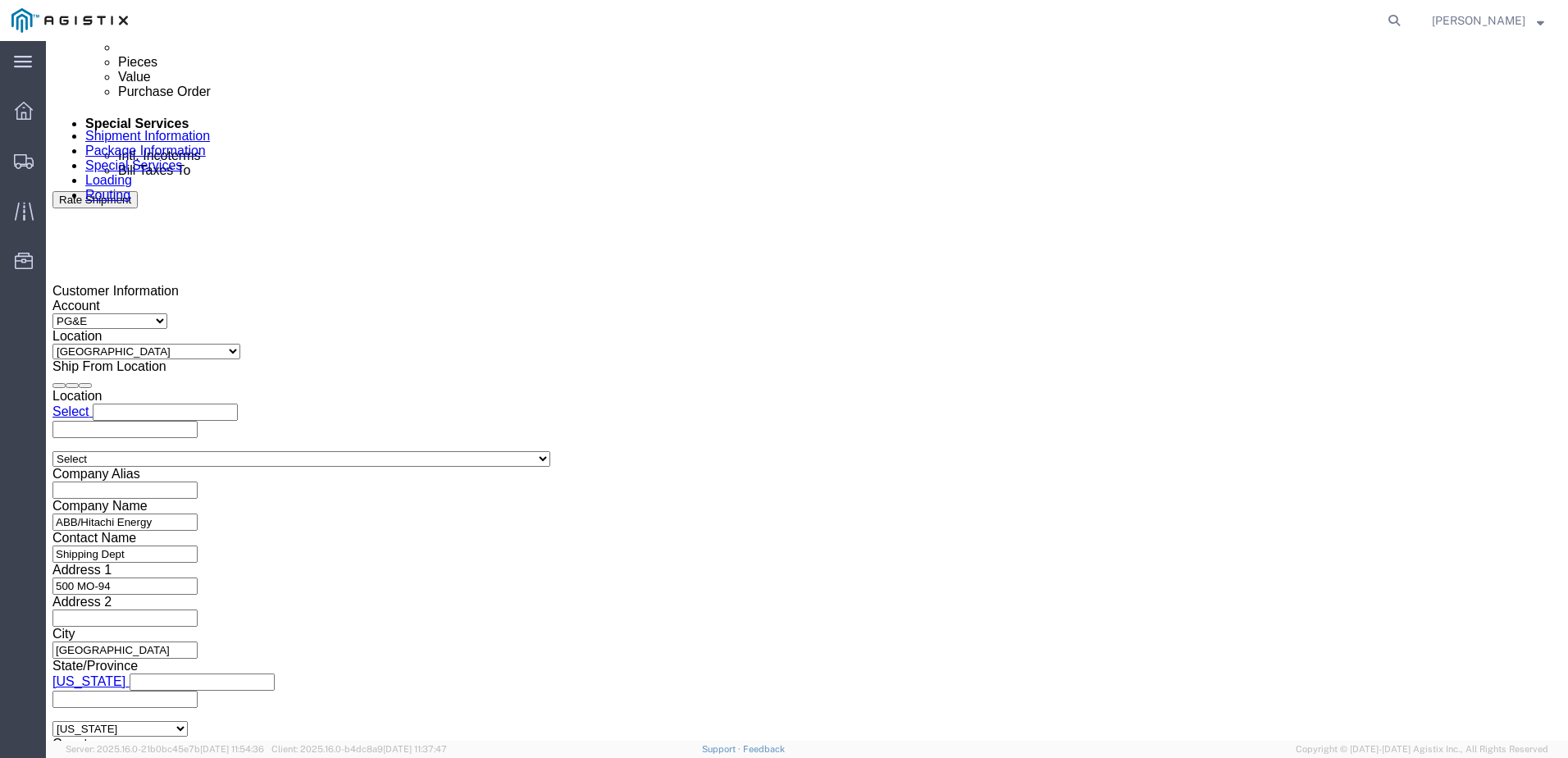
click div
click button "Apply"
click input "text"
type input "3501394325"
click select "Select Account Type Activity ID Airline Appointment Number ASN Batch Request # …"
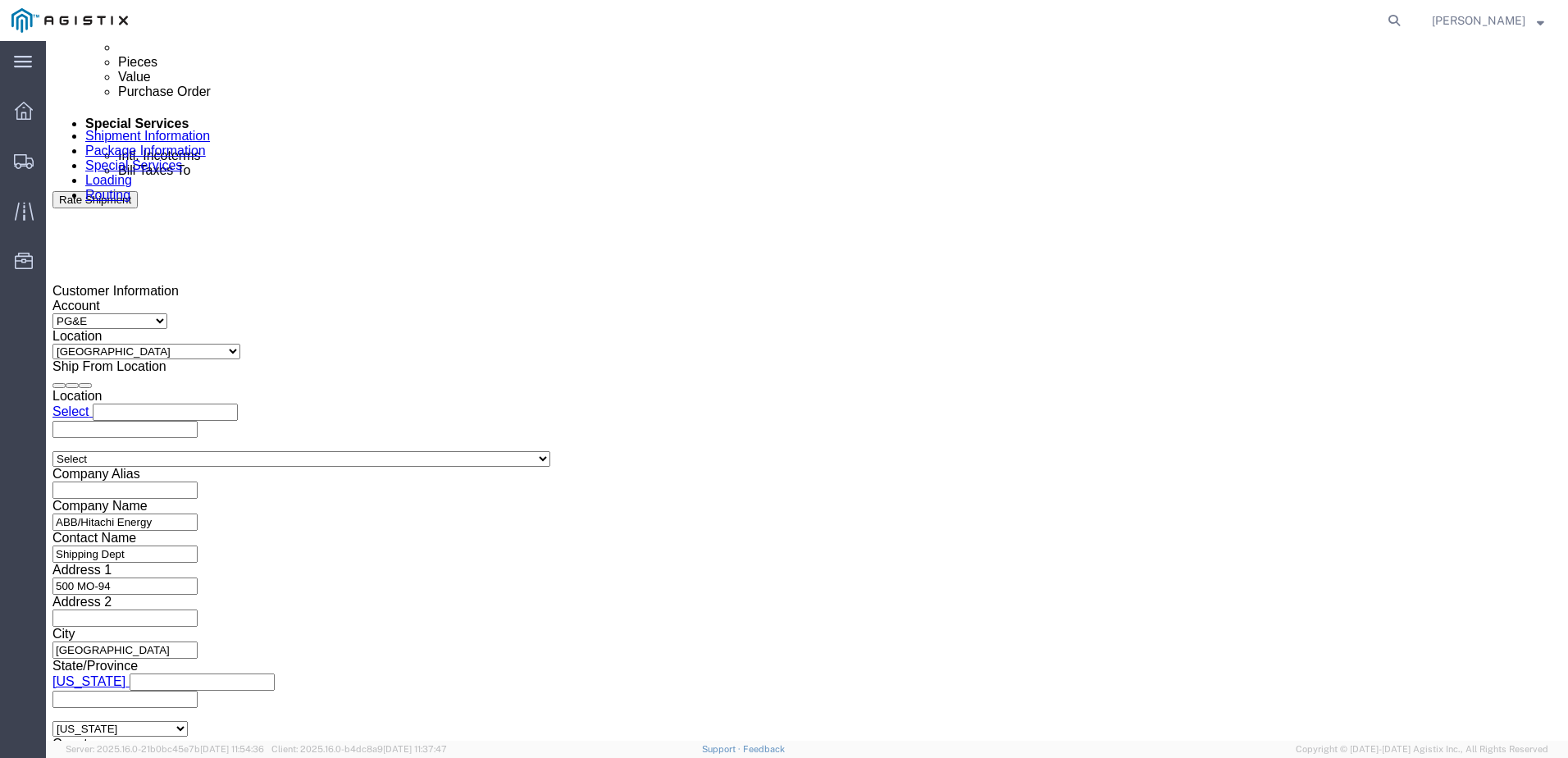
select select "BOL"
click select "Select Account Type Activity ID Airline Appointment Number ASN Batch Request # …"
click input "text"
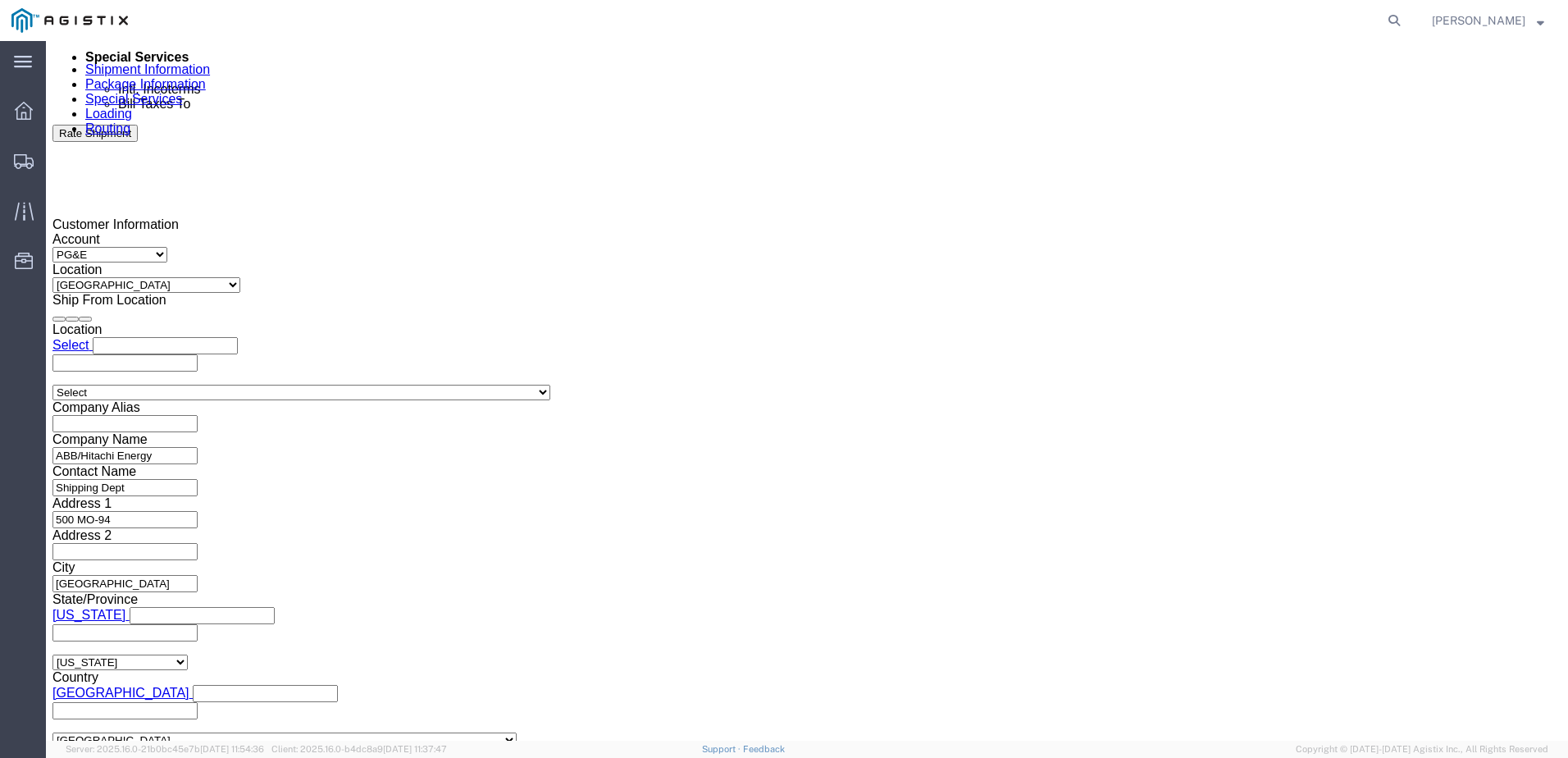
scroll to position [1104, 0]
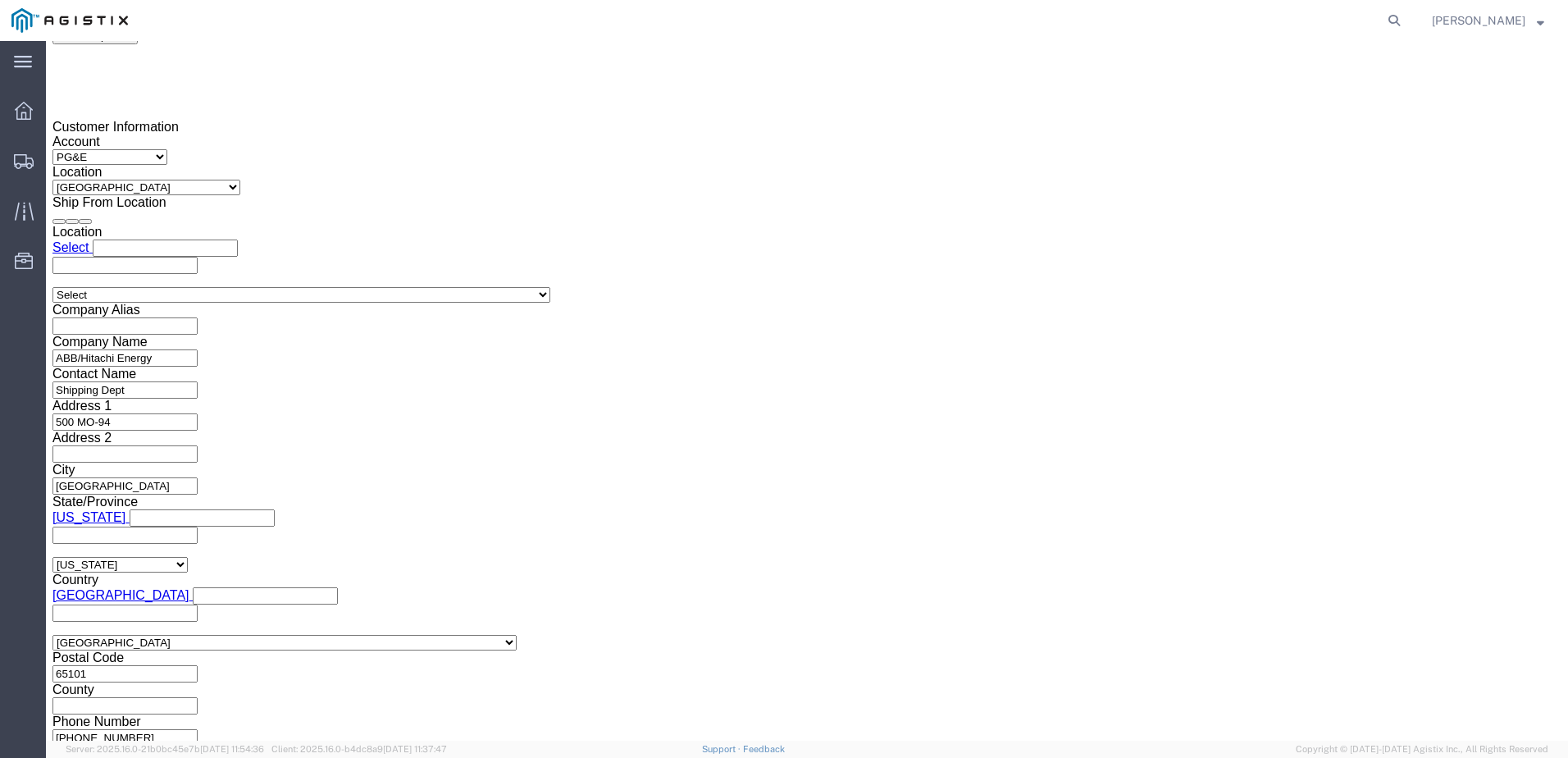
type input "JC00025BB"
click button "Continue"
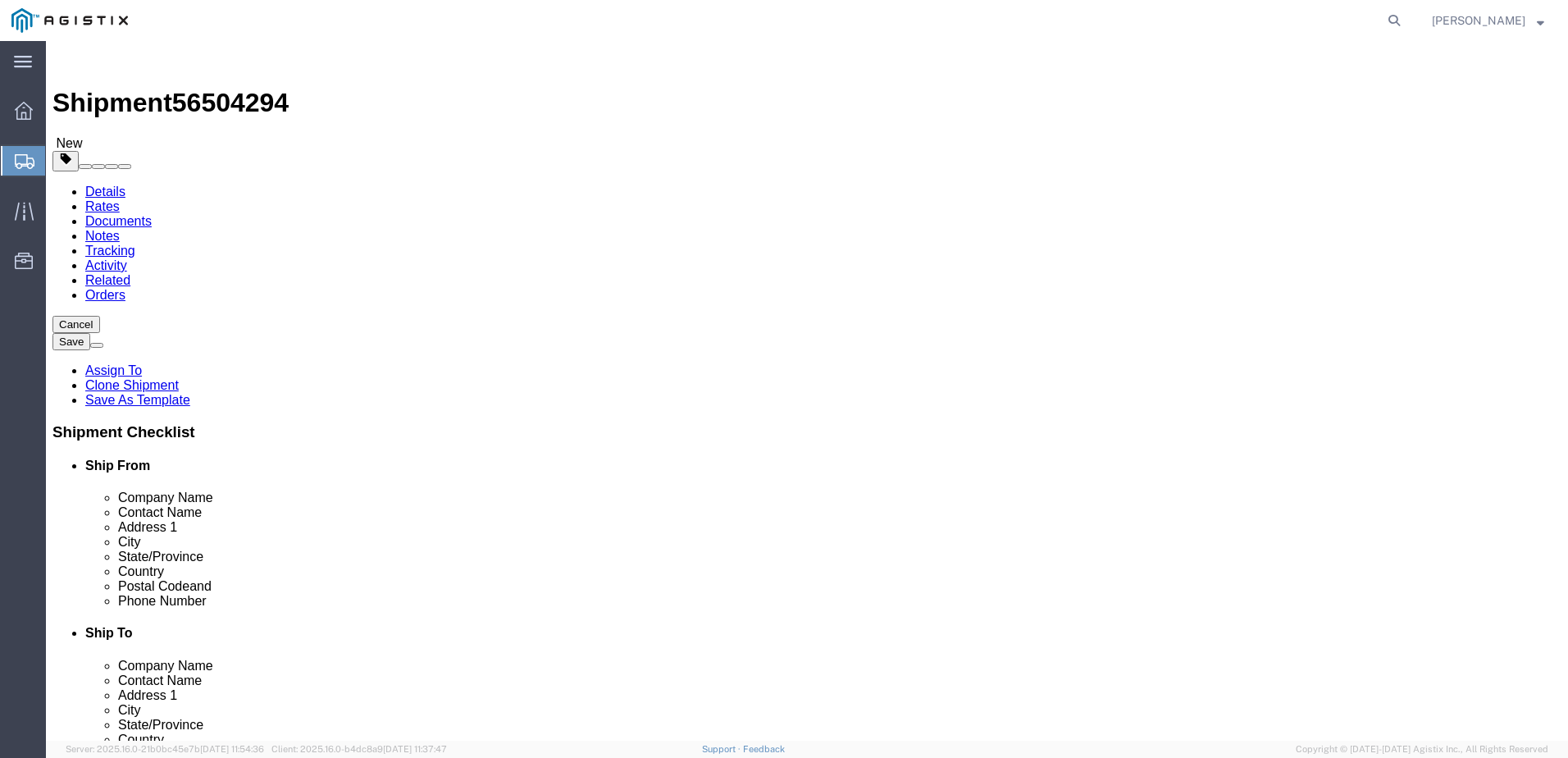
click input "text"
type input "1"
type input "15"
type input "498"
type input "72"
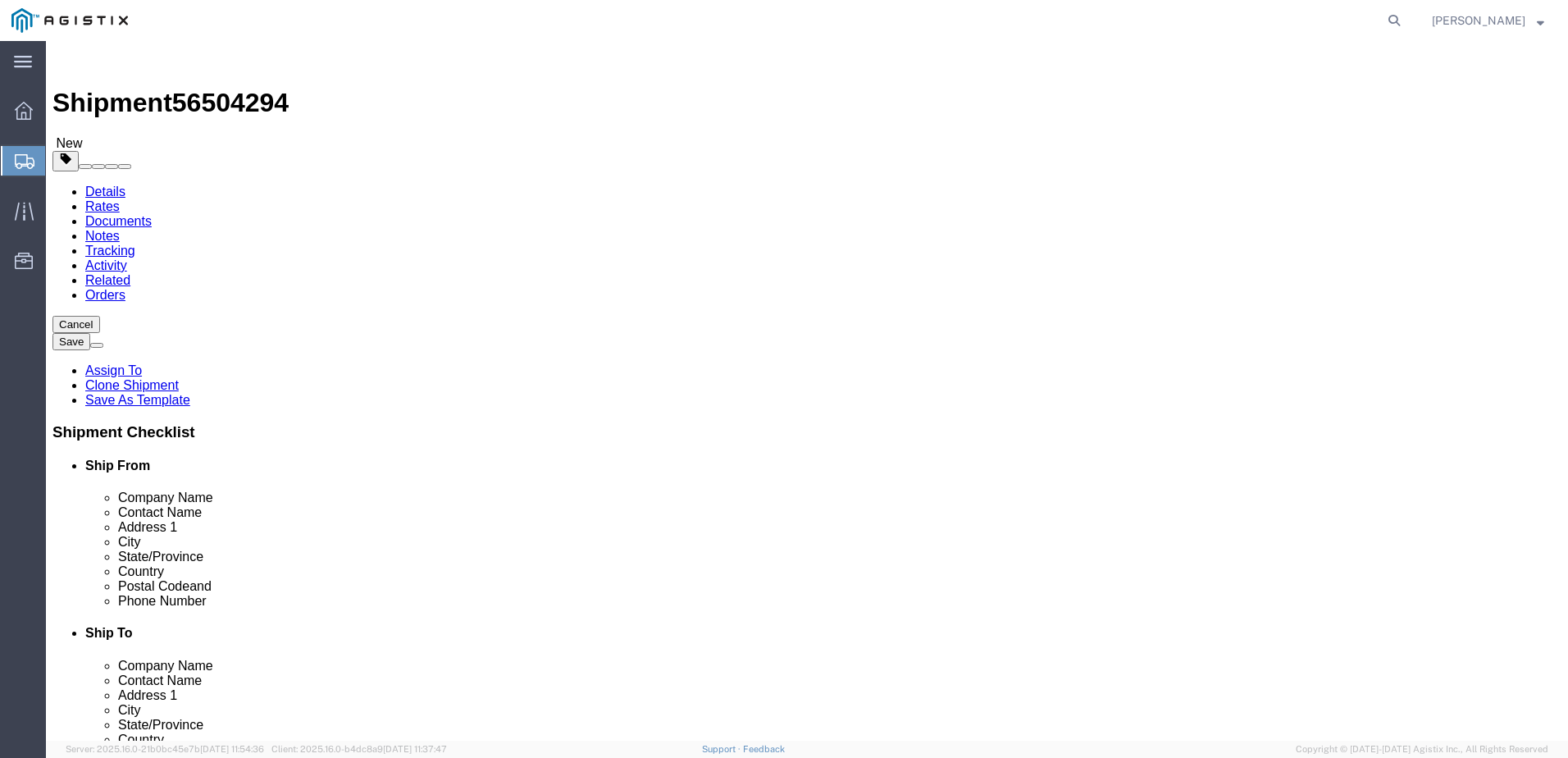
type input "72"
type input "27180.00"
click dd "0.00 Each"
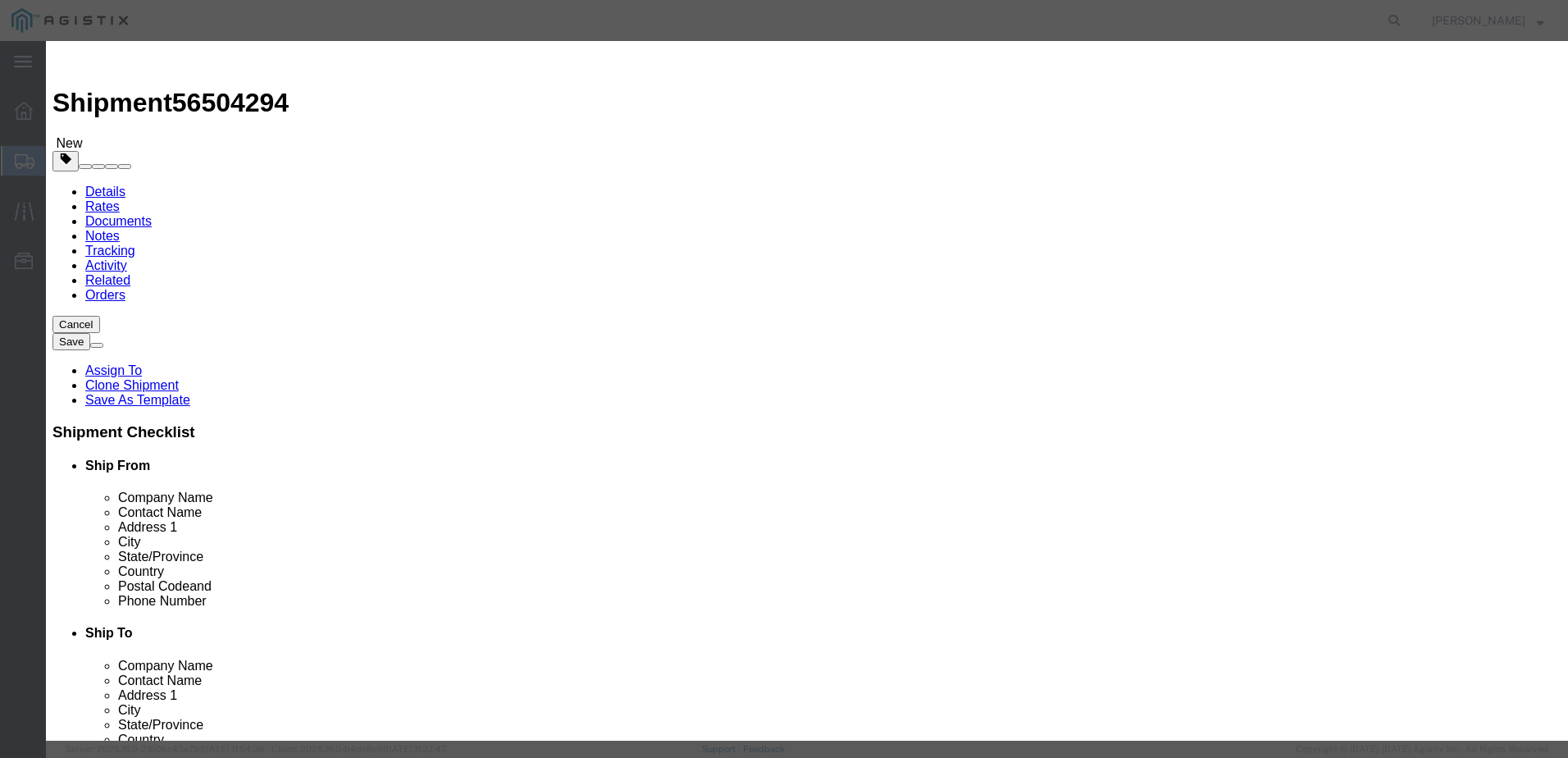
drag, startPoint x: 541, startPoint y: 162, endPoint x: 305, endPoint y: 153, distance: 236.2
click div "Pieces 0.00 Select Bag Barrels 100Board Feet Bottle Box Blister Pack Carats Can…"
type input "15"
click button "Save & Close"
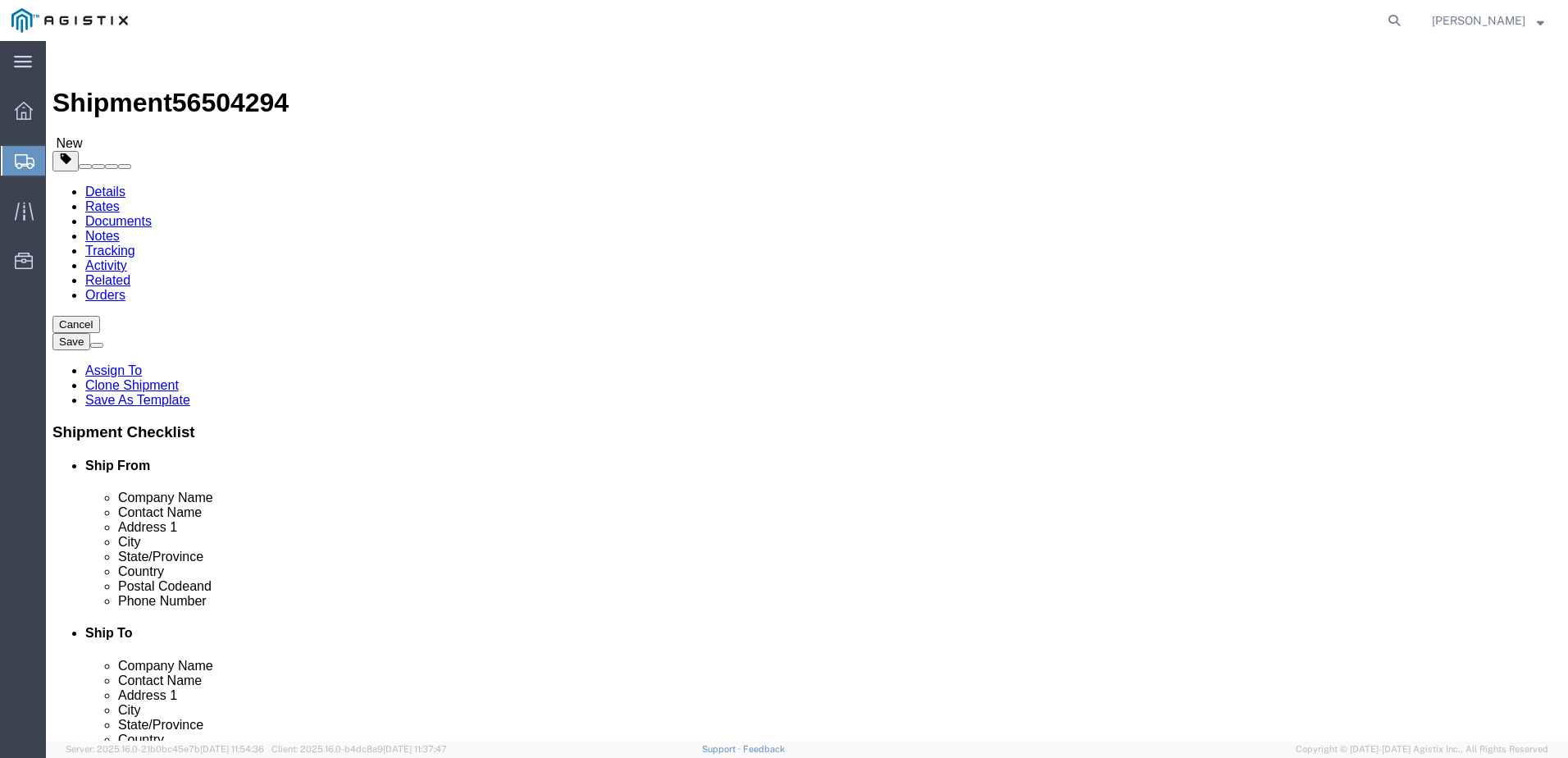
click button "Continue"
click link "Documents"
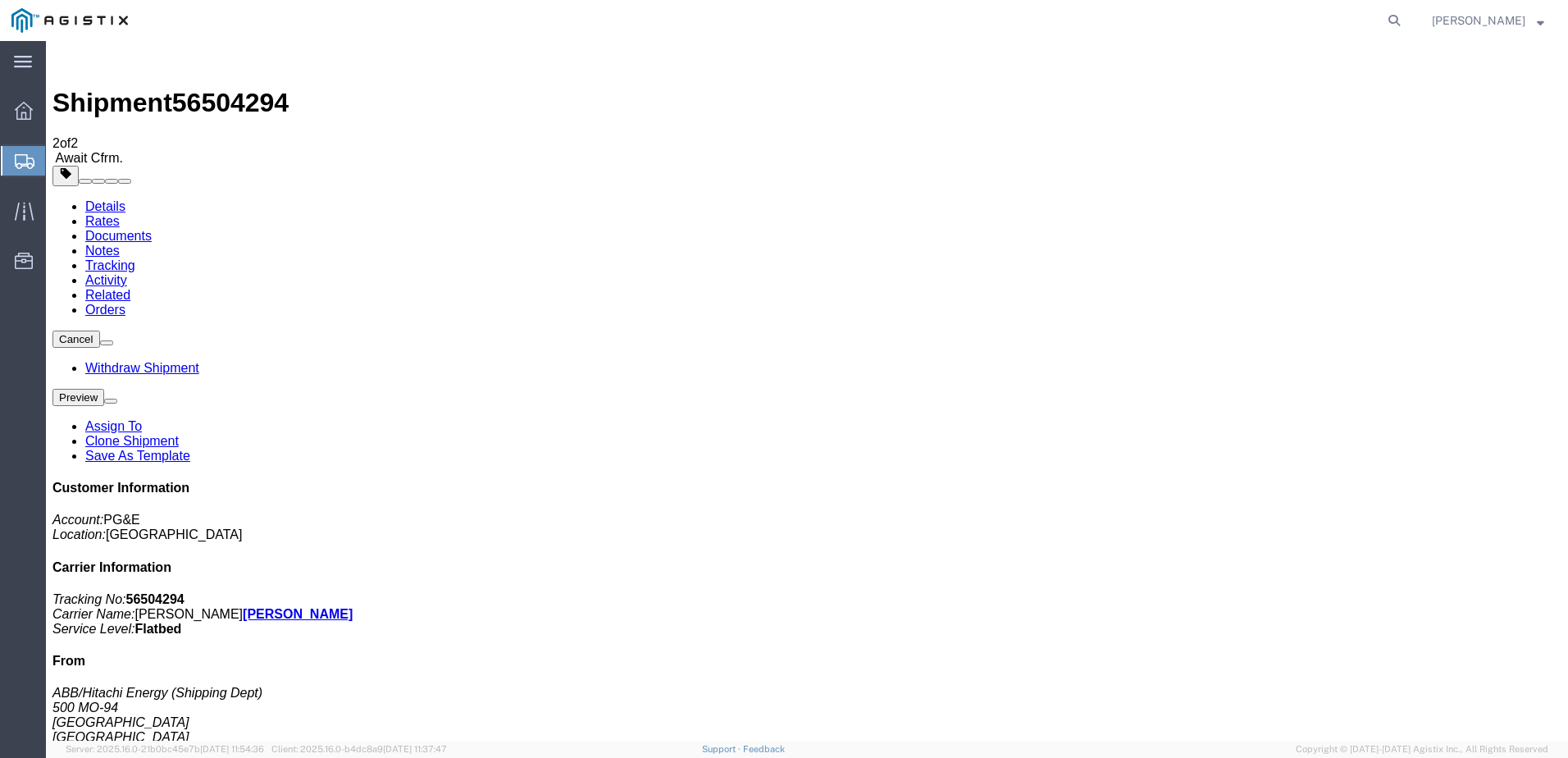
click at [0, 0] on span "Create from Template" at bounding box center [0, 0] width 0 height 0
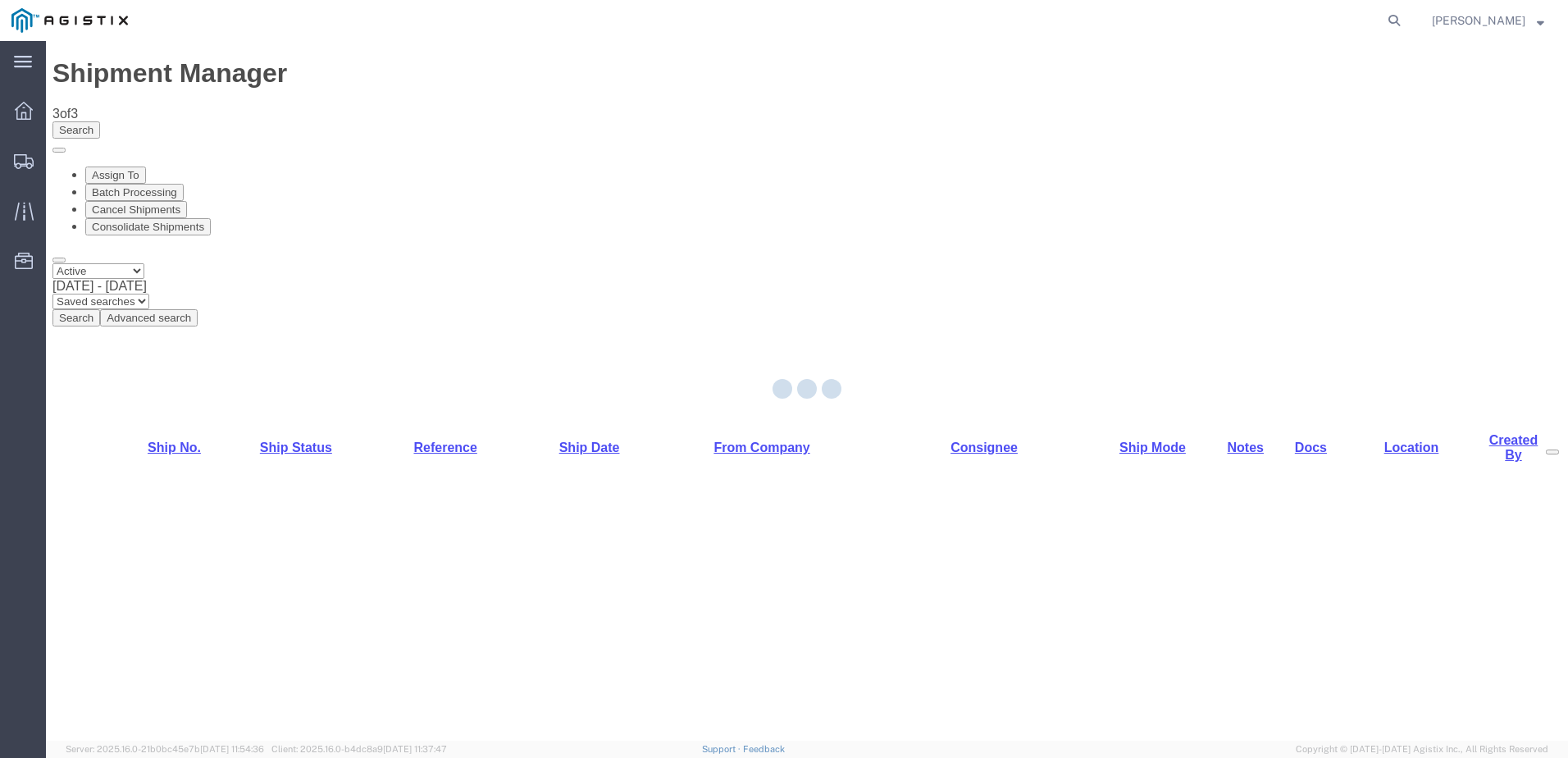
select select "PURCHORD"
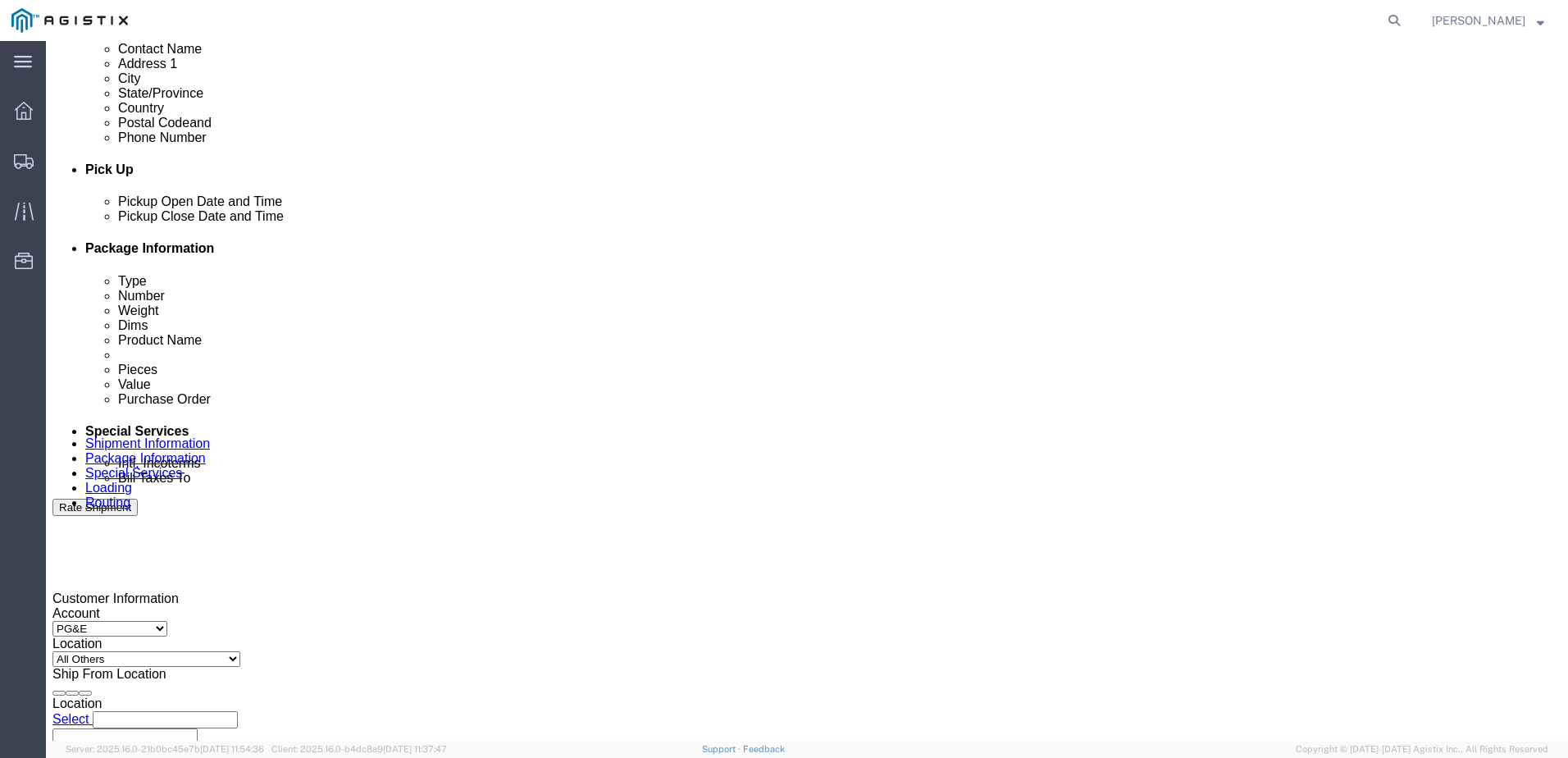
scroll to position [492, 0]
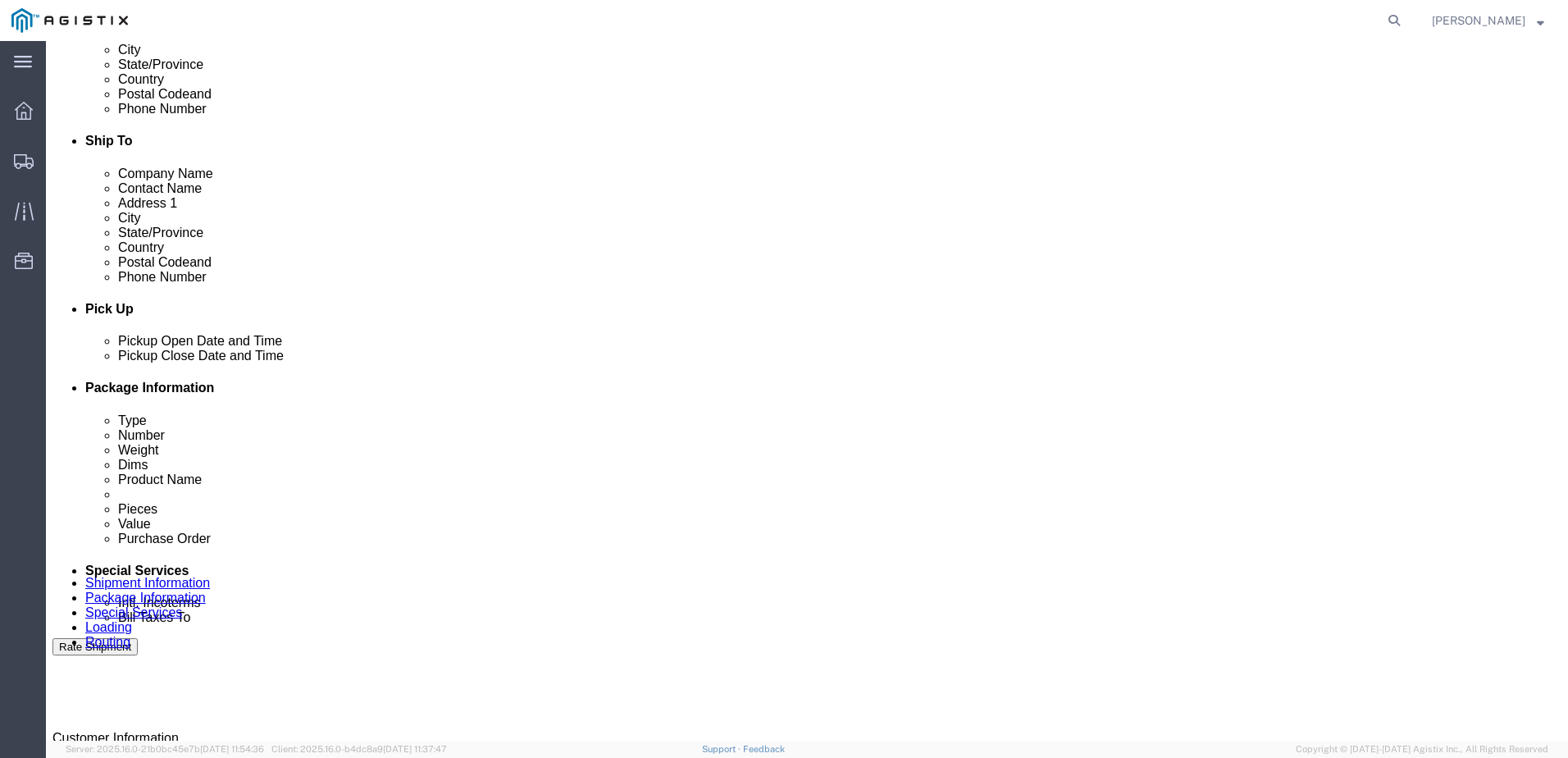
click button "Add Stop"
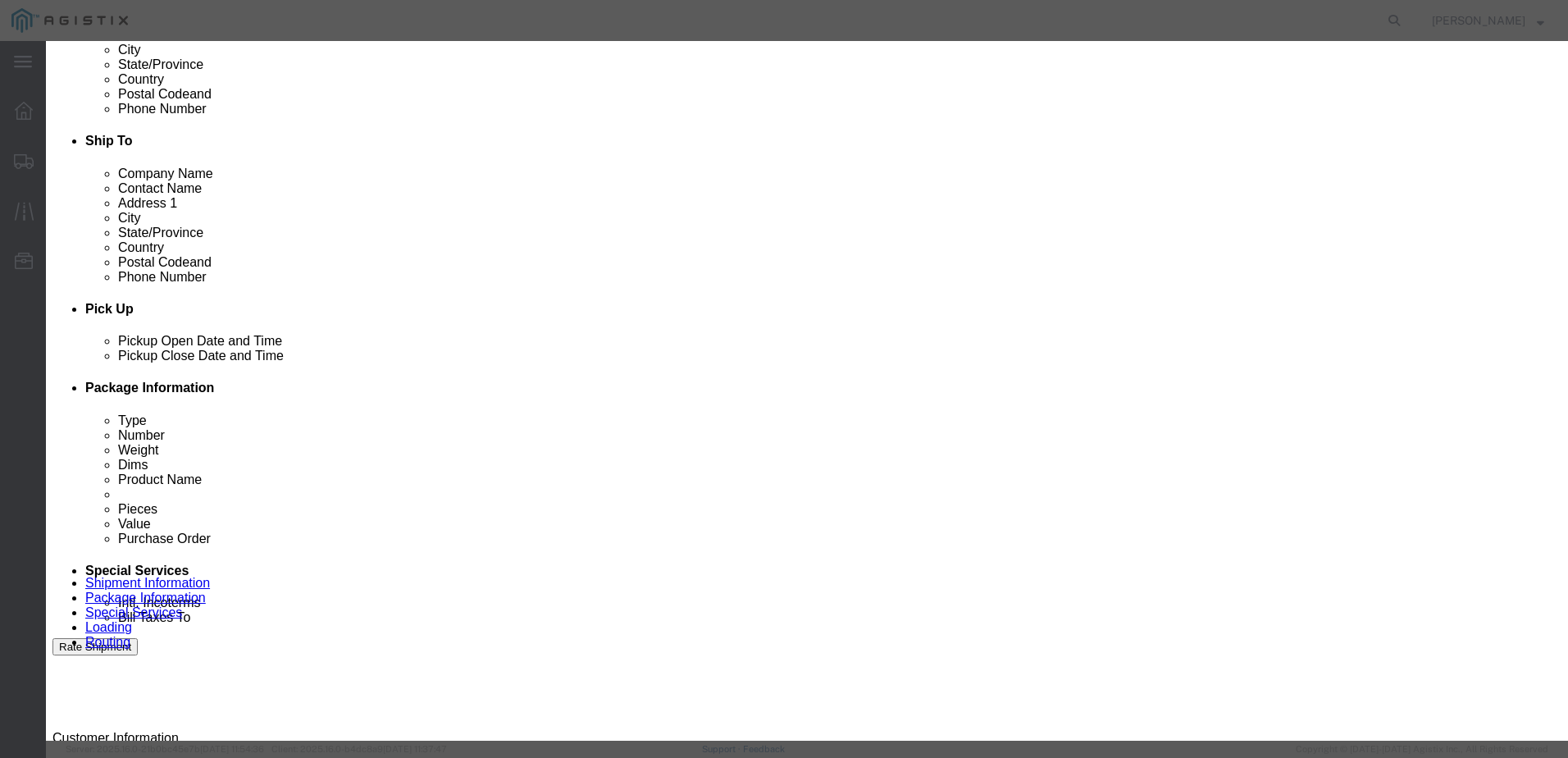
type input "WHEAT"
select select "19996"
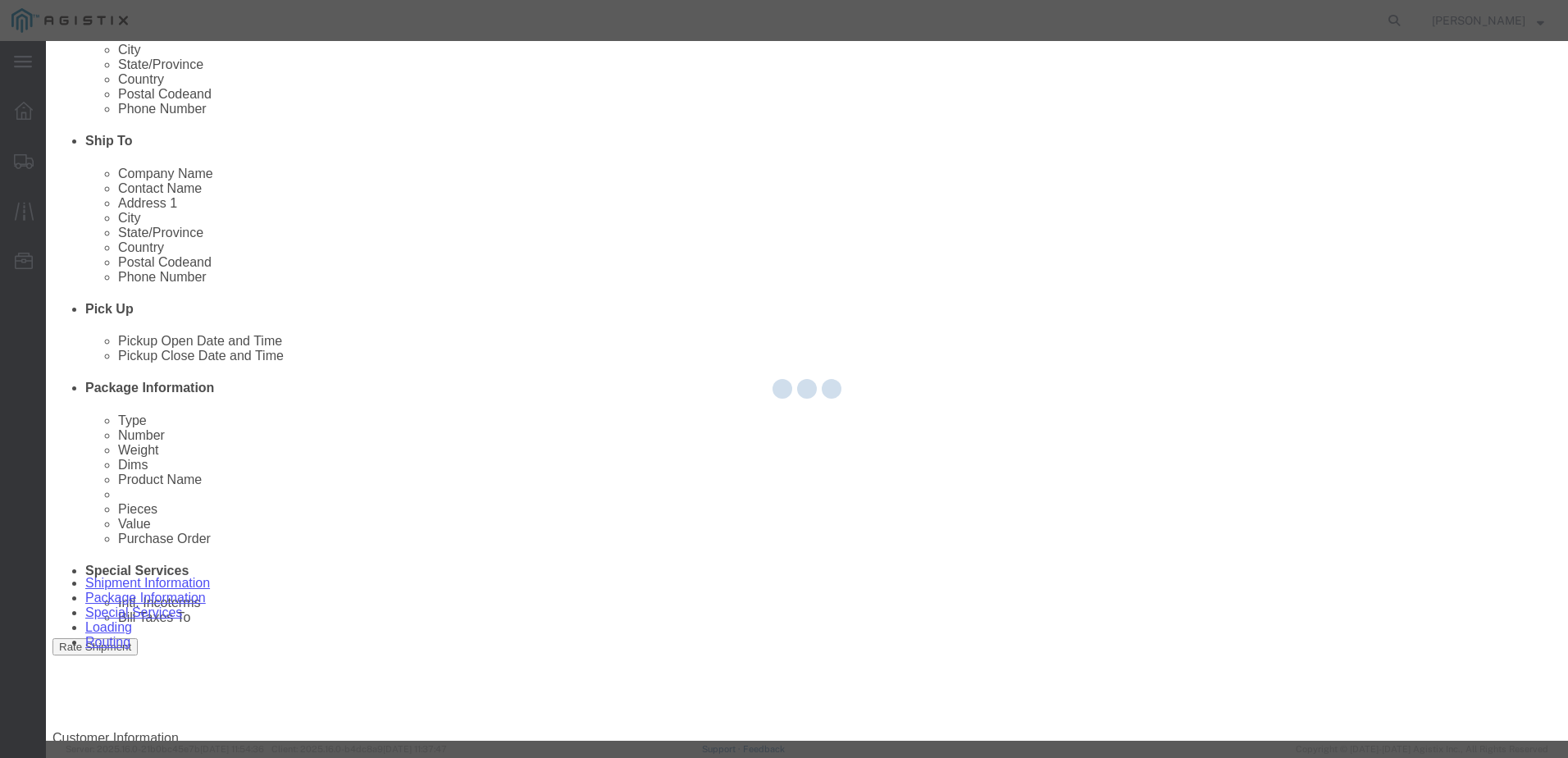
type input "PG&E"
type input "[STREET_ADDRESS]"
type input "Wheatland"
type input "95692"
select select "CA"
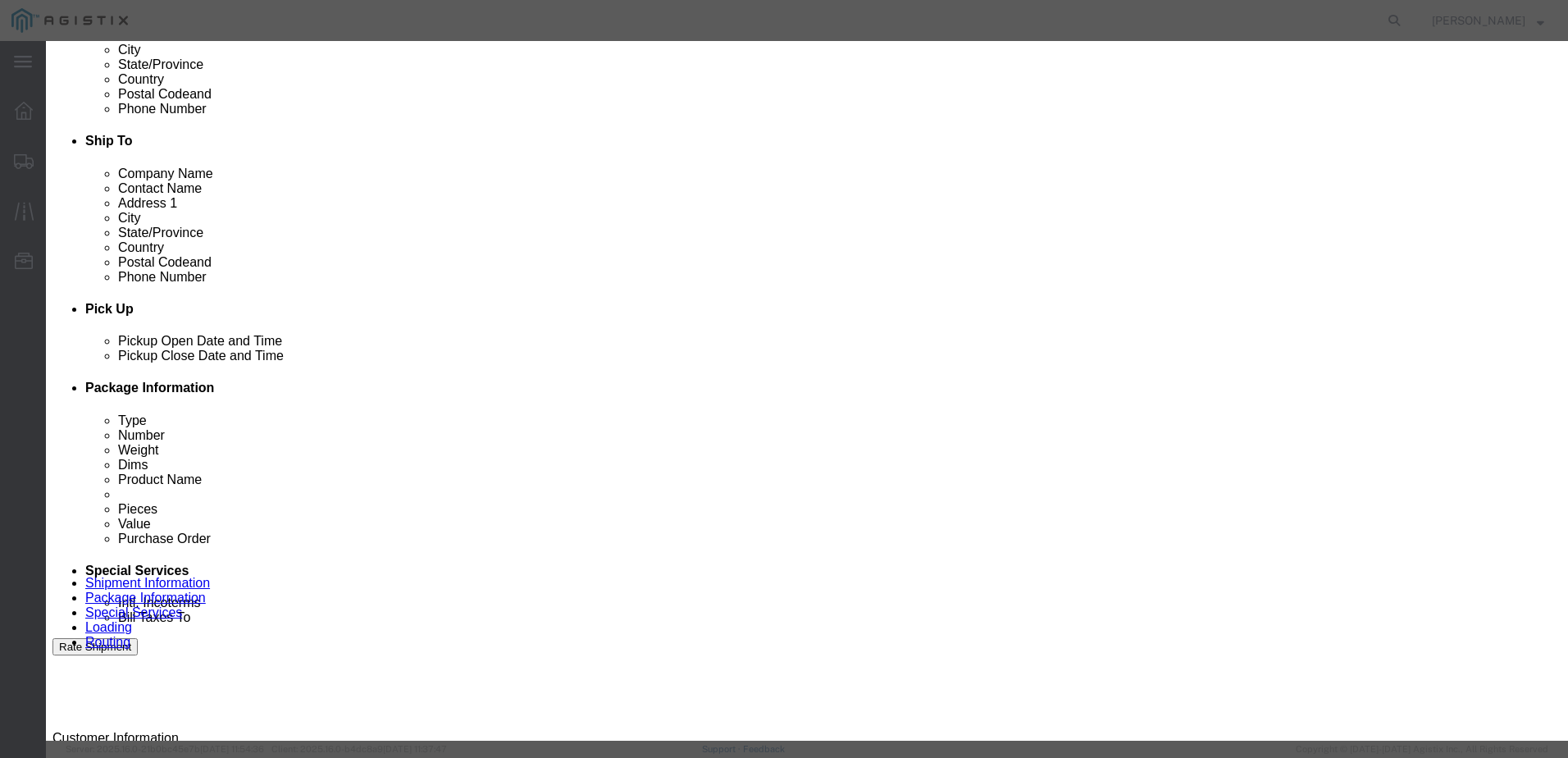
click input "text"
type input "Receiving"
click input "text"
type input "[PHONE_NUMBER]"
click button "Save"
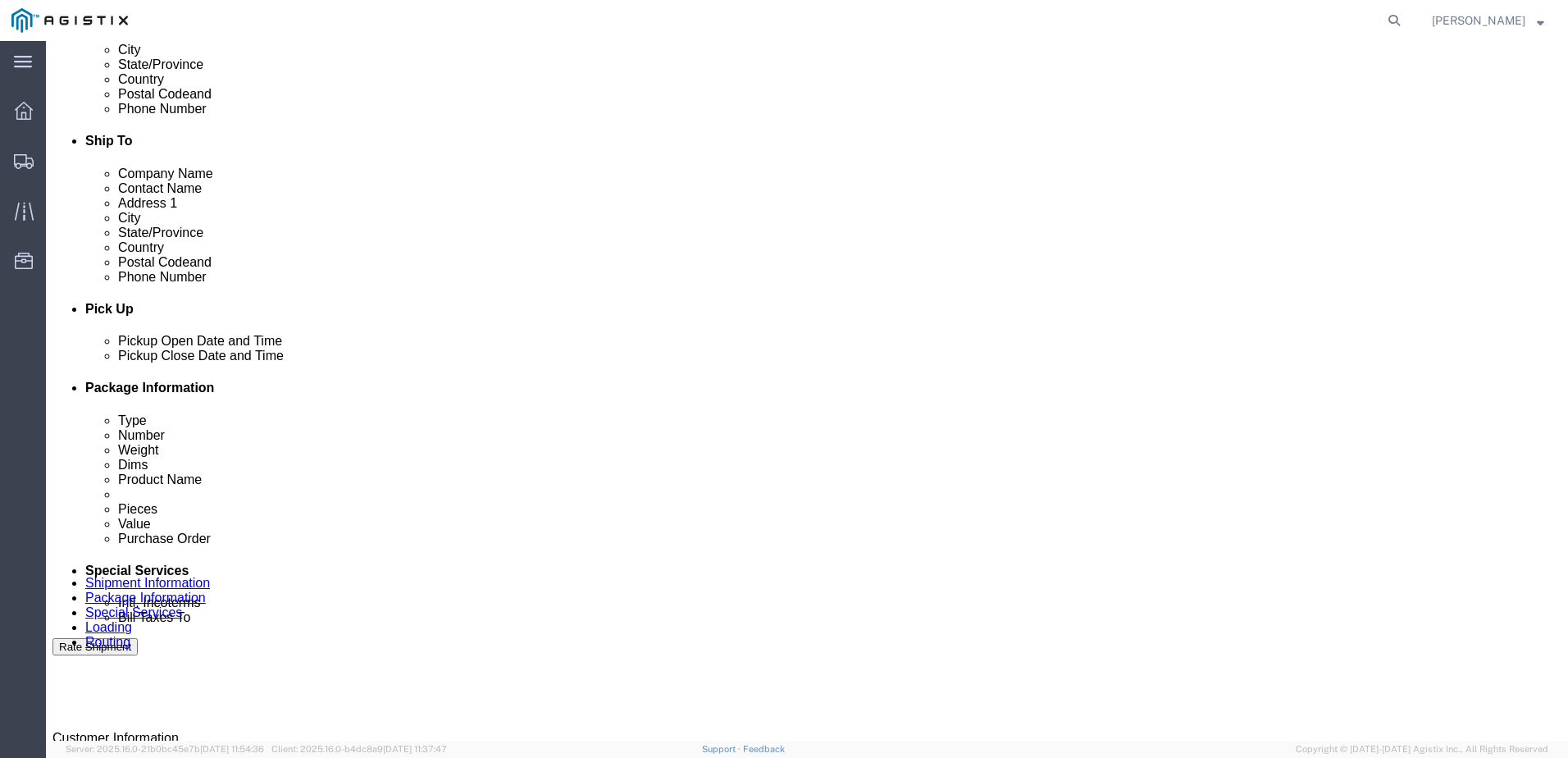
drag, startPoint x: 145, startPoint y: 576, endPoint x: 187, endPoint y: 430, distance: 151.9
click select "Pickup Delivery"
select select "D"
click select "Pickup Delivery"
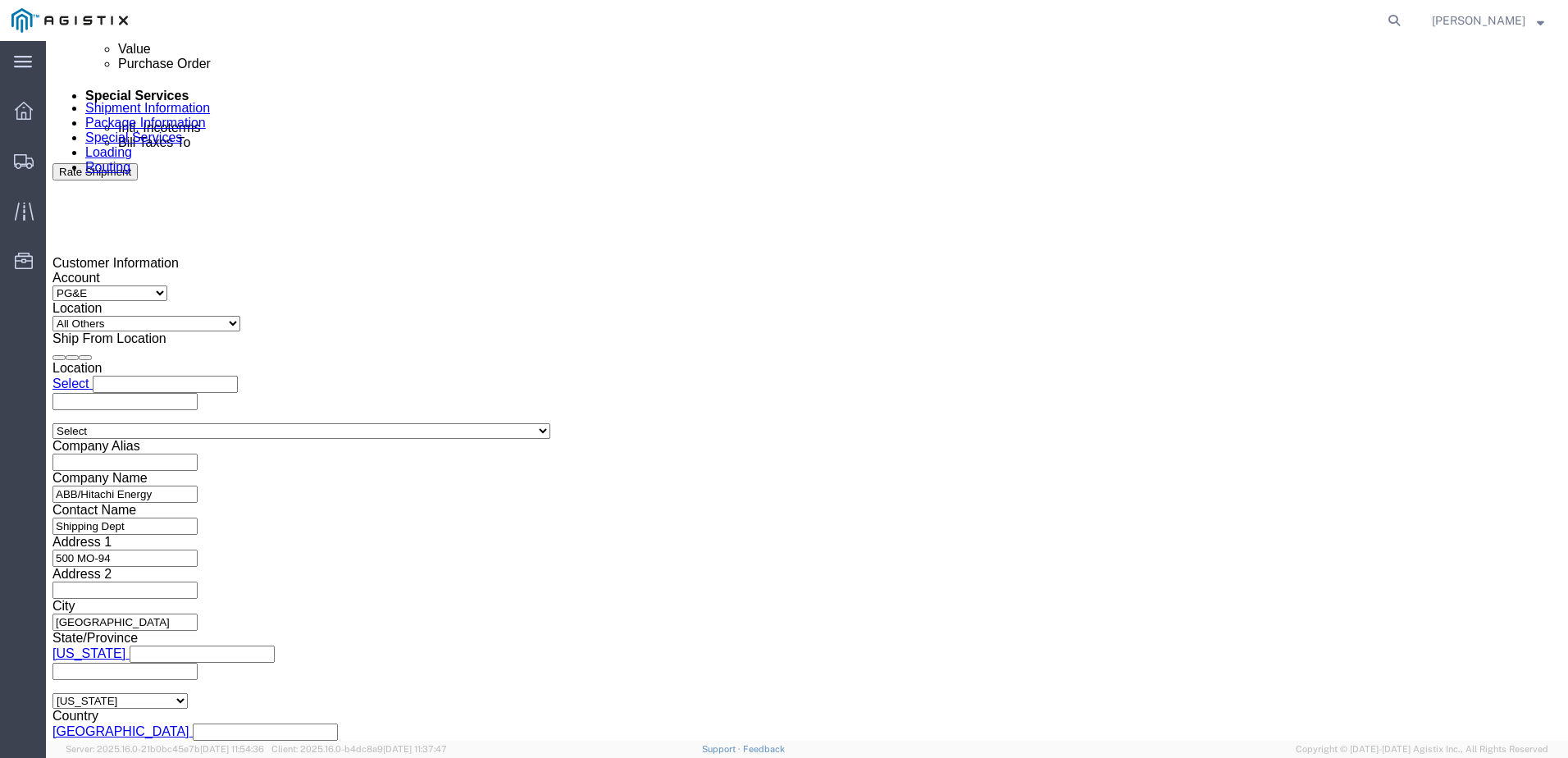
scroll to position [1067, 0]
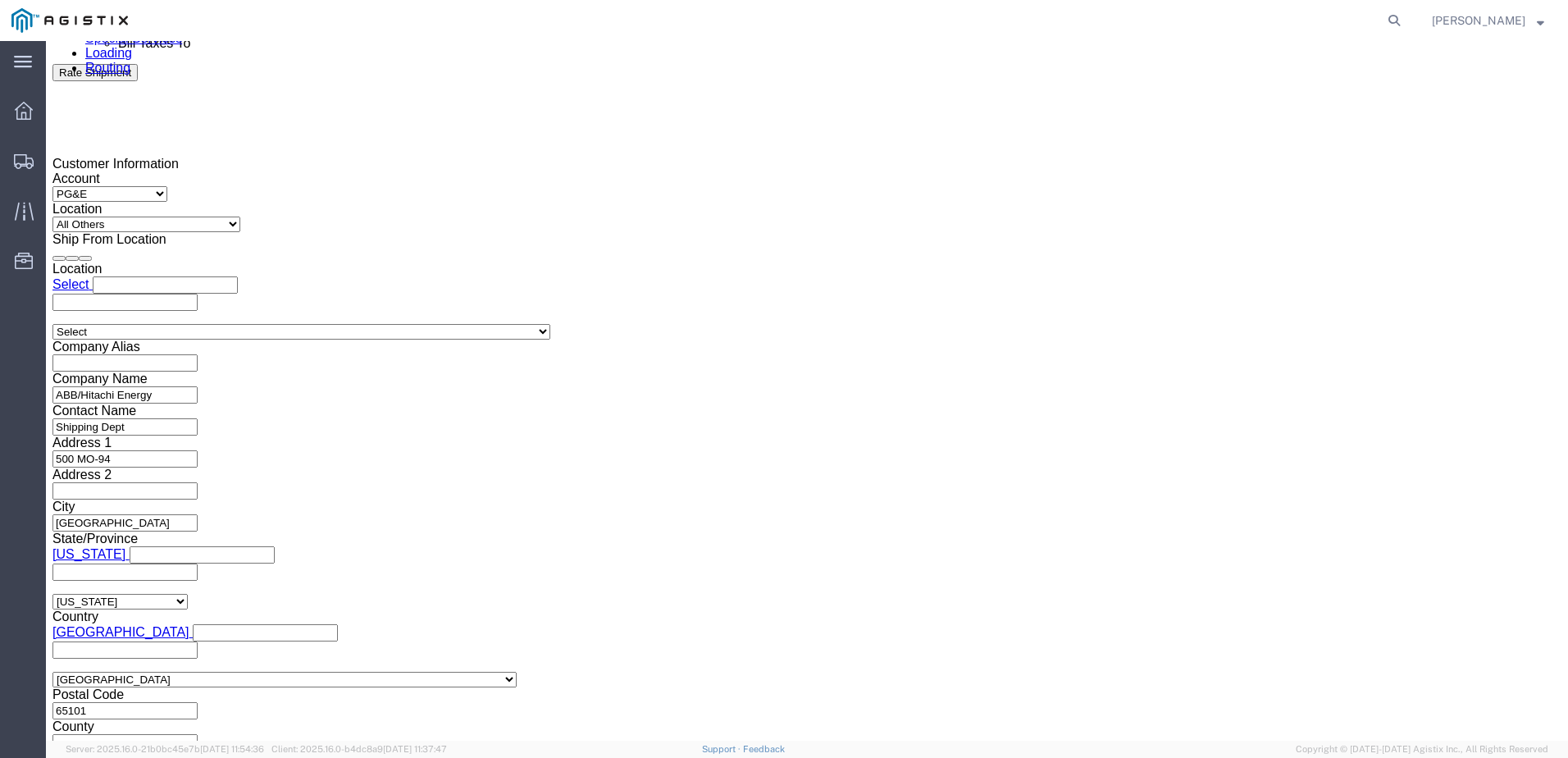
drag, startPoint x: 706, startPoint y: 305, endPoint x: 722, endPoint y: 307, distance: 16.1
click div
click button "Apply"
click div
click button "Apply"
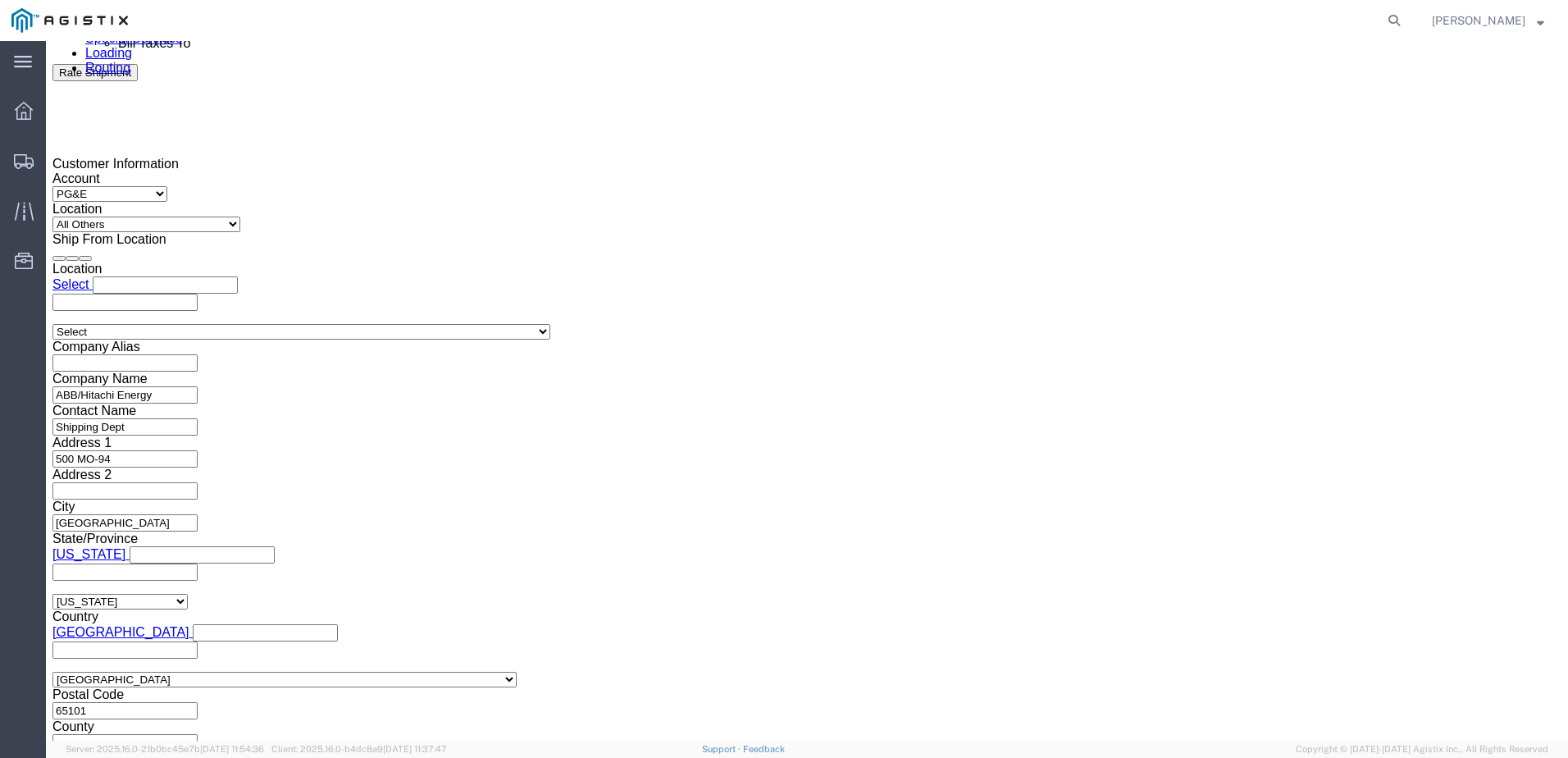
click input "text"
type input "3501388472"
click select "Select Account Type Activity ID Airline Appointment Number ASN Batch Request # …"
select select "BOL"
click select "Select Account Type Activity ID Airline Appointment Number ASN Batch Request # …"
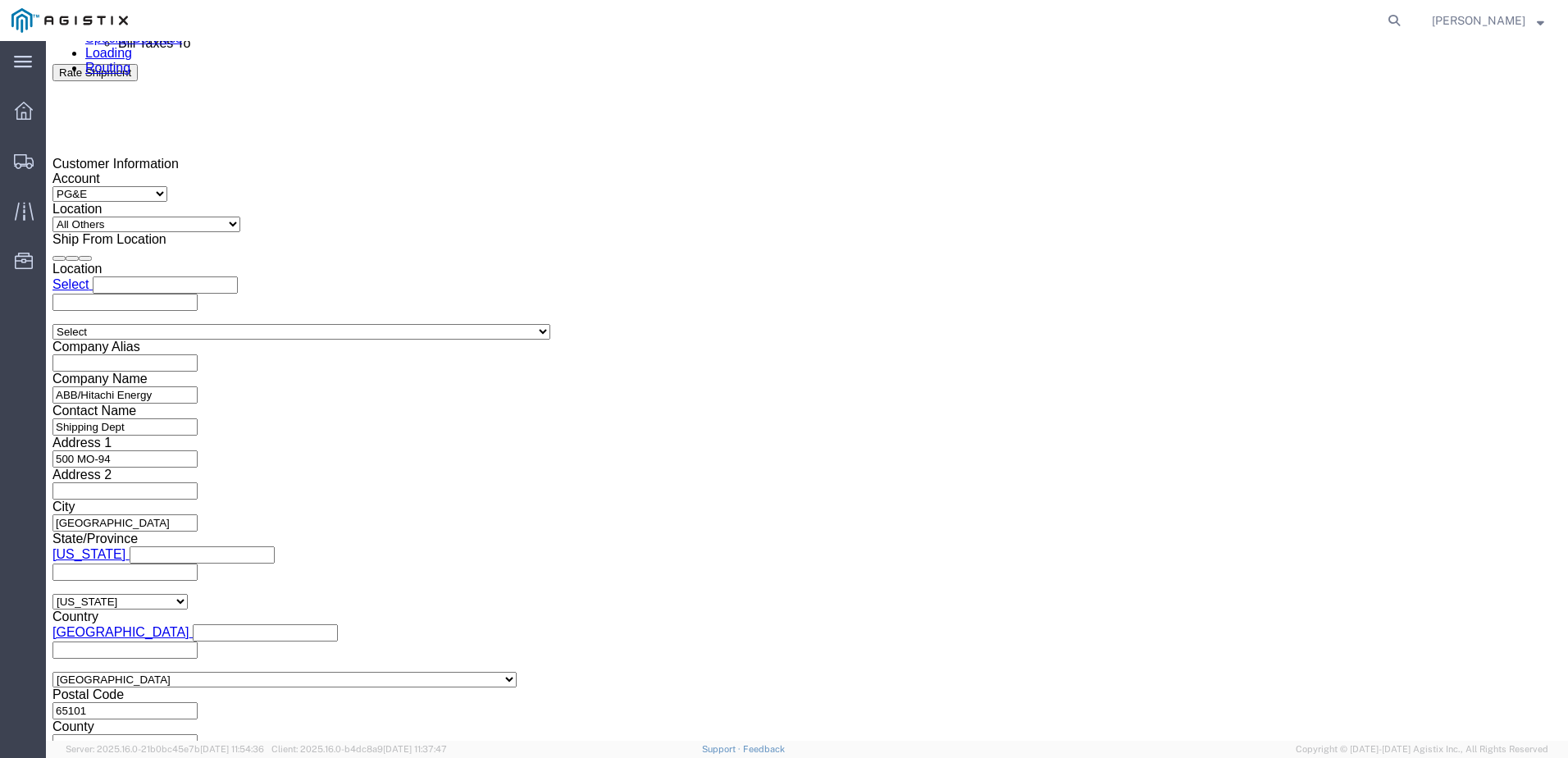
click input "text"
type input "j"
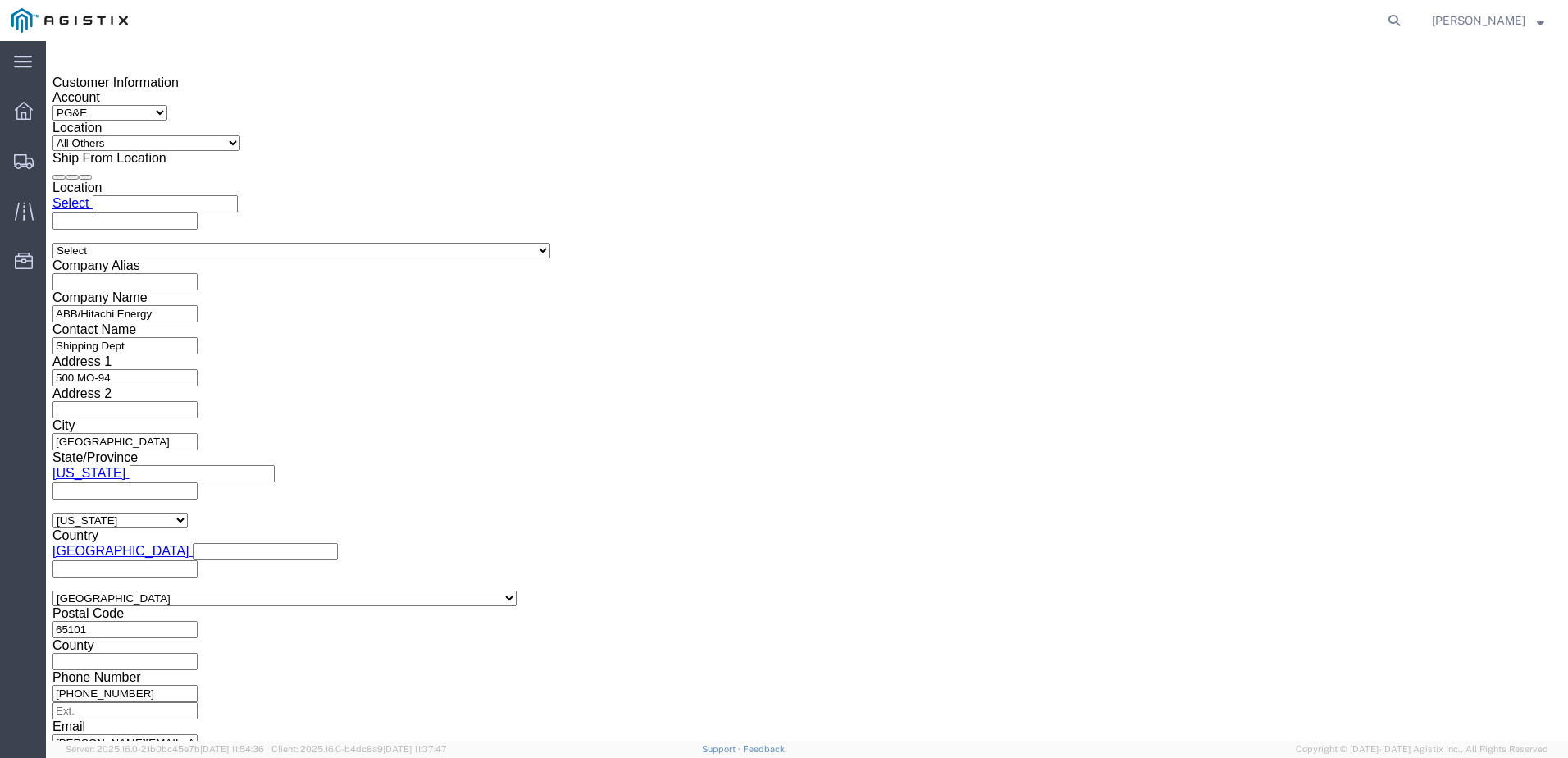
scroll to position [1218, 0]
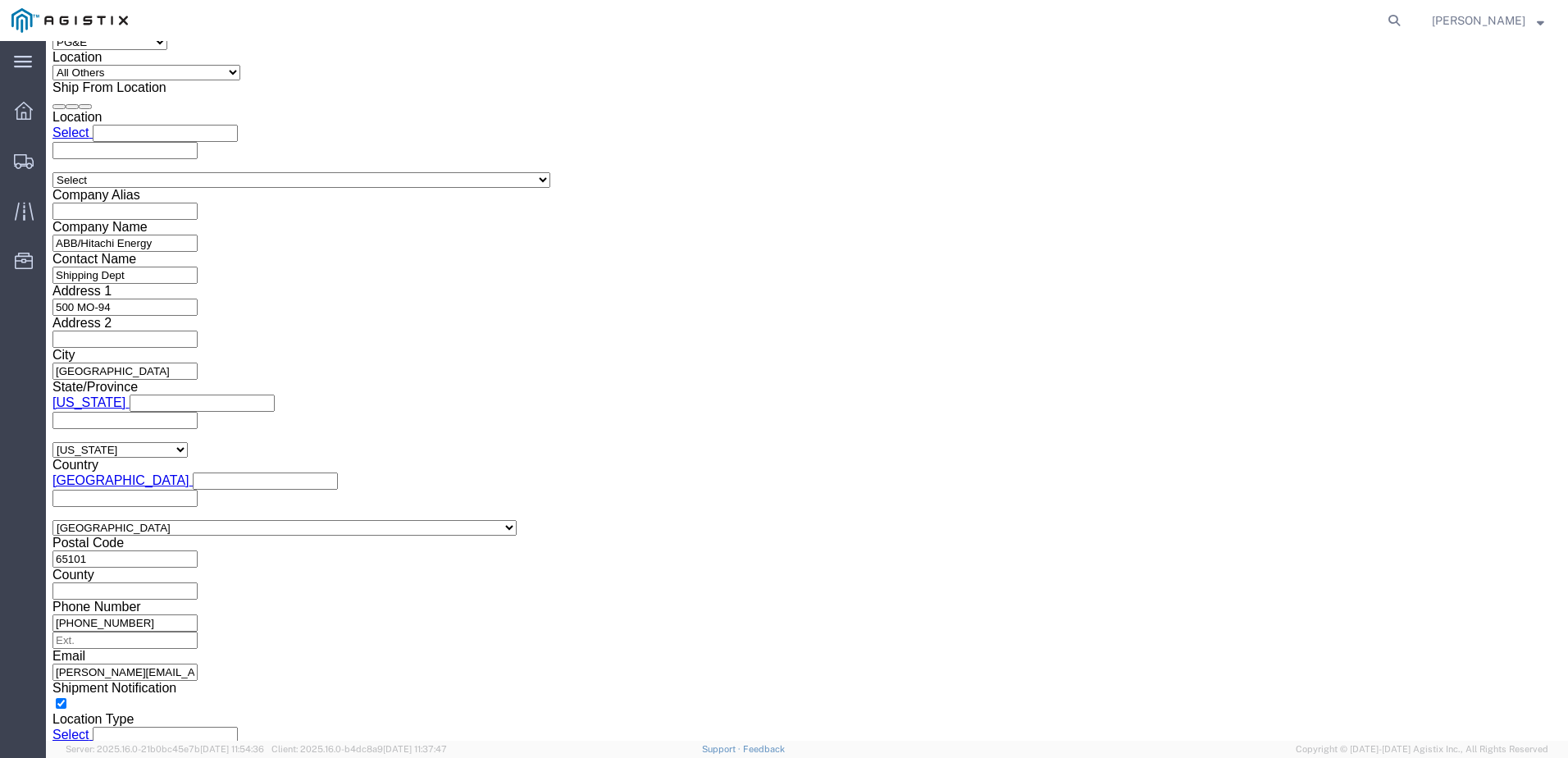
type input "JC00025BC"
click button "Continue"
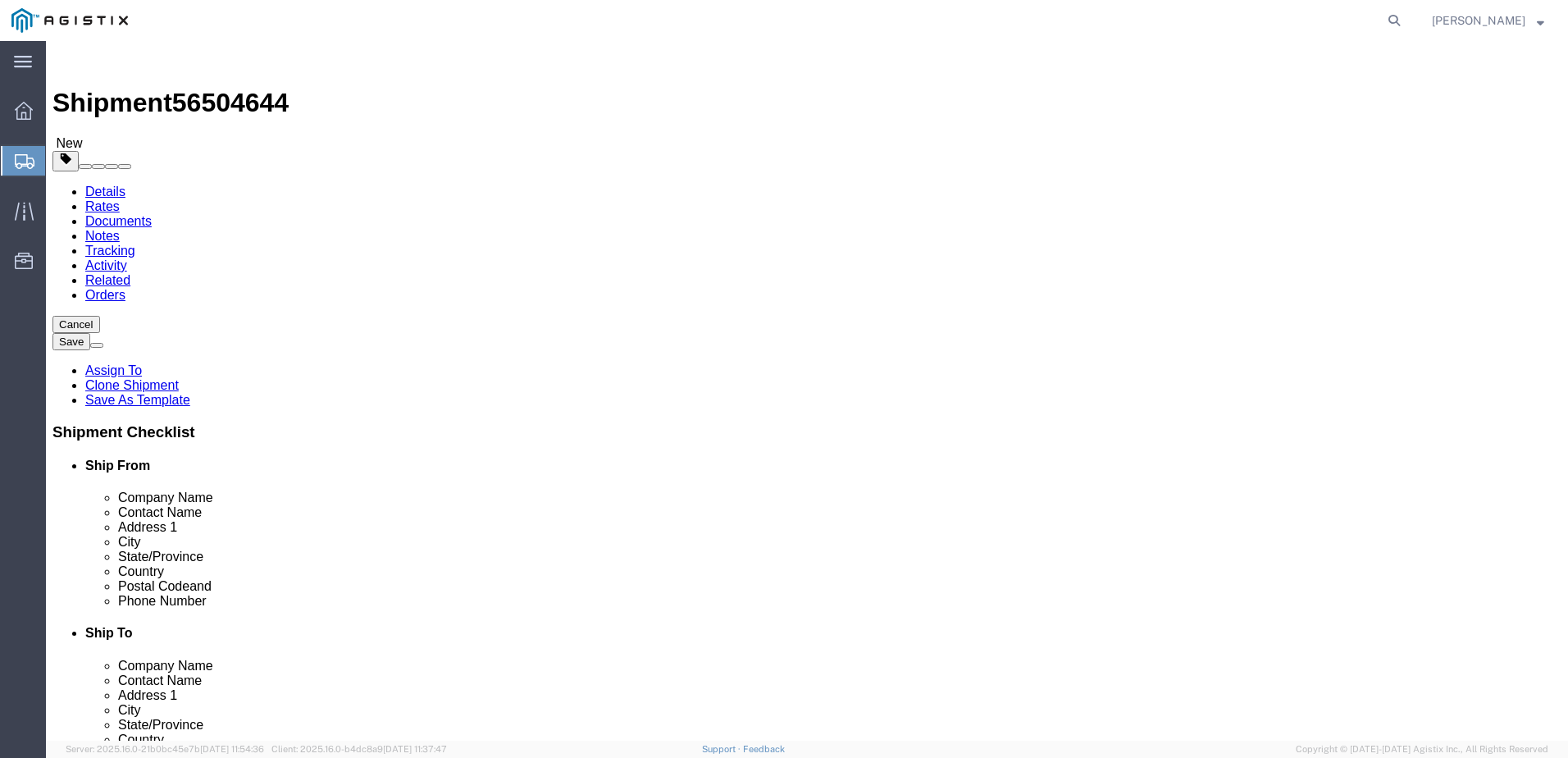
click input "text"
type input "1"
type input "3"
type input "88"
type input "72"
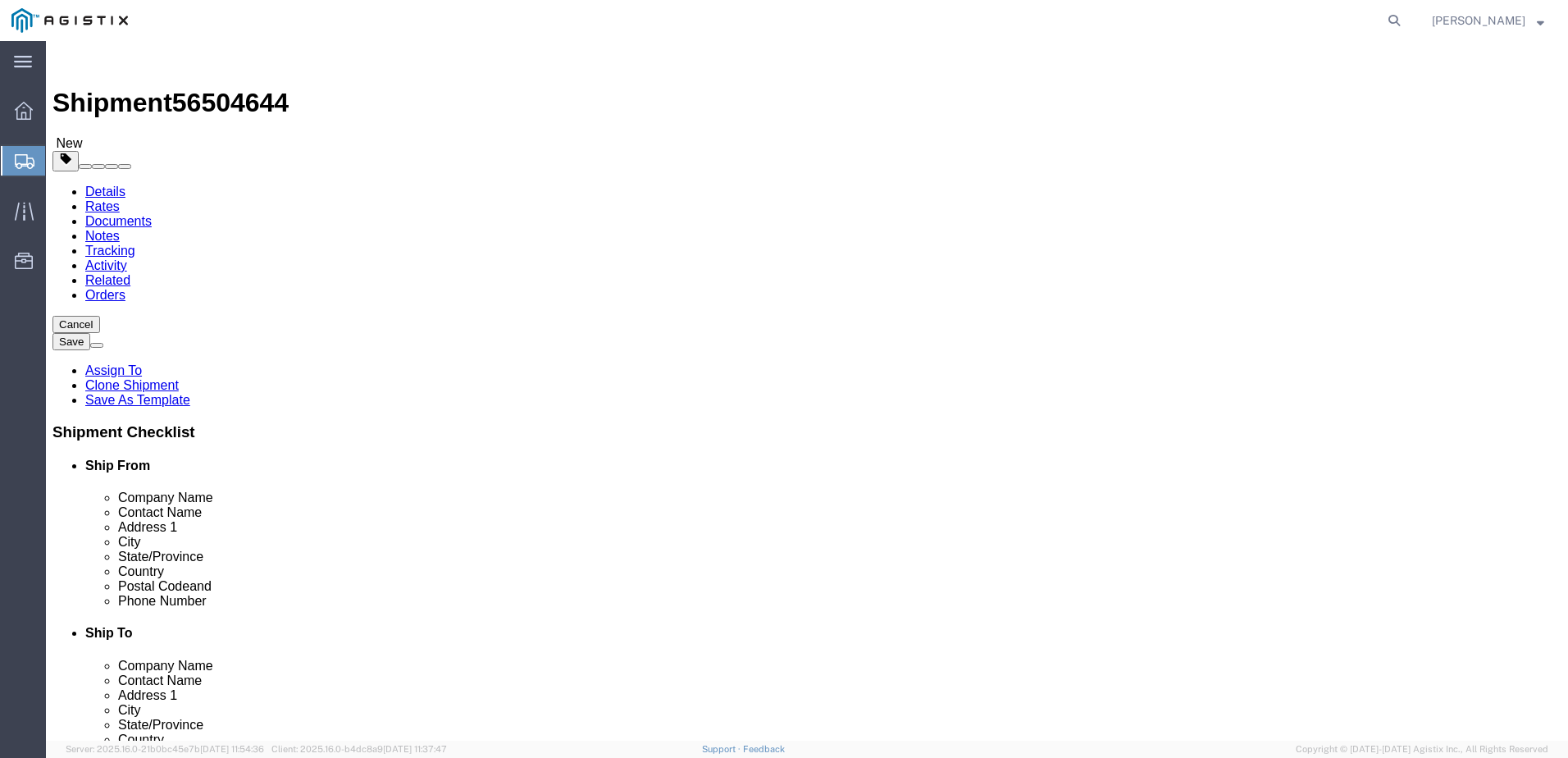
type input "72"
type input "4740.00"
click dd "1.00 USD"
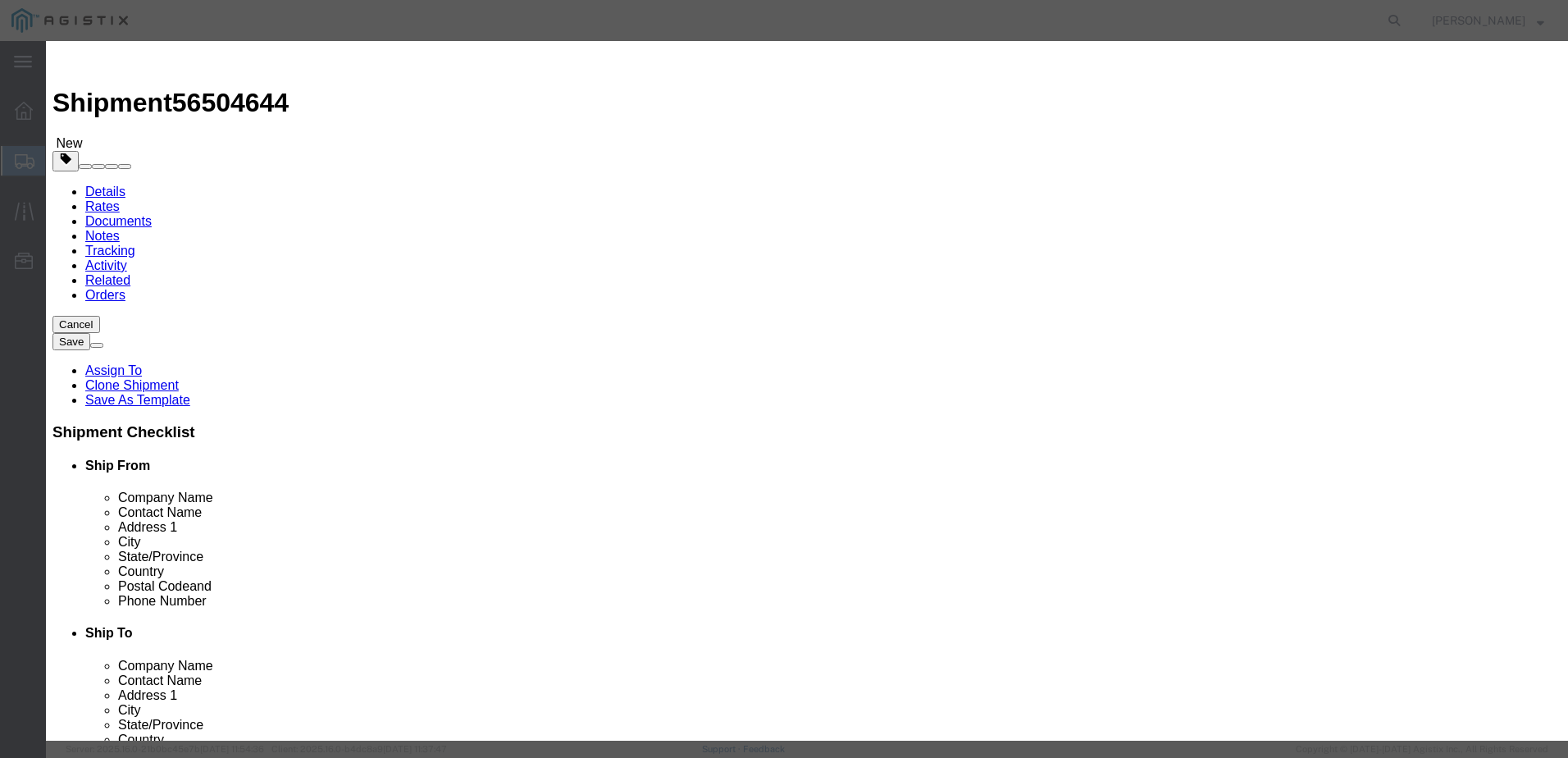
click div "Pieces 0.00 Select Bag Barrels 100Board Feet Bottle Box Blister Pack Carats Can…"
type input "3"
click button "Save & Close"
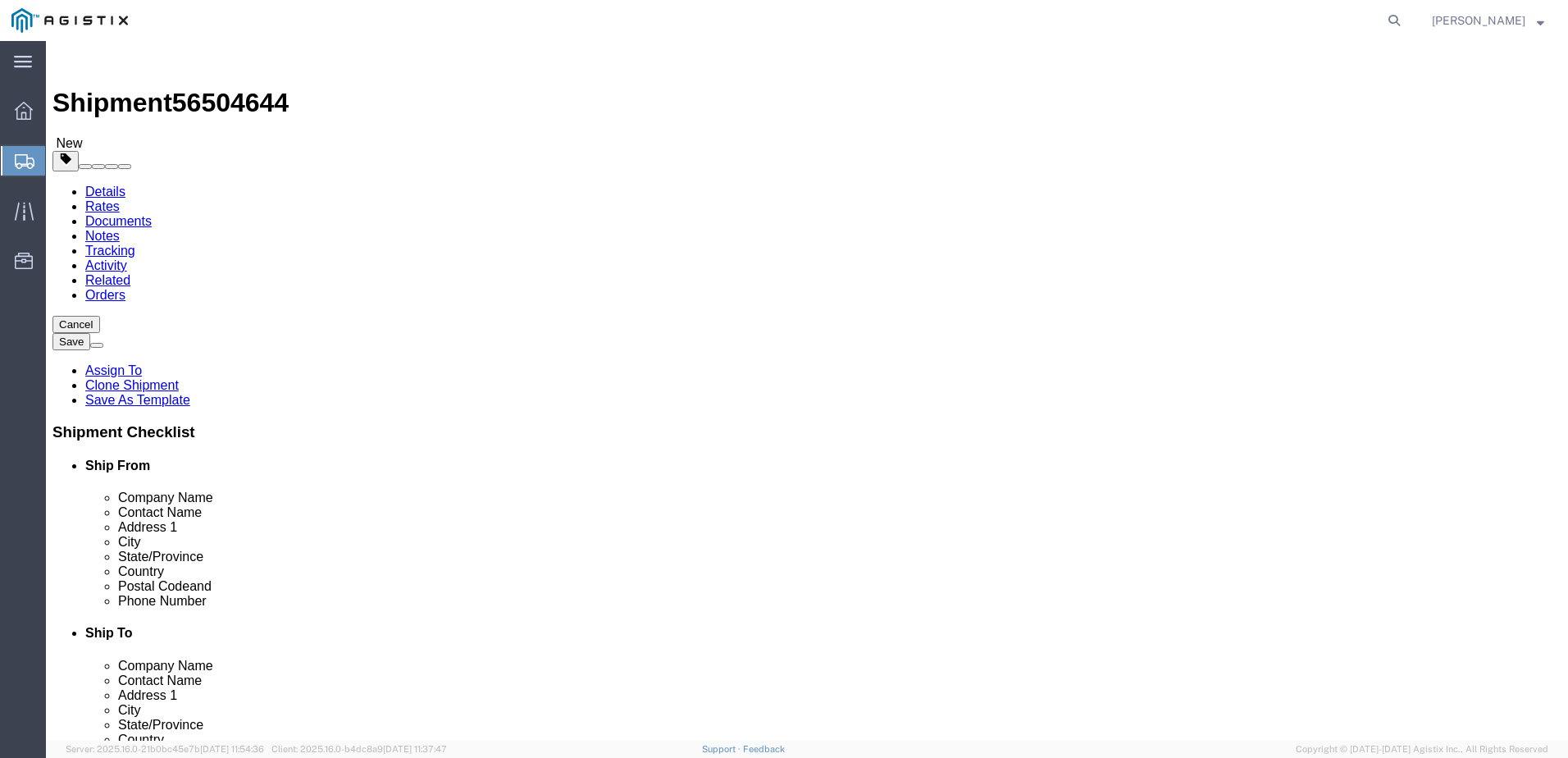
click button "button"
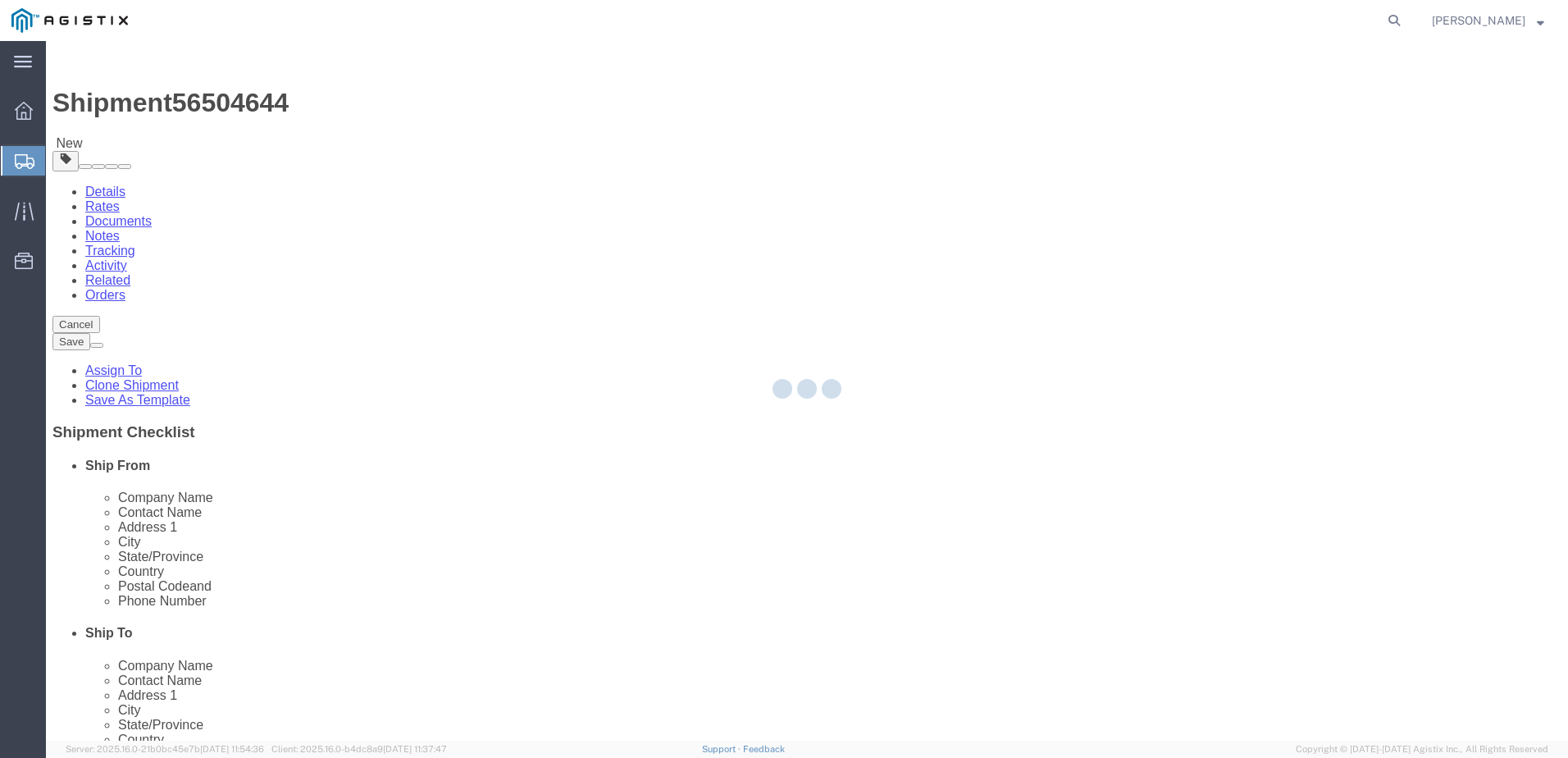
select select "PSNS"
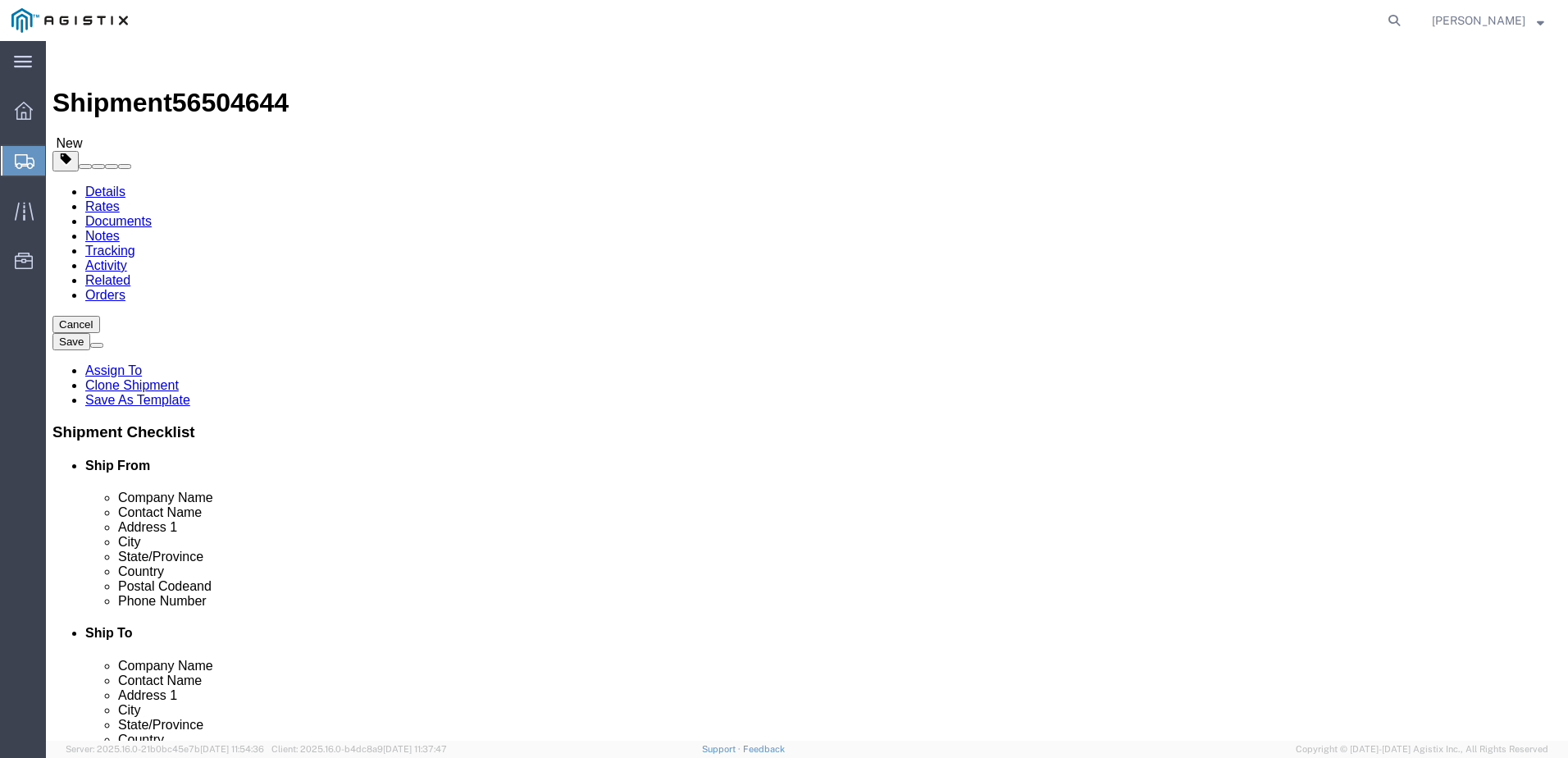
drag, startPoint x: 838, startPoint y: 349, endPoint x: 692, endPoint y: 347, distance: 146.0
click div "Number 3"
type input "20"
drag, startPoint x: 849, startPoint y: 383, endPoint x: 659, endPoint y: 381, distance: 190.0
click div "Dimensions Length 88.00 x Width 72.00 x Height 72.00 Select cm ft in"
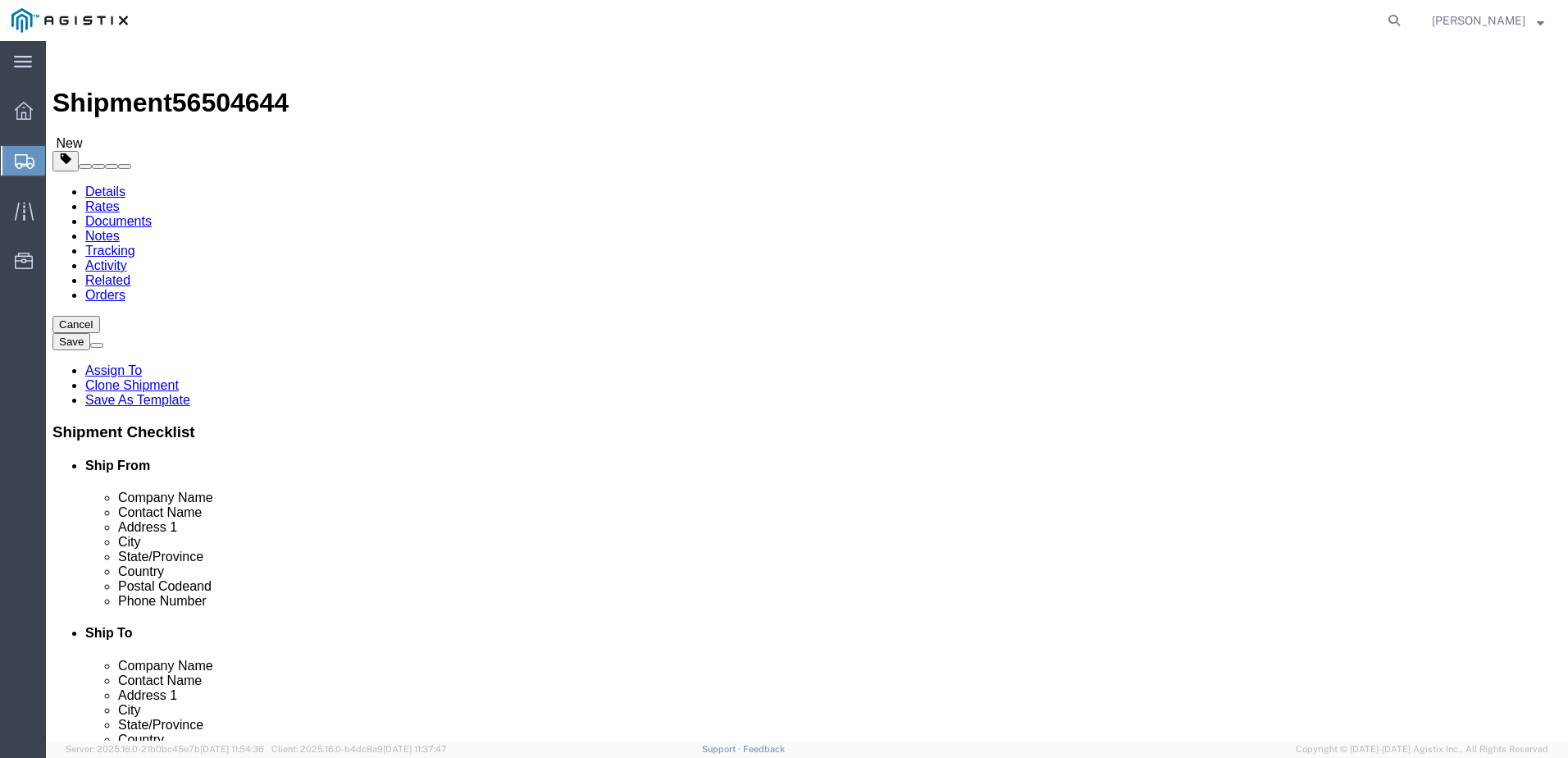
type input "414"
type input "26900.00"
click div "Pieces: 3.00 Each Total value: 3.00 USD"
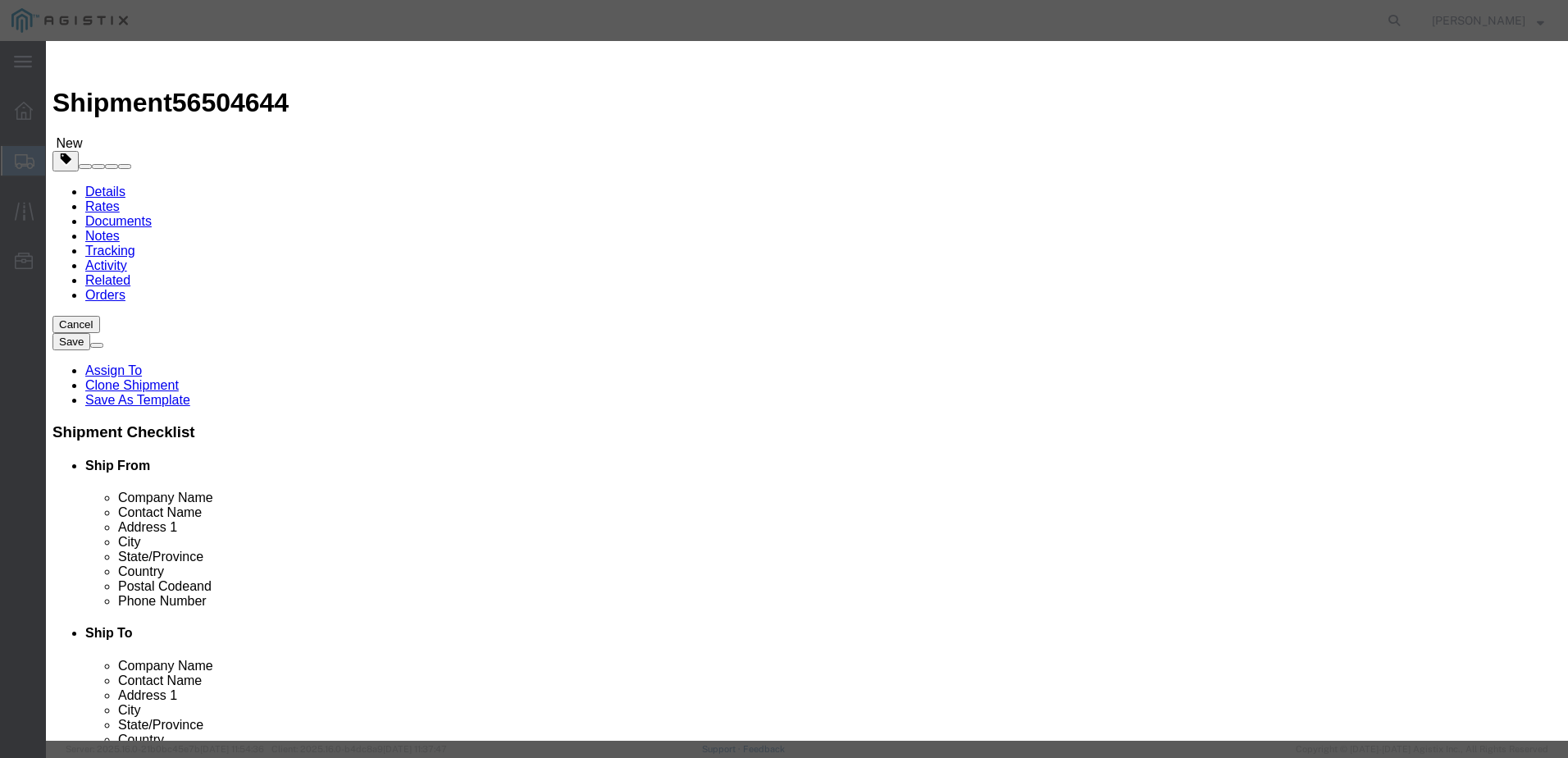
drag, startPoint x: 510, startPoint y: 155, endPoint x: 433, endPoint y: 145, distance: 77.6
click div "Pieces 3.00 Select Bag Barrels 100Board Feet Bottle Box Blister Pack Carats Can…"
type input "20"
click button "Save & Close"
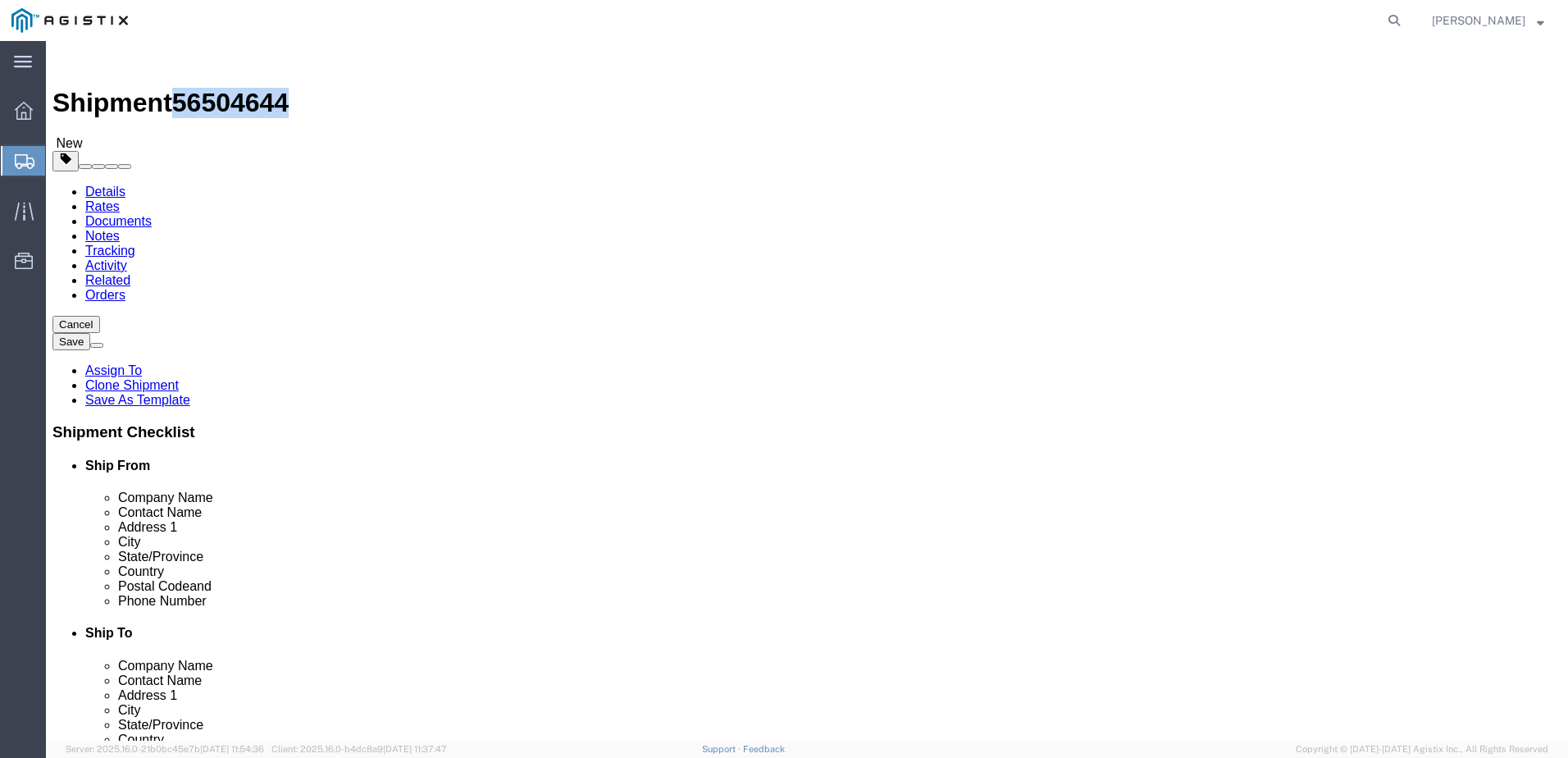
drag, startPoint x: 138, startPoint y: 18, endPoint x: 222, endPoint y: 23, distance: 84.1
click span "56504644"
copy span "56504644"
drag, startPoint x: 468, startPoint y: 116, endPoint x: 487, endPoint y: 139, distance: 29.8
click link "Routing"
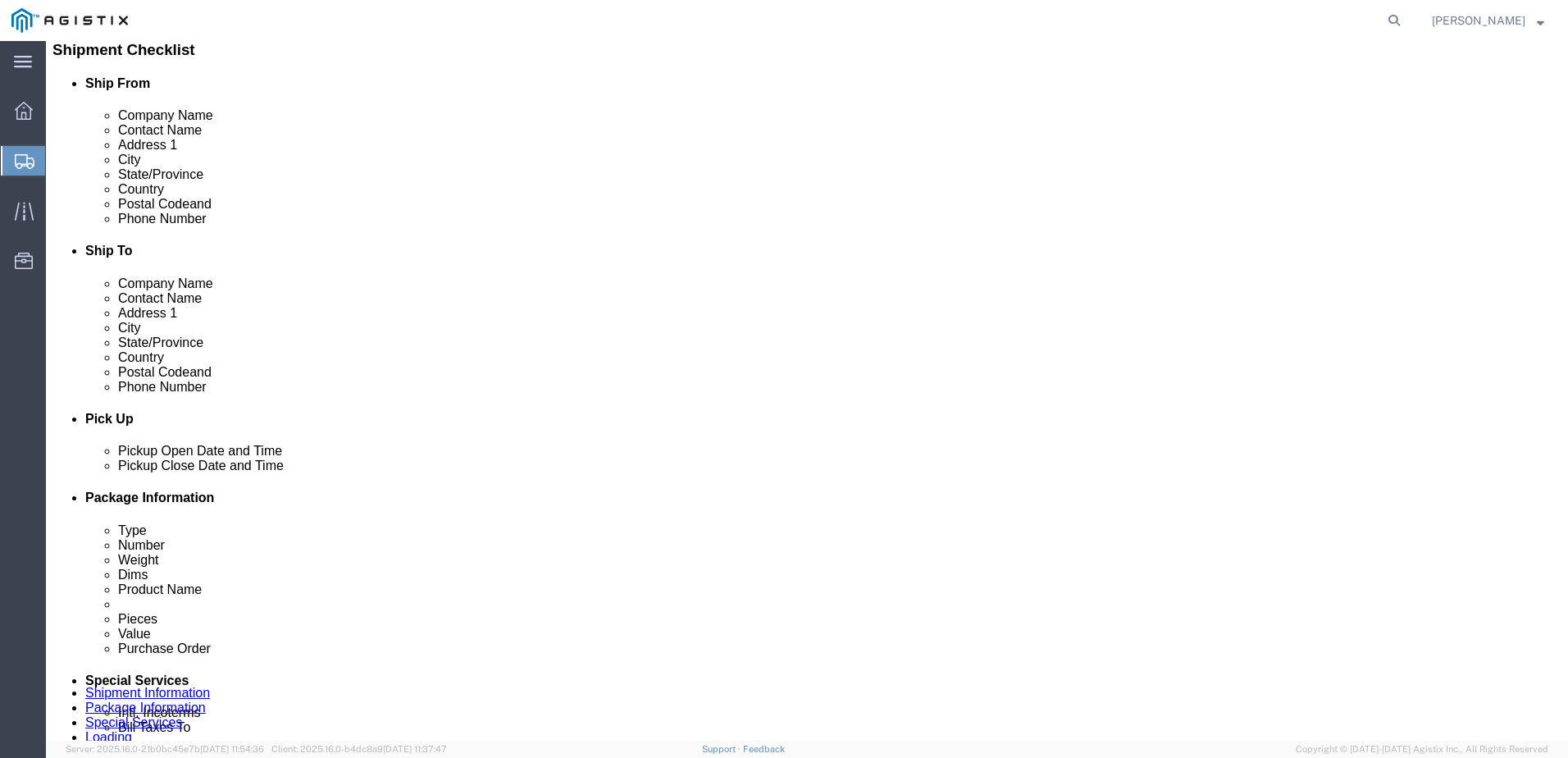
scroll to position [410, 0]
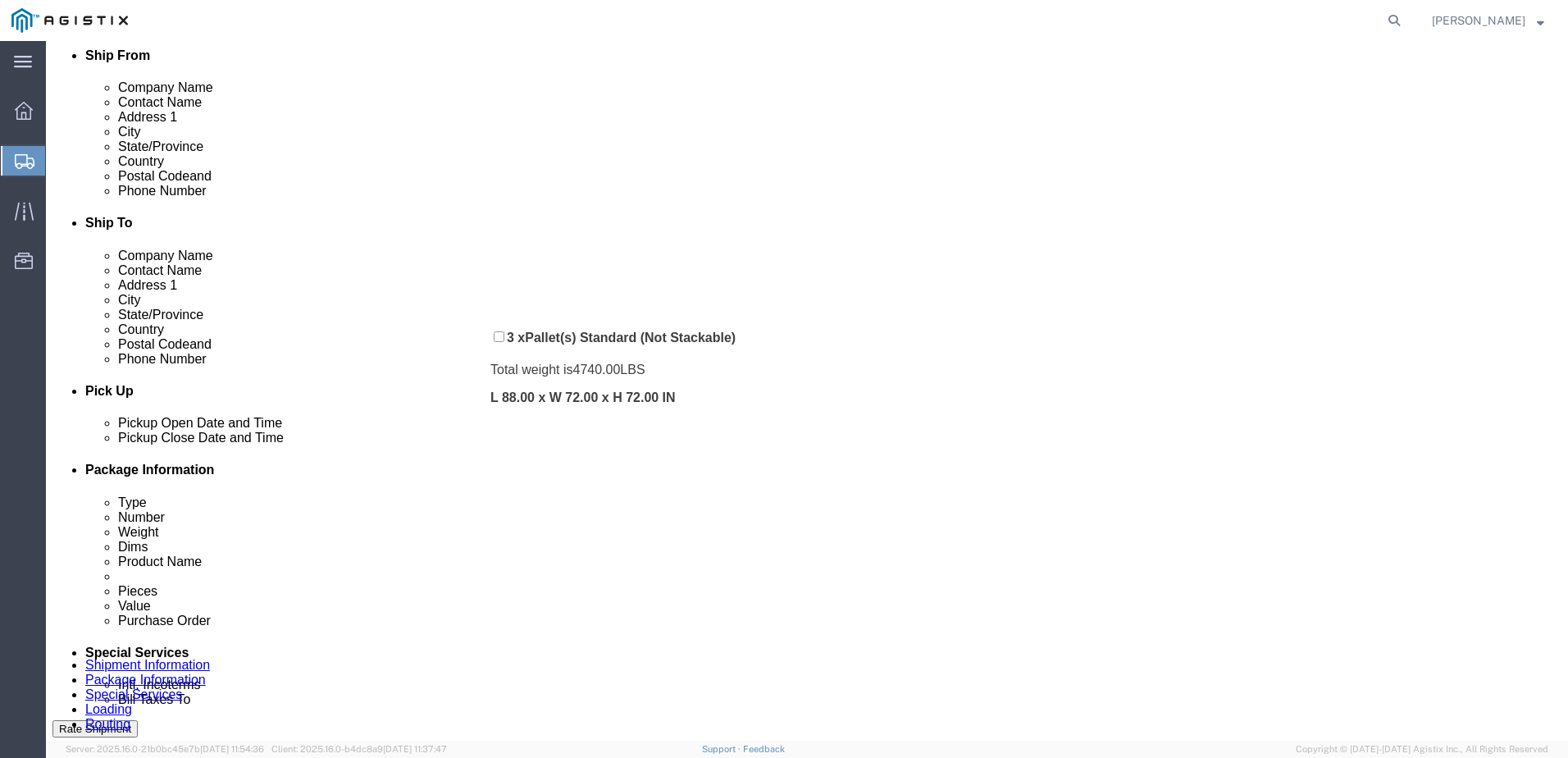
drag, startPoint x: 446, startPoint y: 556, endPoint x: 456, endPoint y: 288, distance: 268.2
click div "Pickups + Add Stop From : ABB/Hitachi Energy 500 MO-94, [GEOGRAPHIC_DATA], [GEO…"
click link "Documents"
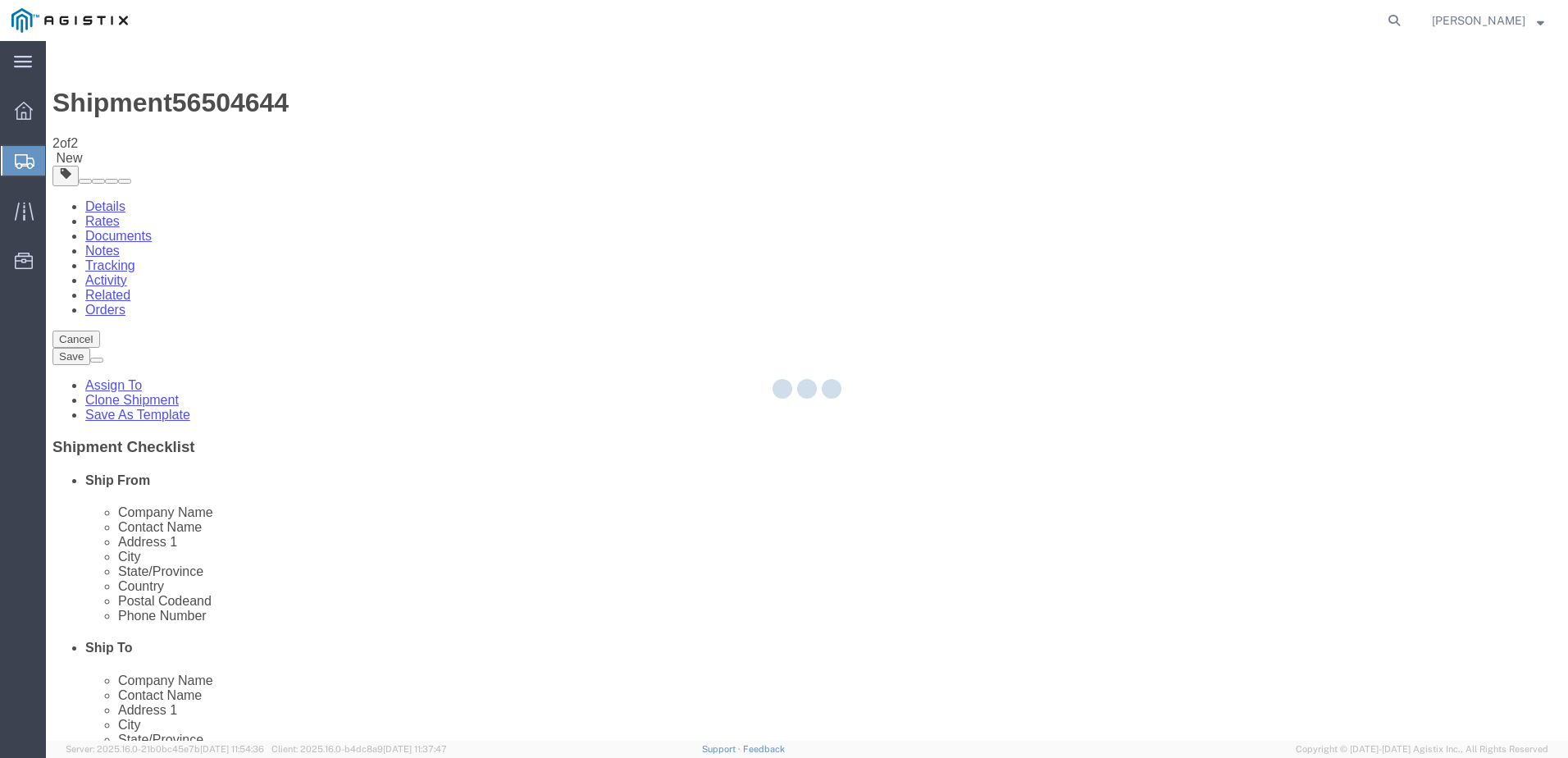
select select
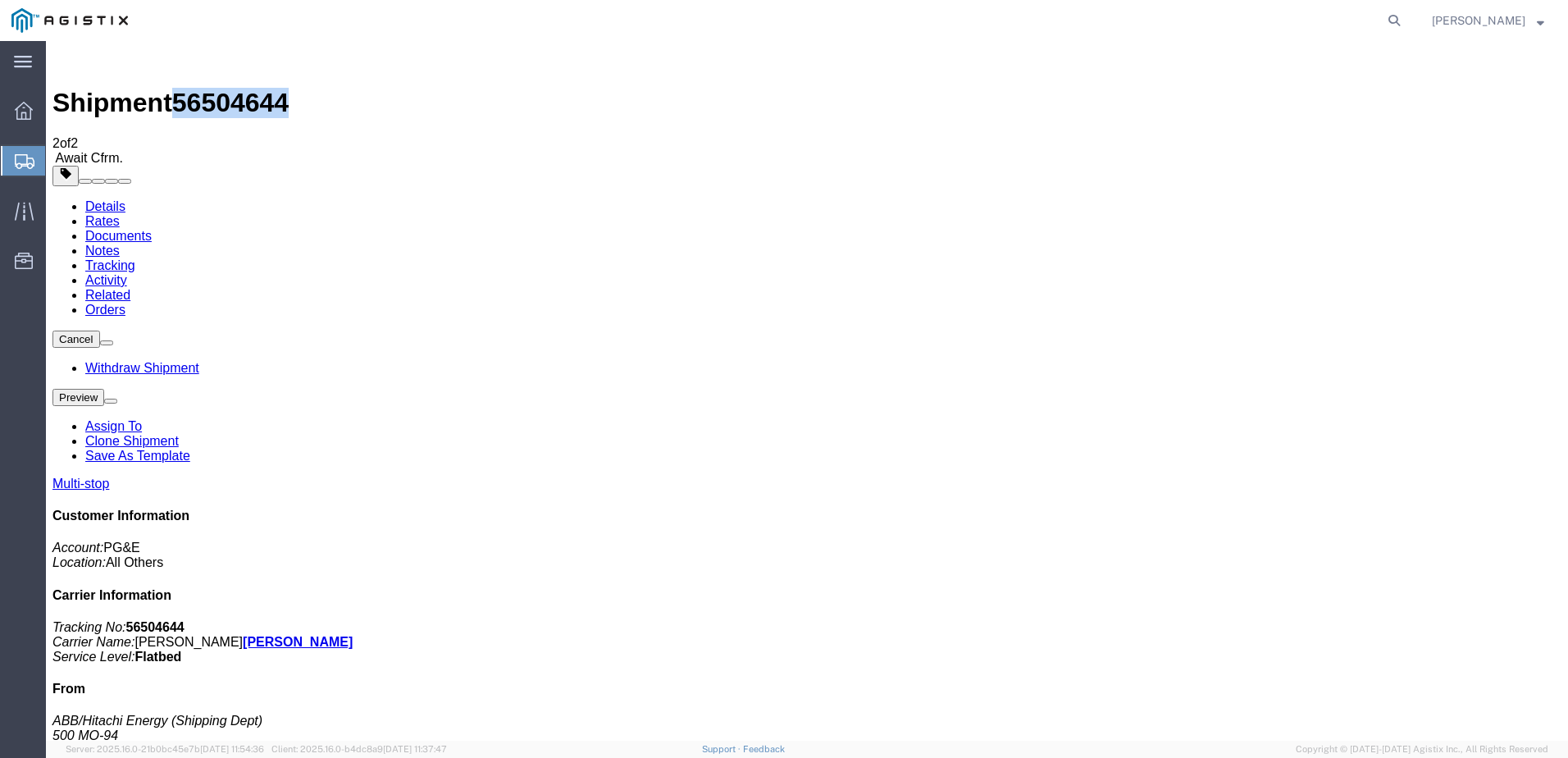
drag, startPoint x: 183, startPoint y: 62, endPoint x: 269, endPoint y: 60, distance: 86.0
click at [269, 88] on span "56504644" at bounding box center [230, 103] width 116 height 30
click at [0, 0] on span "Create from Template" at bounding box center [0, 0] width 0 height 0
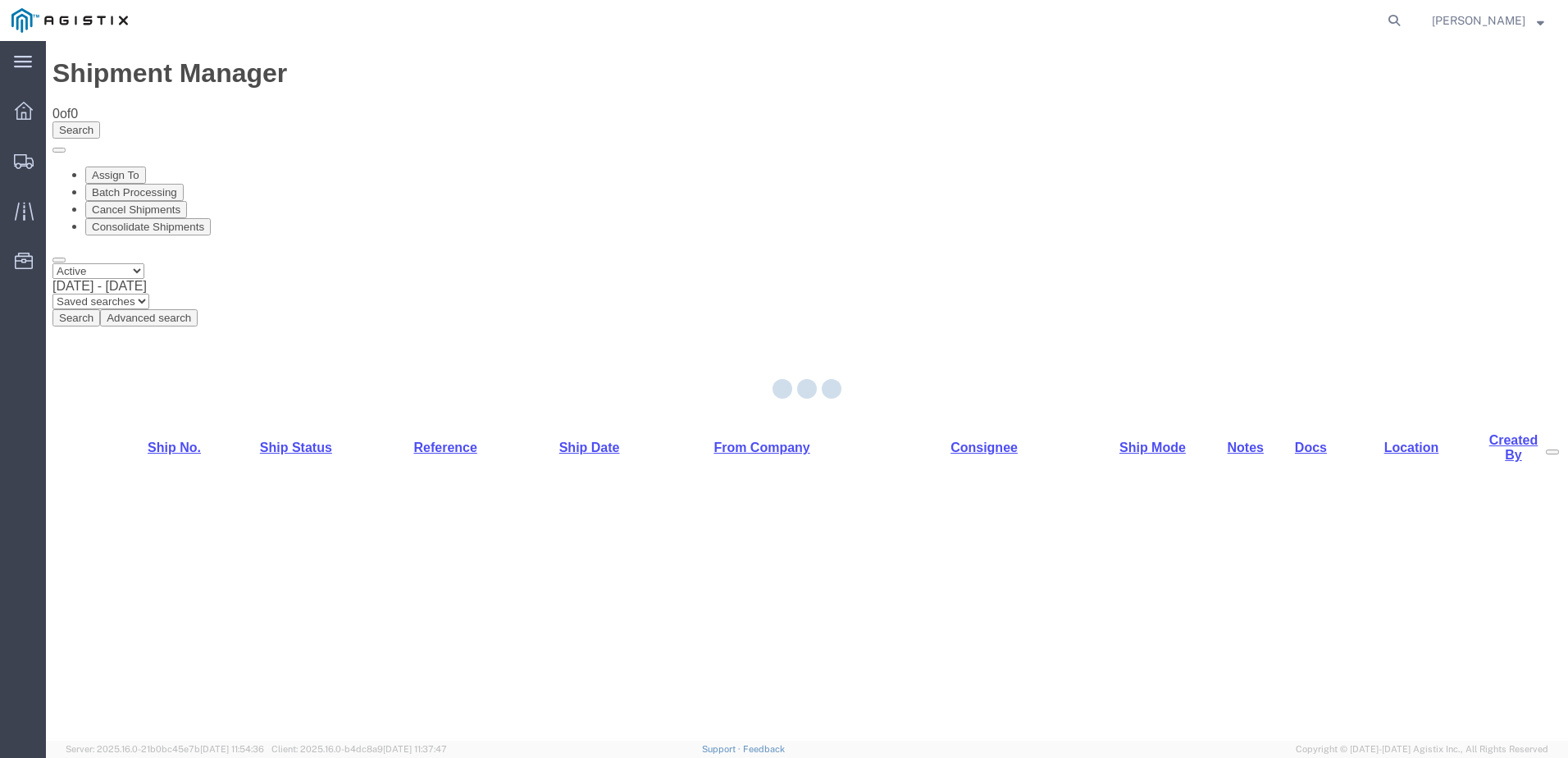
select select "PURCHORD"
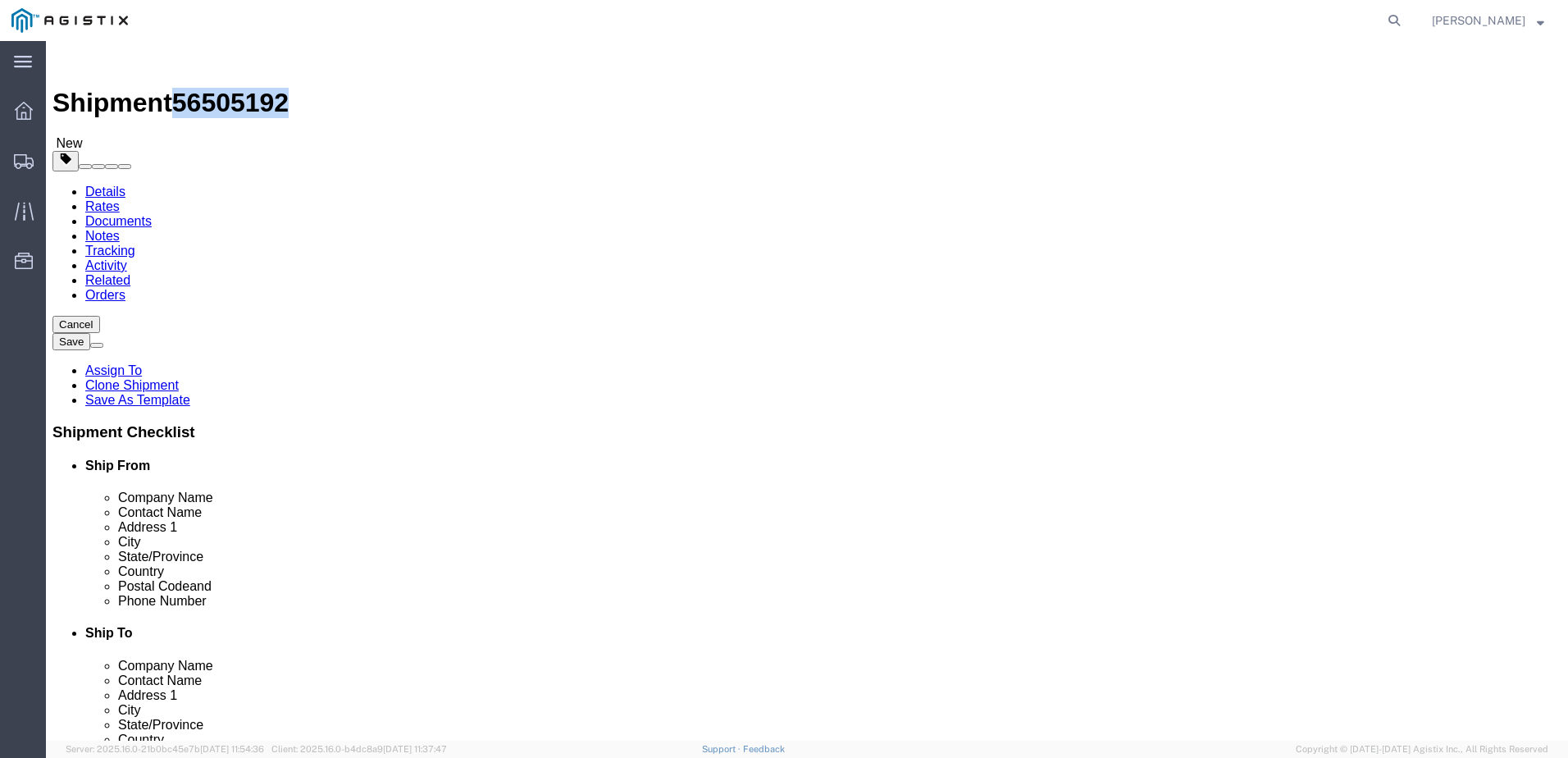
drag, startPoint x: 139, startPoint y: 21, endPoint x: 220, endPoint y: 24, distance: 81.1
click span "56505192"
copy span "56505192"
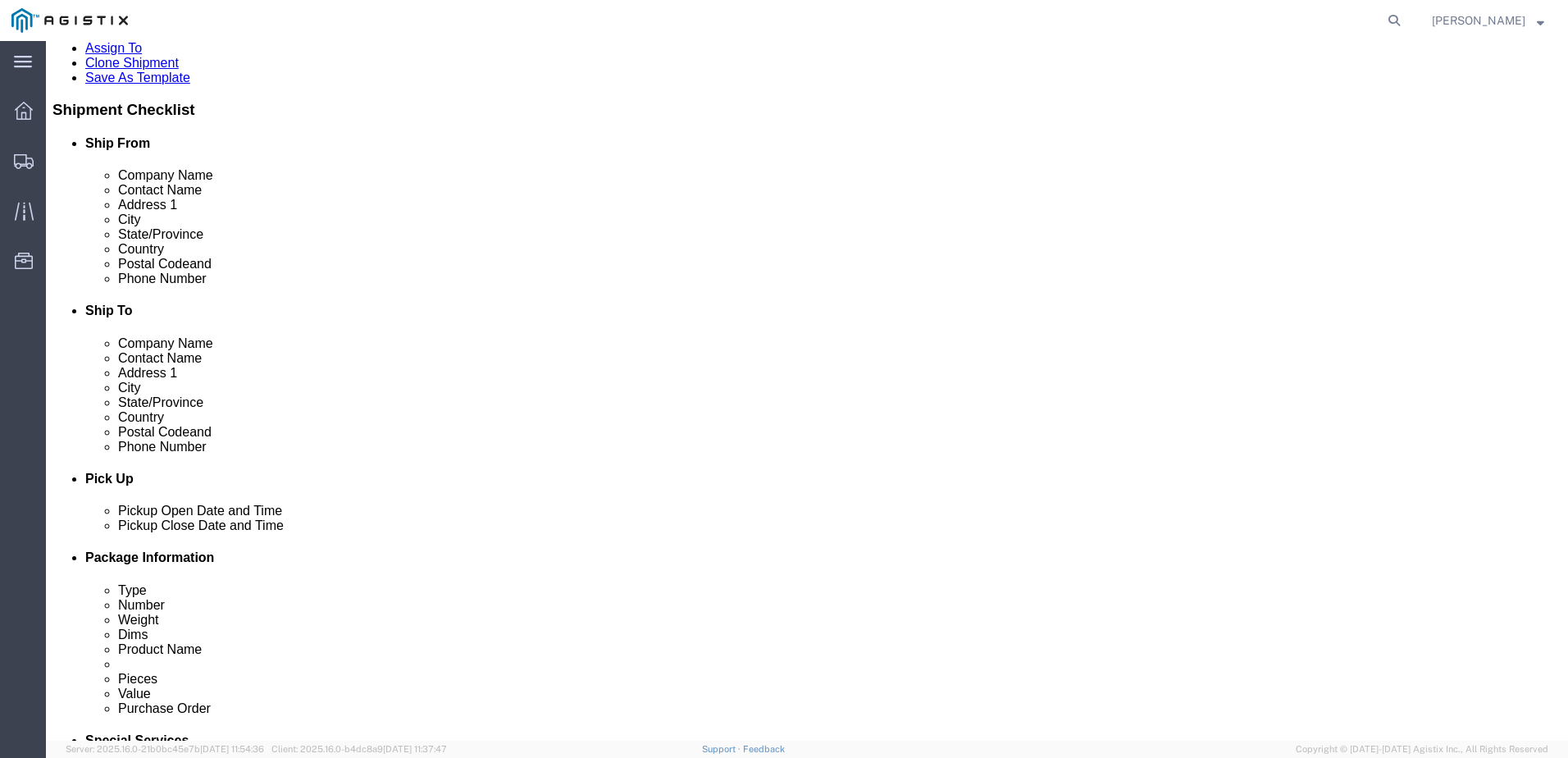
scroll to position [574, 0]
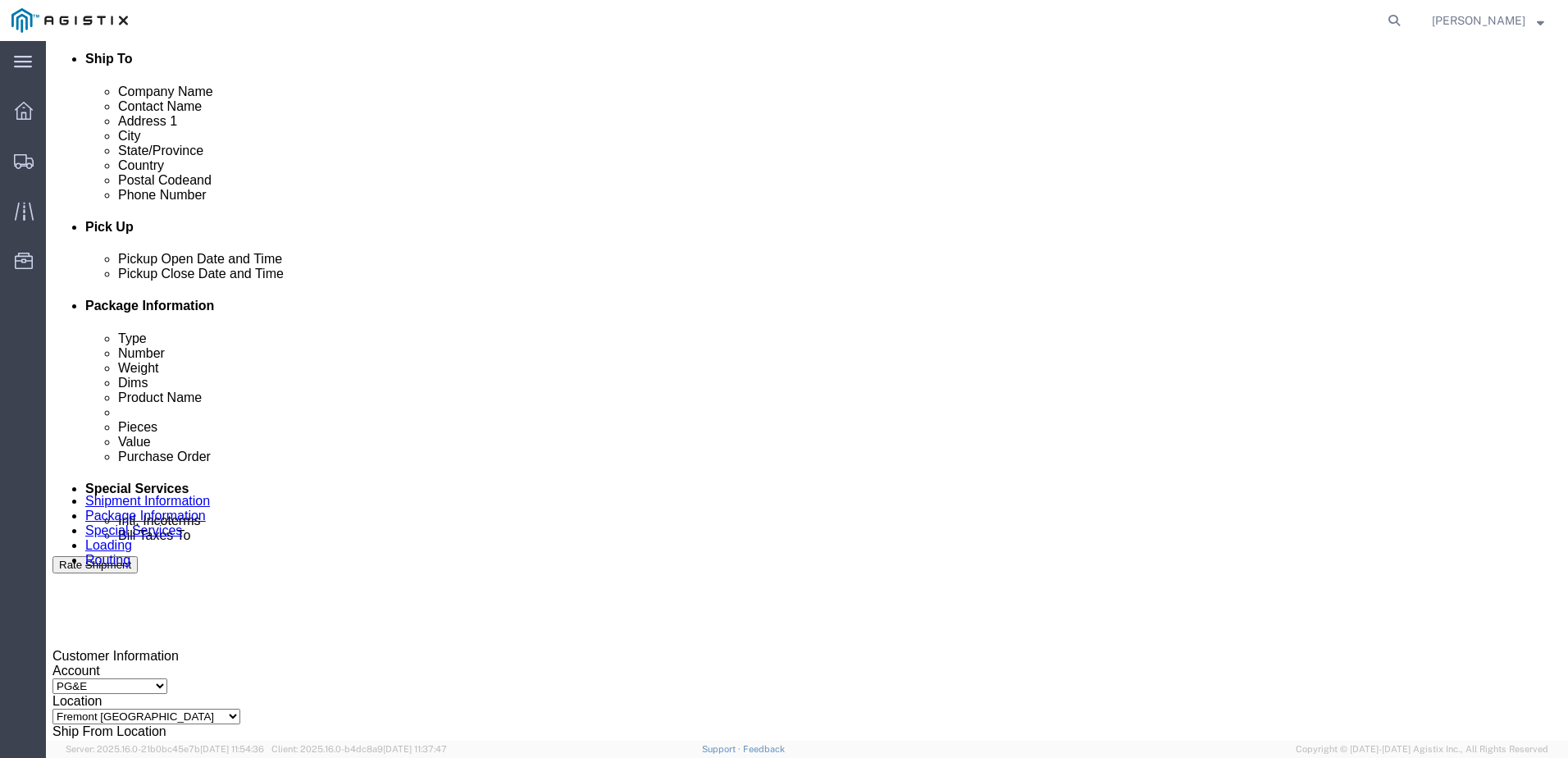
click button "Add Stop"
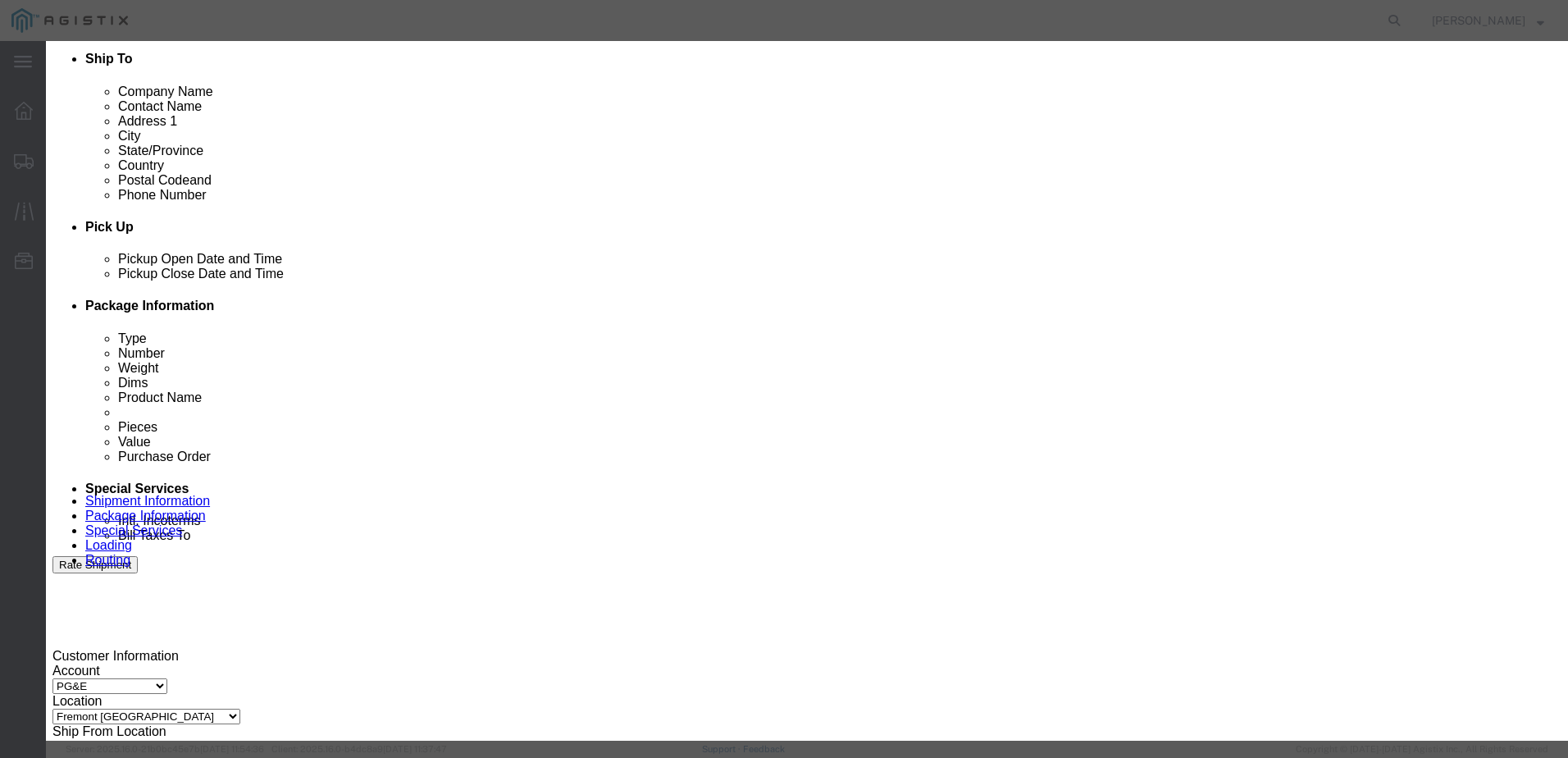
type input "[GEOGRAPHIC_DATA]"
select select "19745"
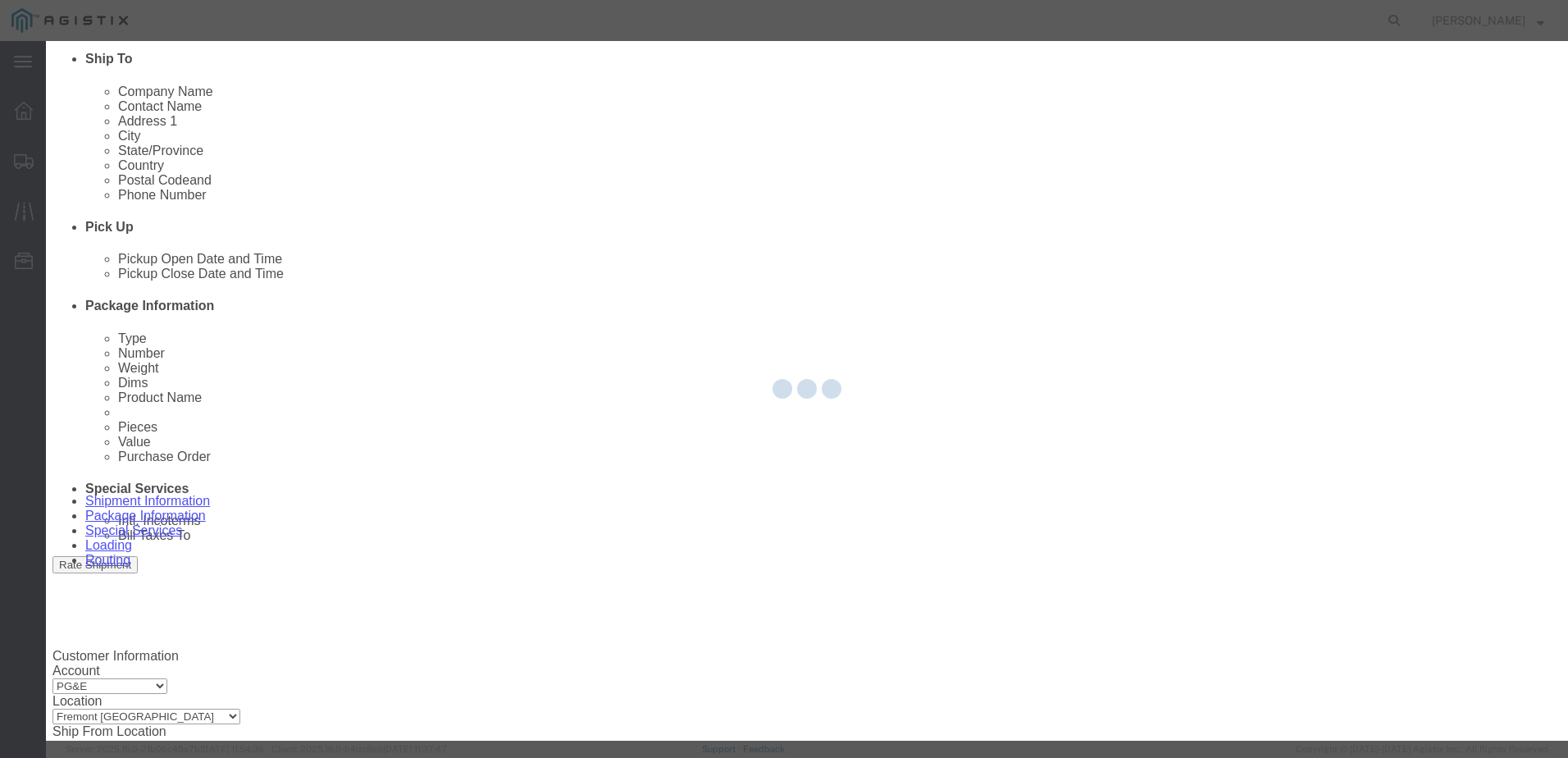
type input "PG&E"
type input "[STREET_ADDRESS]"
type input "[GEOGRAPHIC_DATA]"
type input "93725"
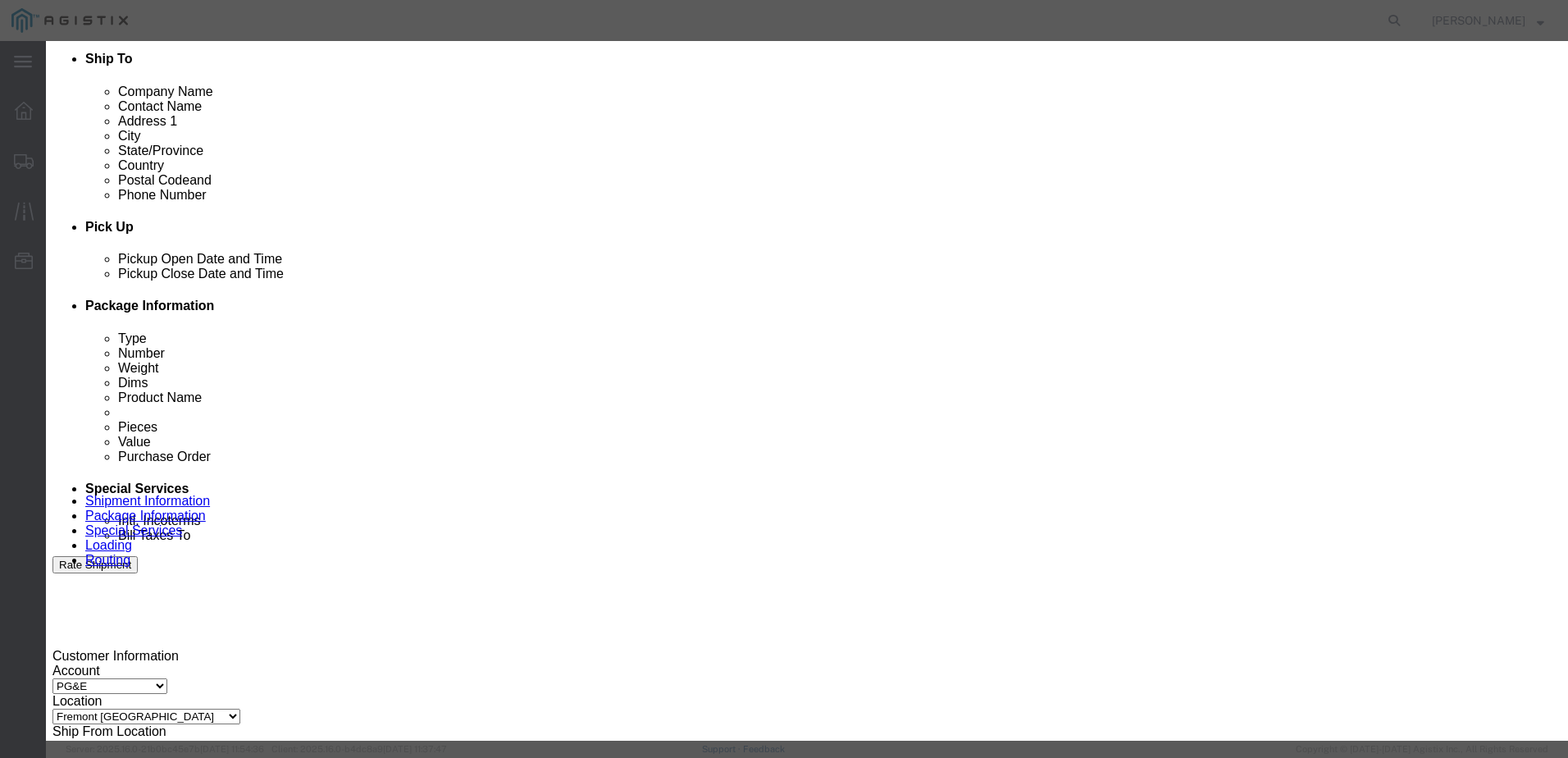
select select "CA"
click input "text"
type input "Receiving"
type input "[PHONE_NUMBER]"
click button "Save"
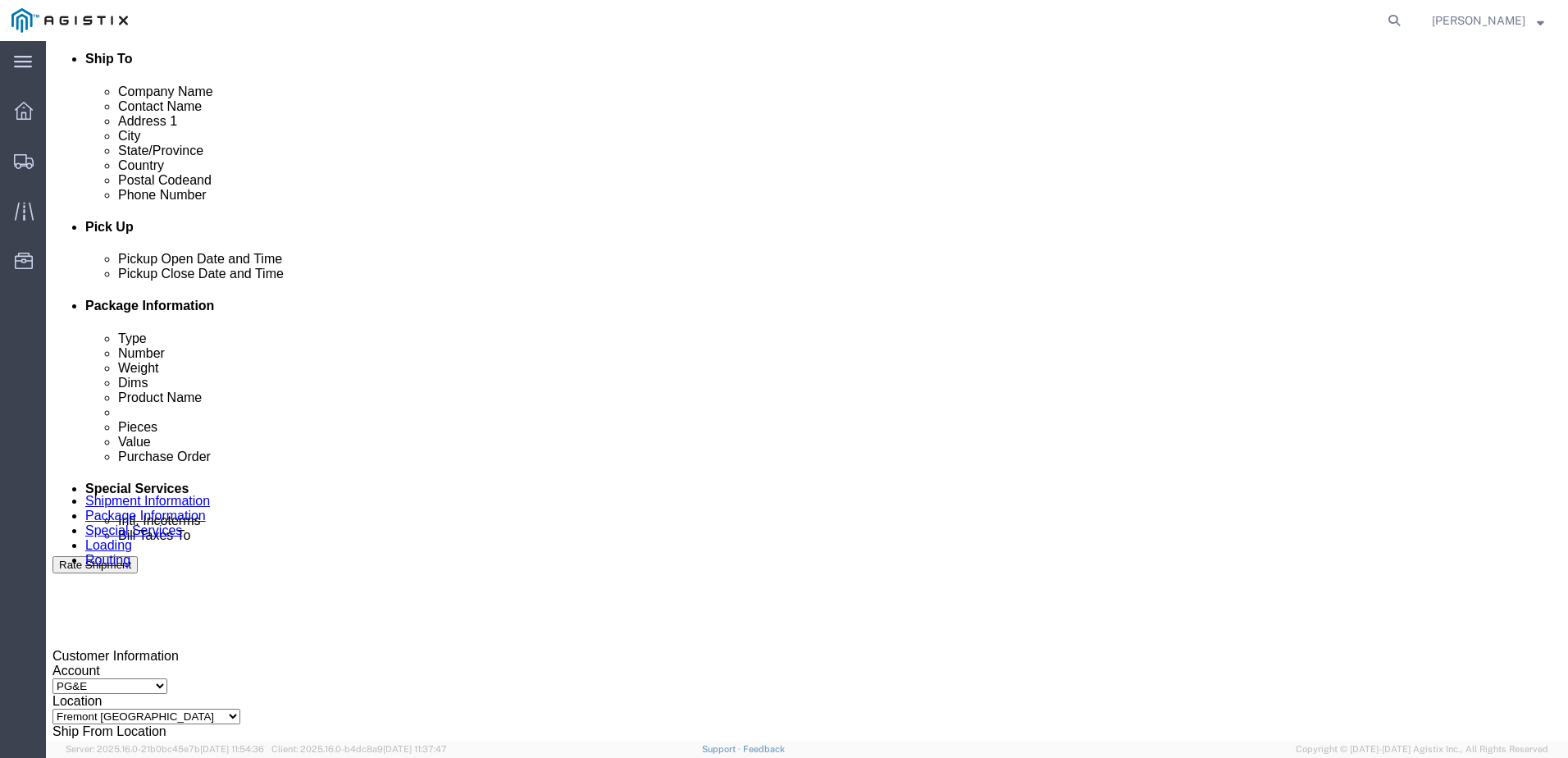
click select "Pickup Delivery"
select select "D"
click select "Pickup Delivery"
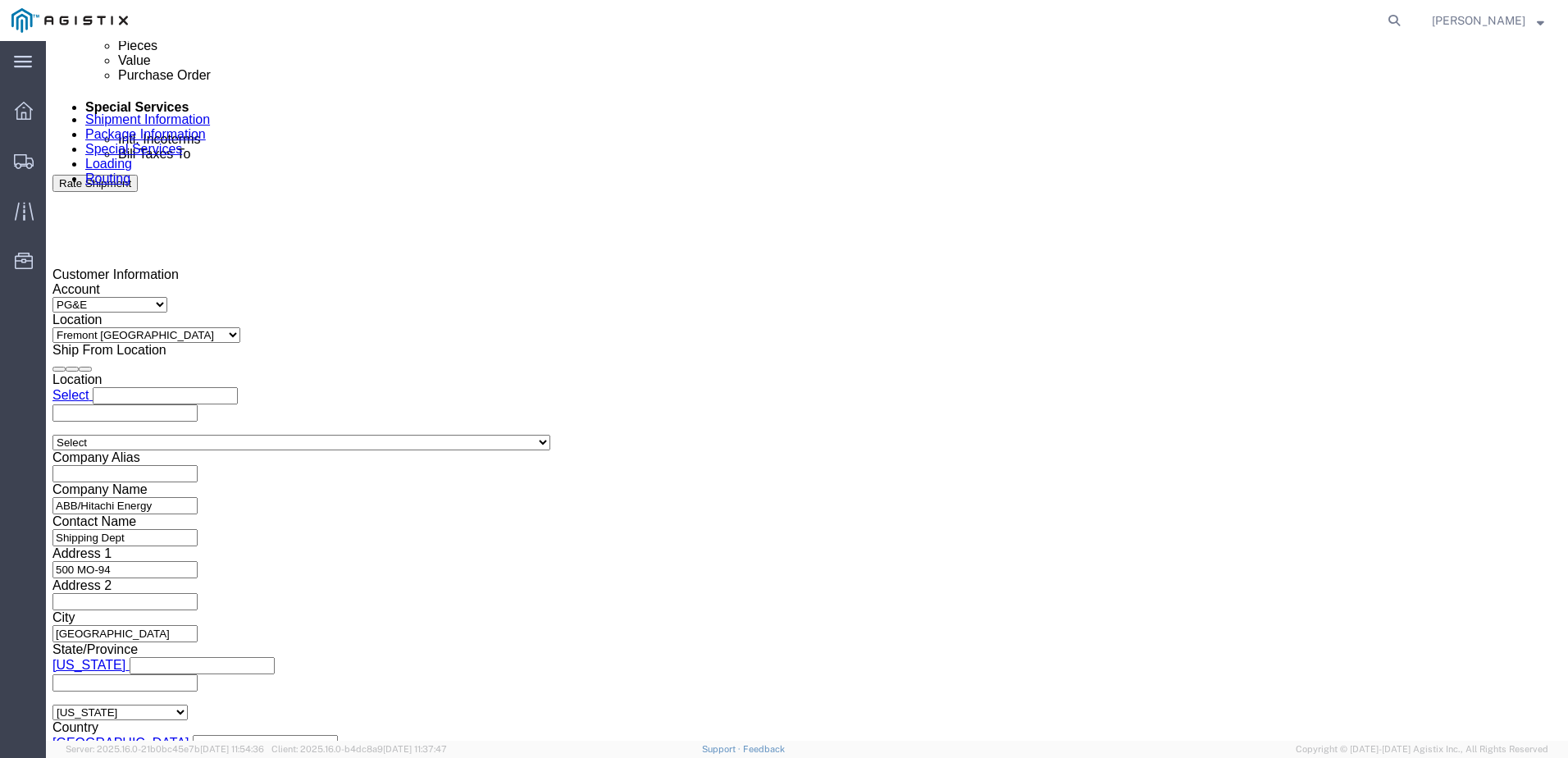
scroll to position [985, 0]
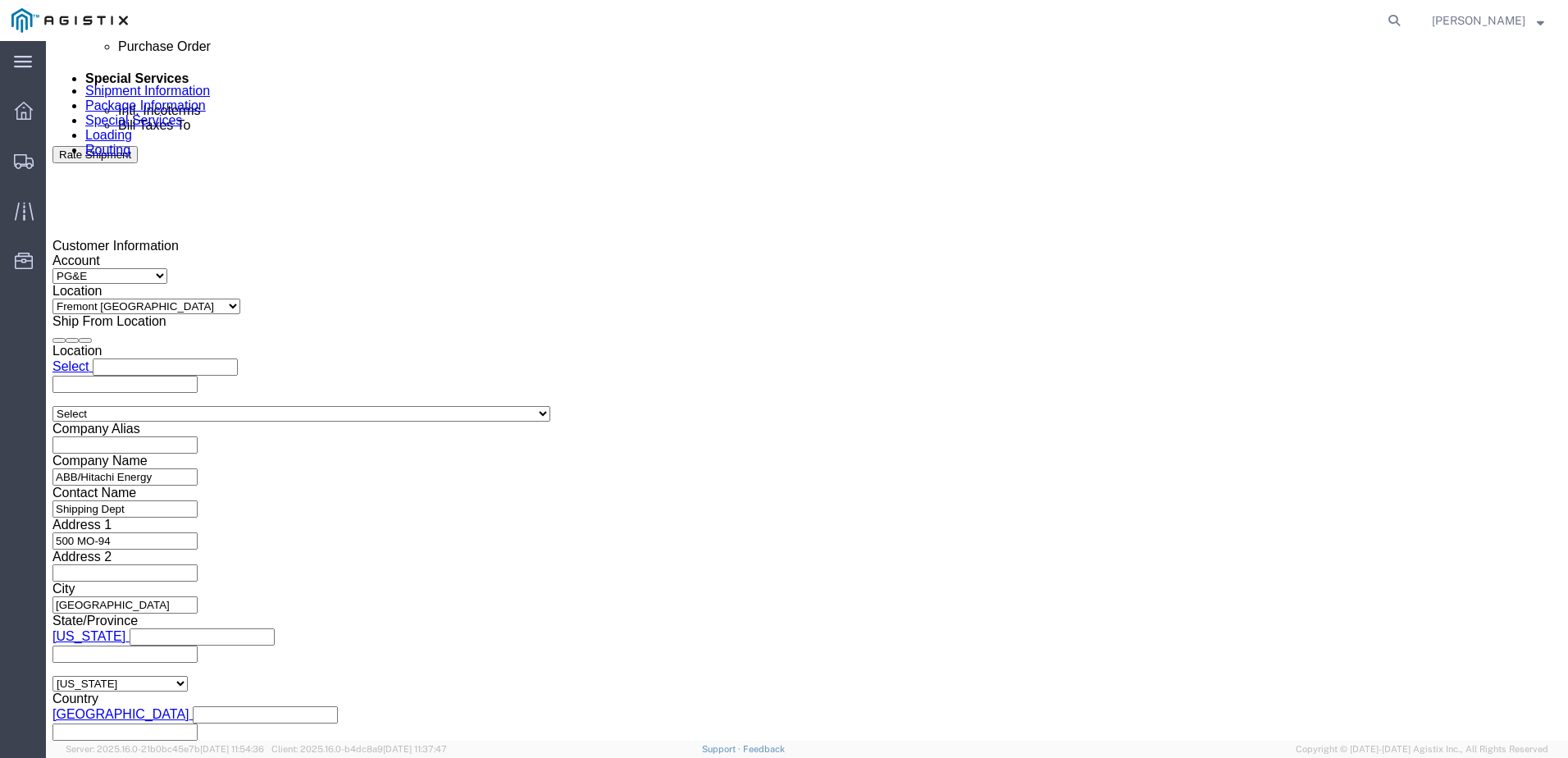
click div
click button "Apply"
click div
click button "Apply"
click input "text"
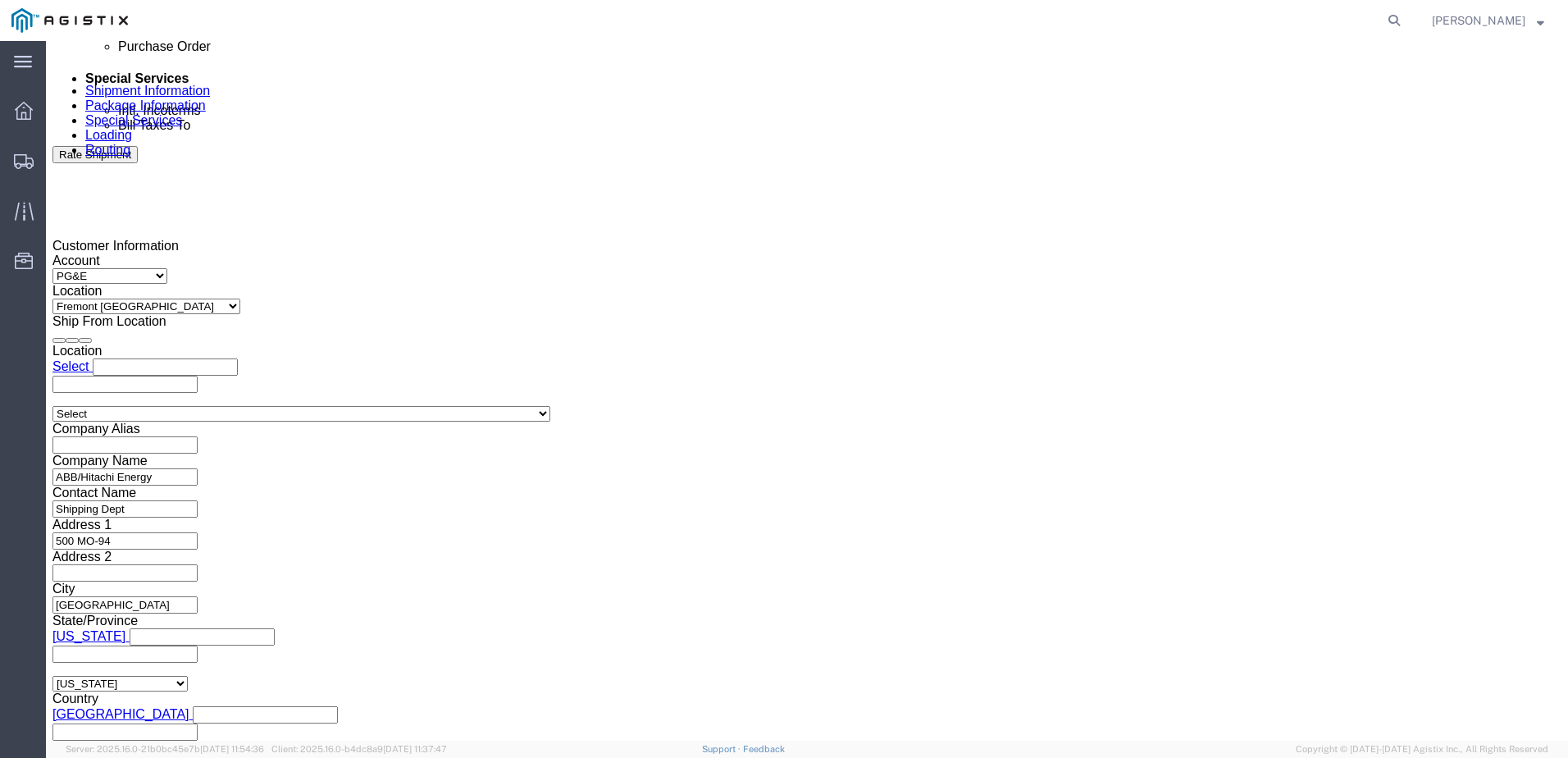
type input "3501406221"
drag, startPoint x: 457, startPoint y: 540, endPoint x: 457, endPoint y: 521, distance: 19.0
click select "Select Account Type Activity ID Airline Appointment Number ASN Batch Request # …"
select select "BOL"
click select "Select Account Type Activity ID Airline Appointment Number ASN Batch Request # …"
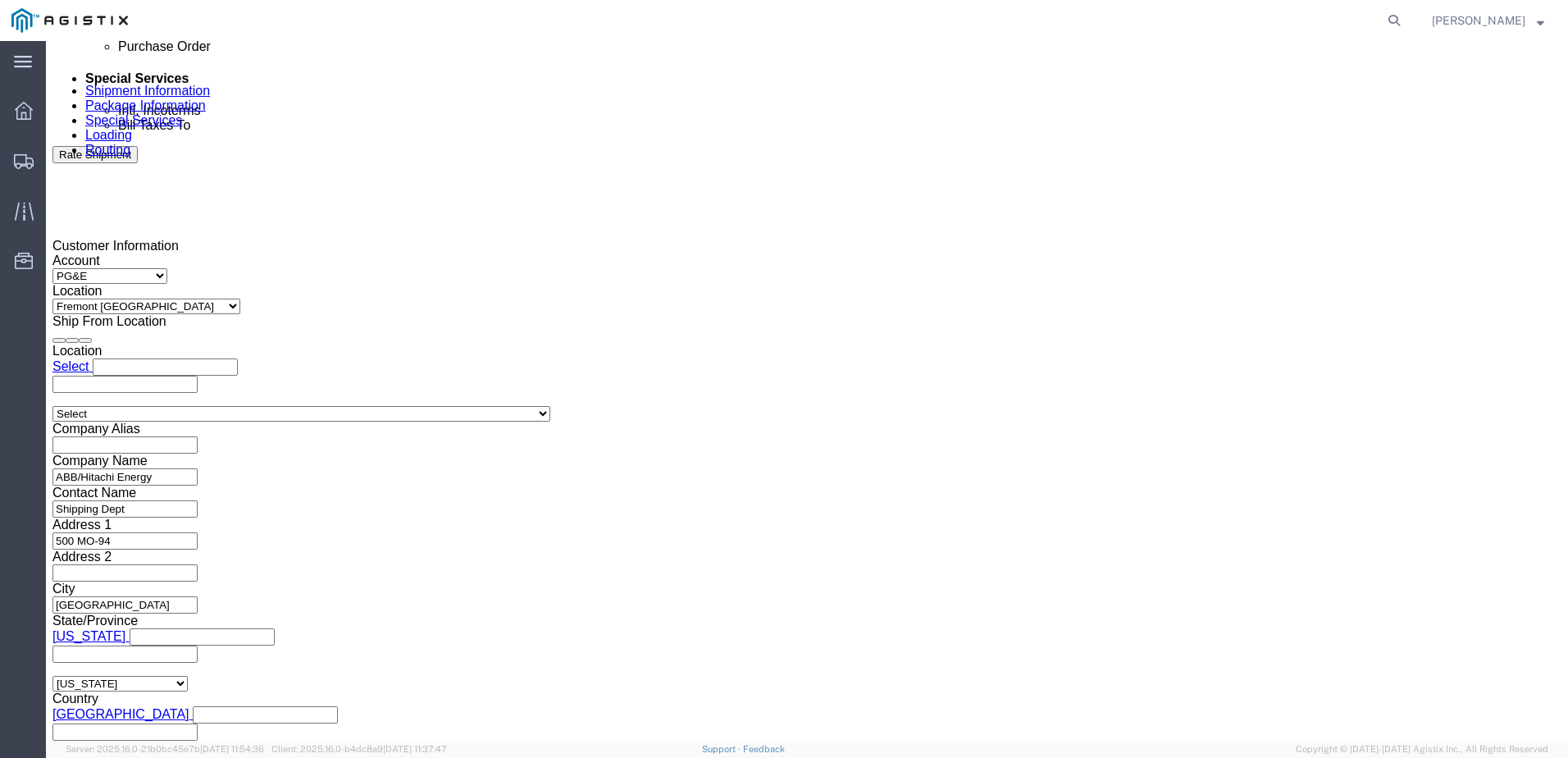
click input "text"
type input "j"
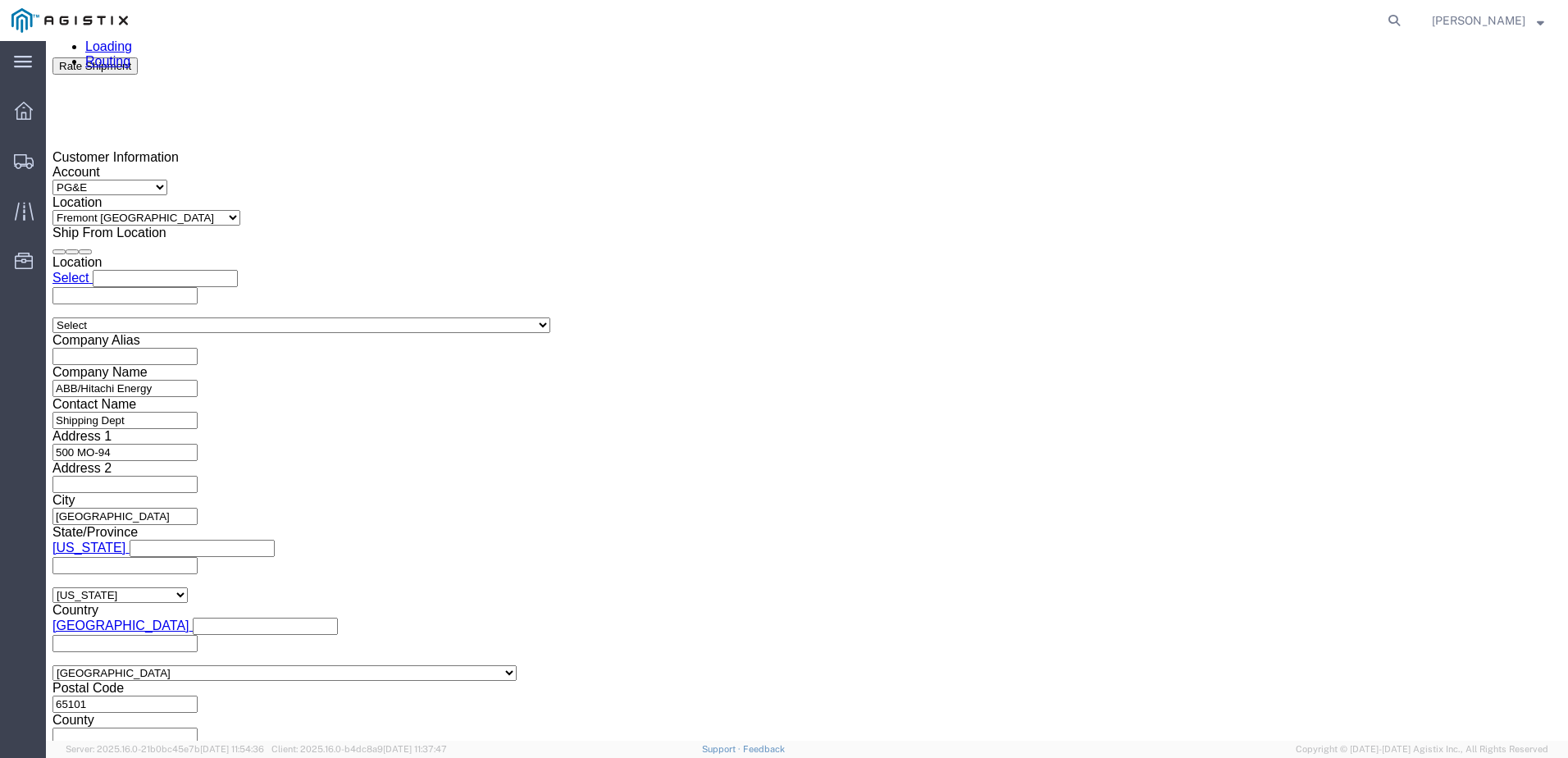
scroll to position [1218, 0]
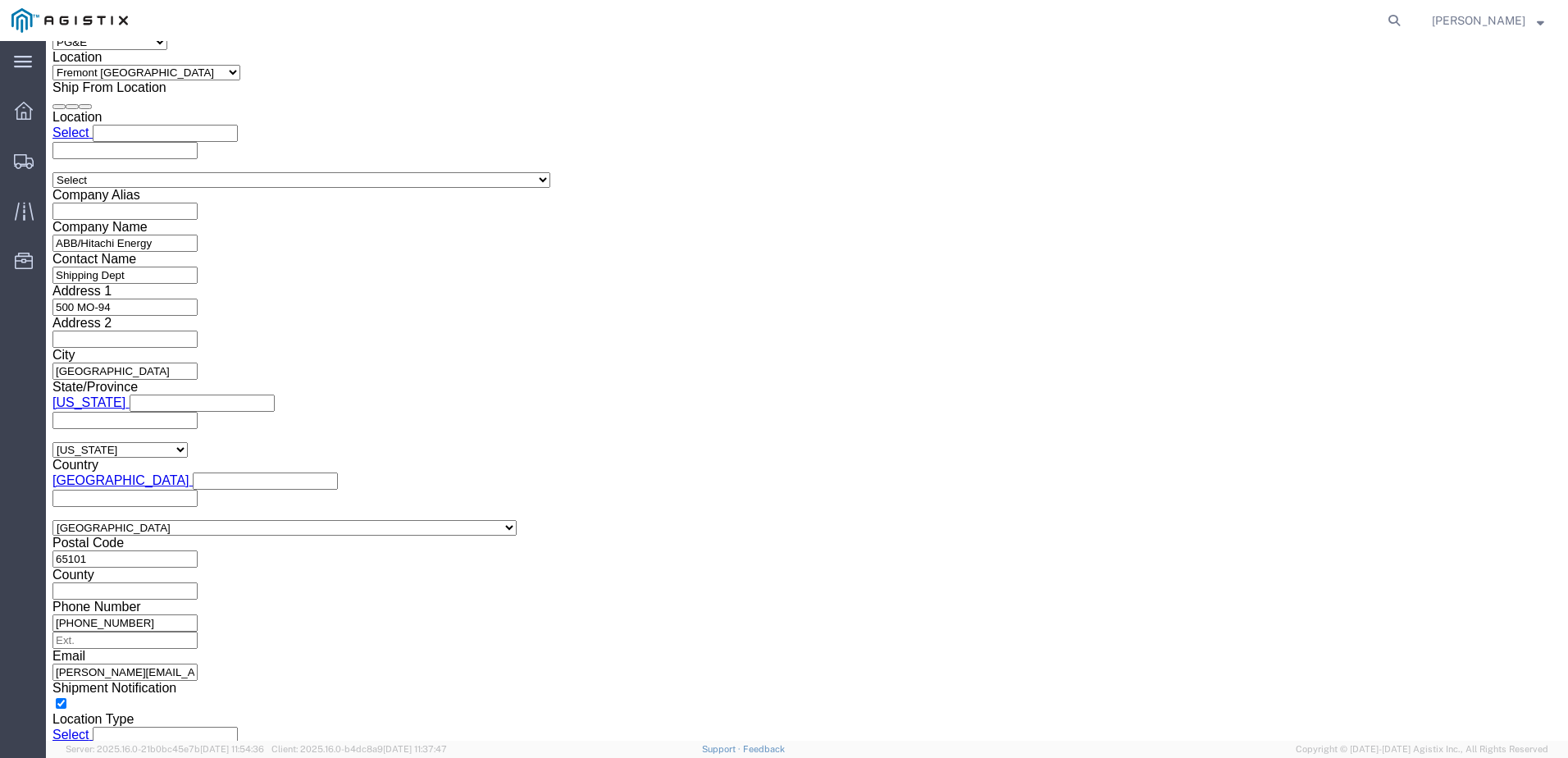
type input "JC00025BD"
click button "Continue"
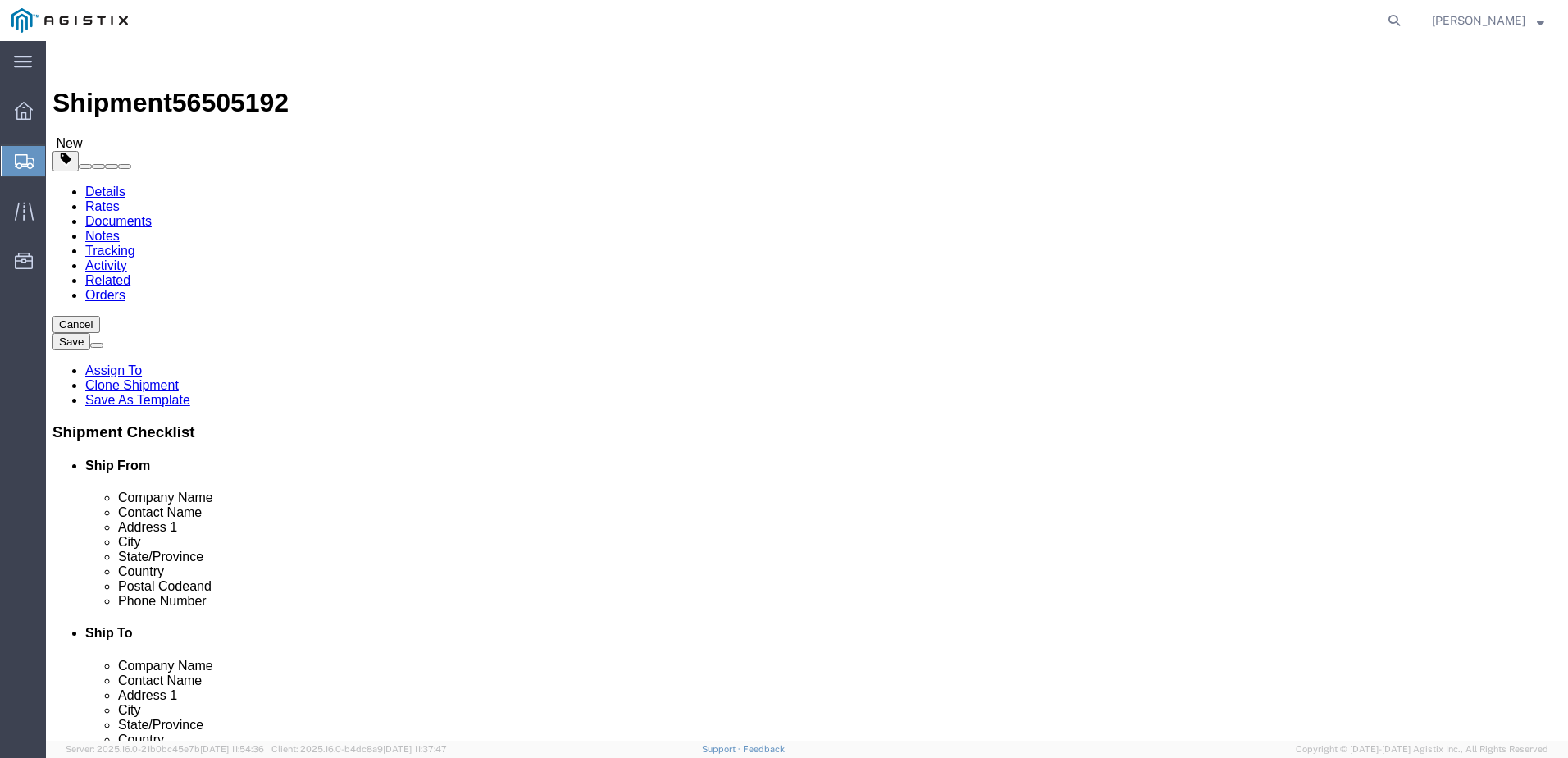
click input "text"
type input "1"
type input "9"
type input "212"
type input "72"
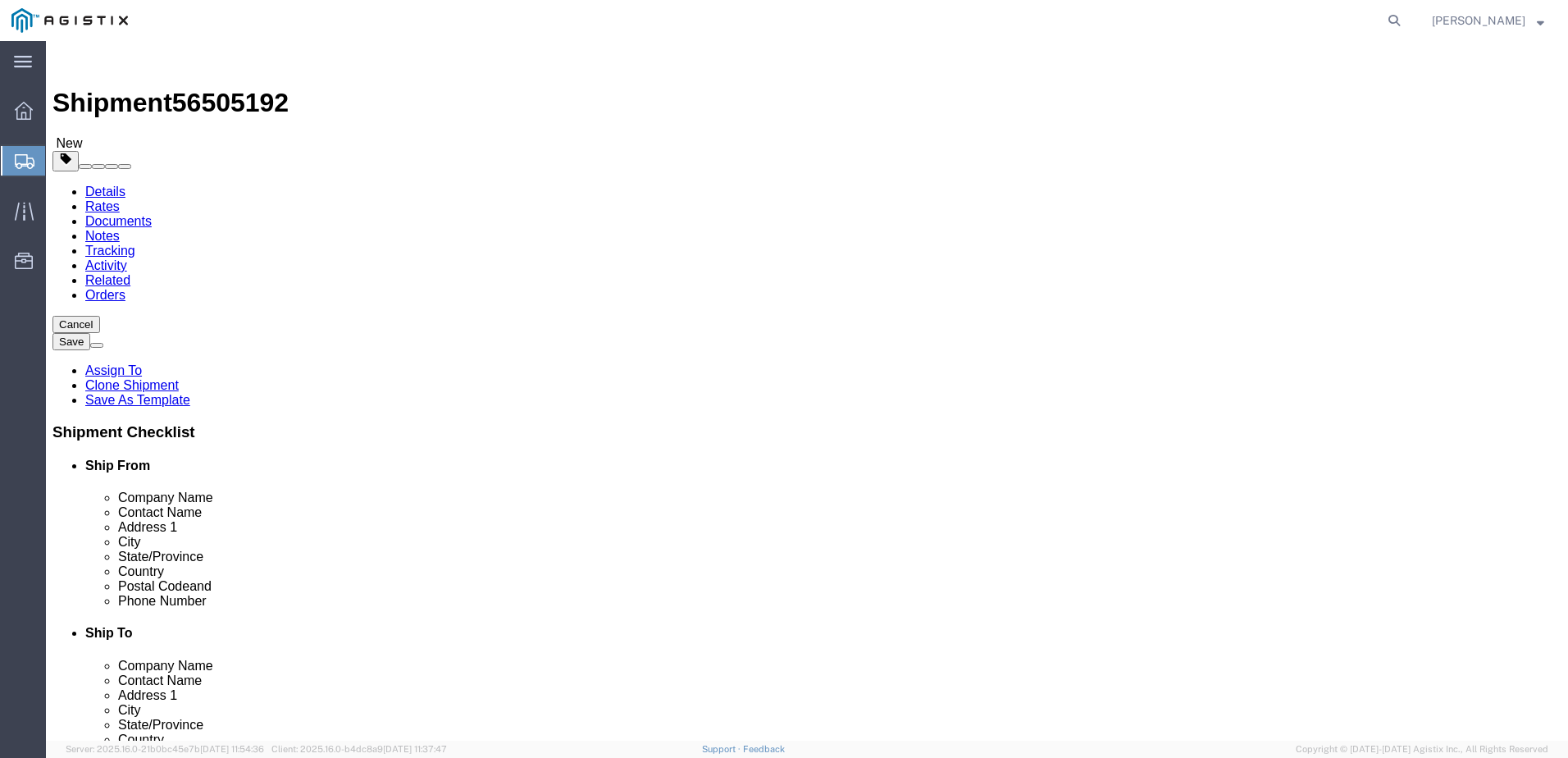
type input "72"
type input "12020.00"
click dd "0.00 Each"
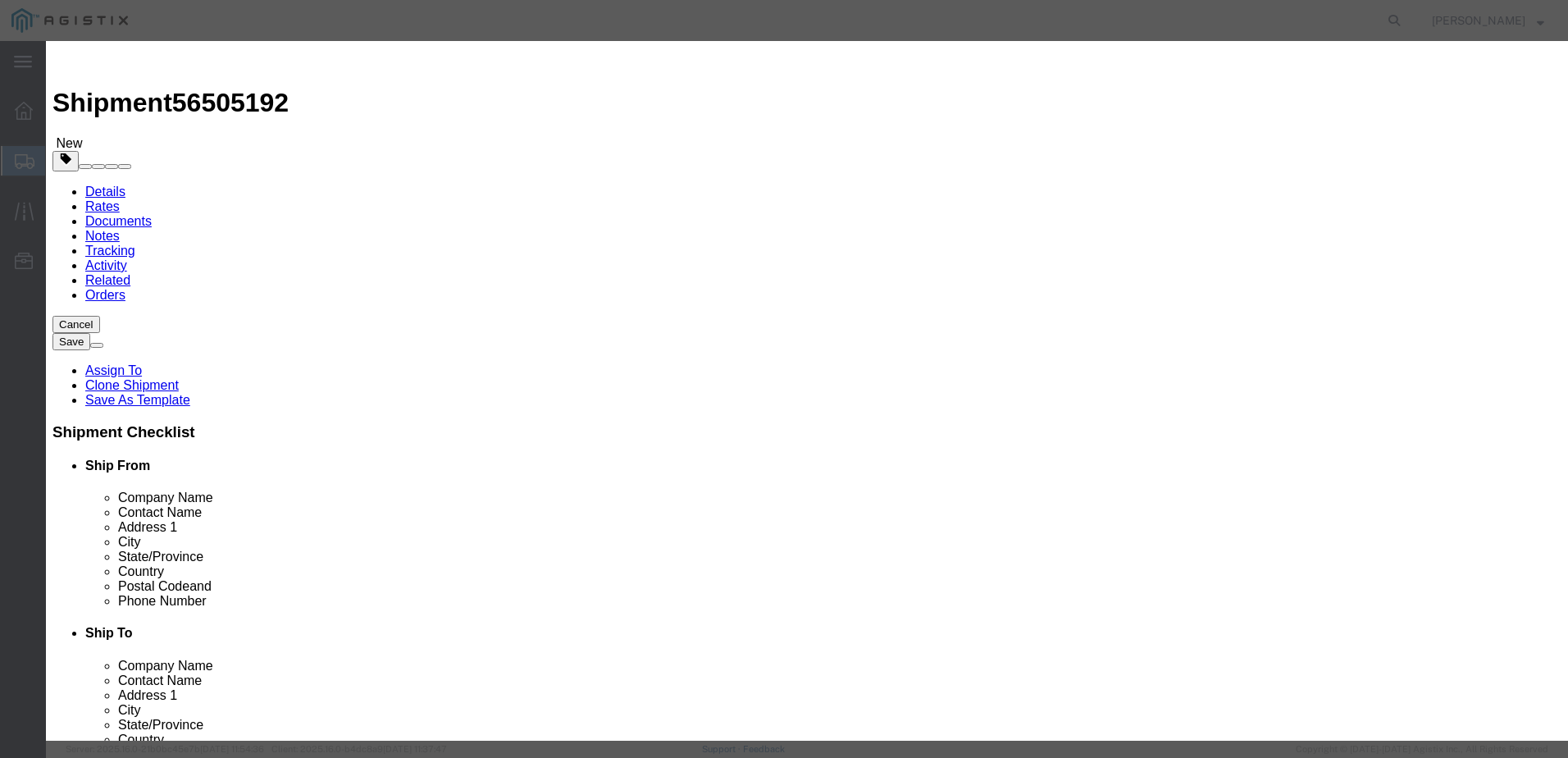
drag, startPoint x: 514, startPoint y: 155, endPoint x: 391, endPoint y: 154, distance: 123.0
click div "Pieces 0.00 Select Bag Barrels 100Board Feet Bottle Box Blister Pack Carats Can…"
type input "9"
click button "Save & Close"
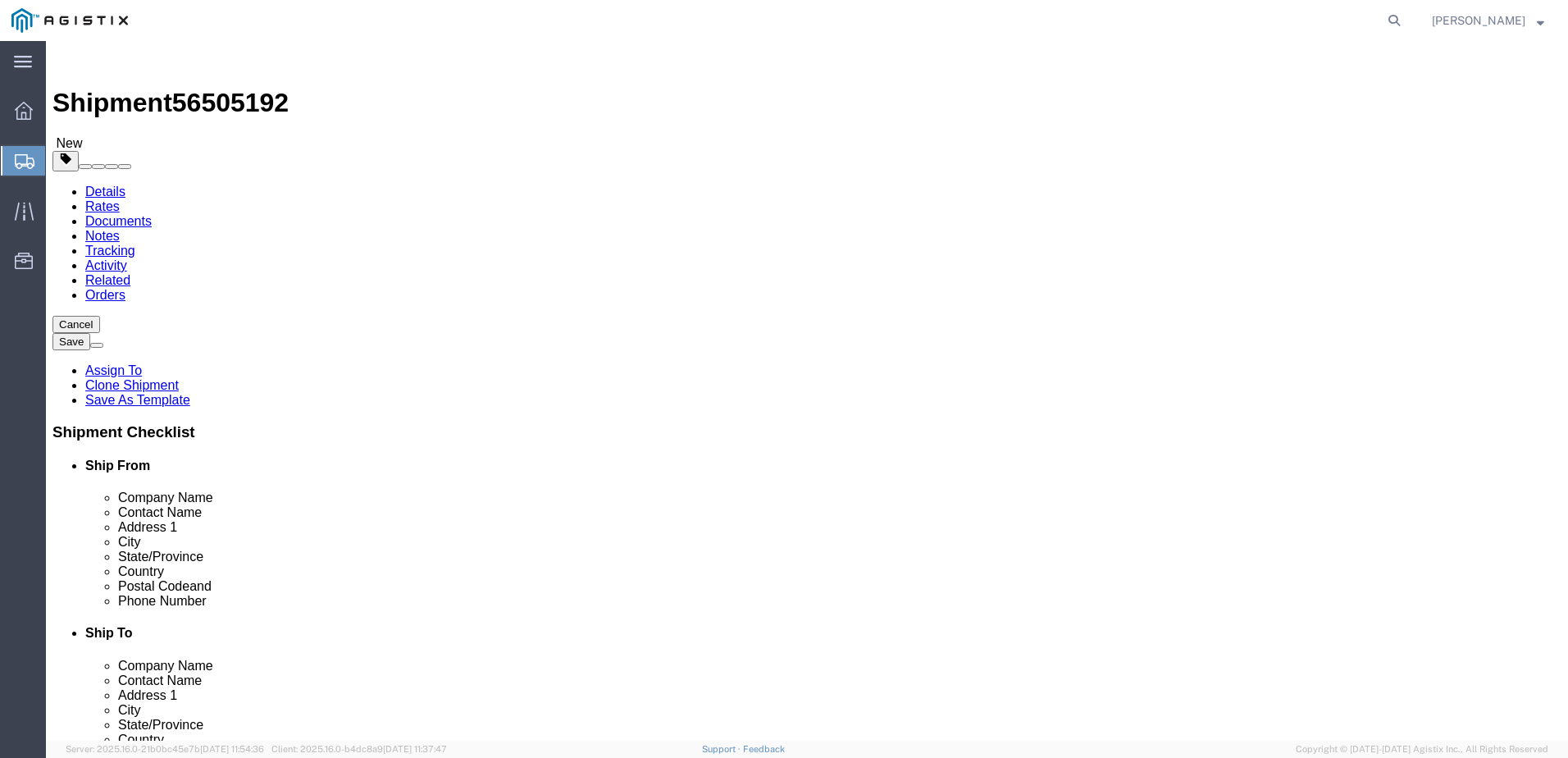
click span "button"
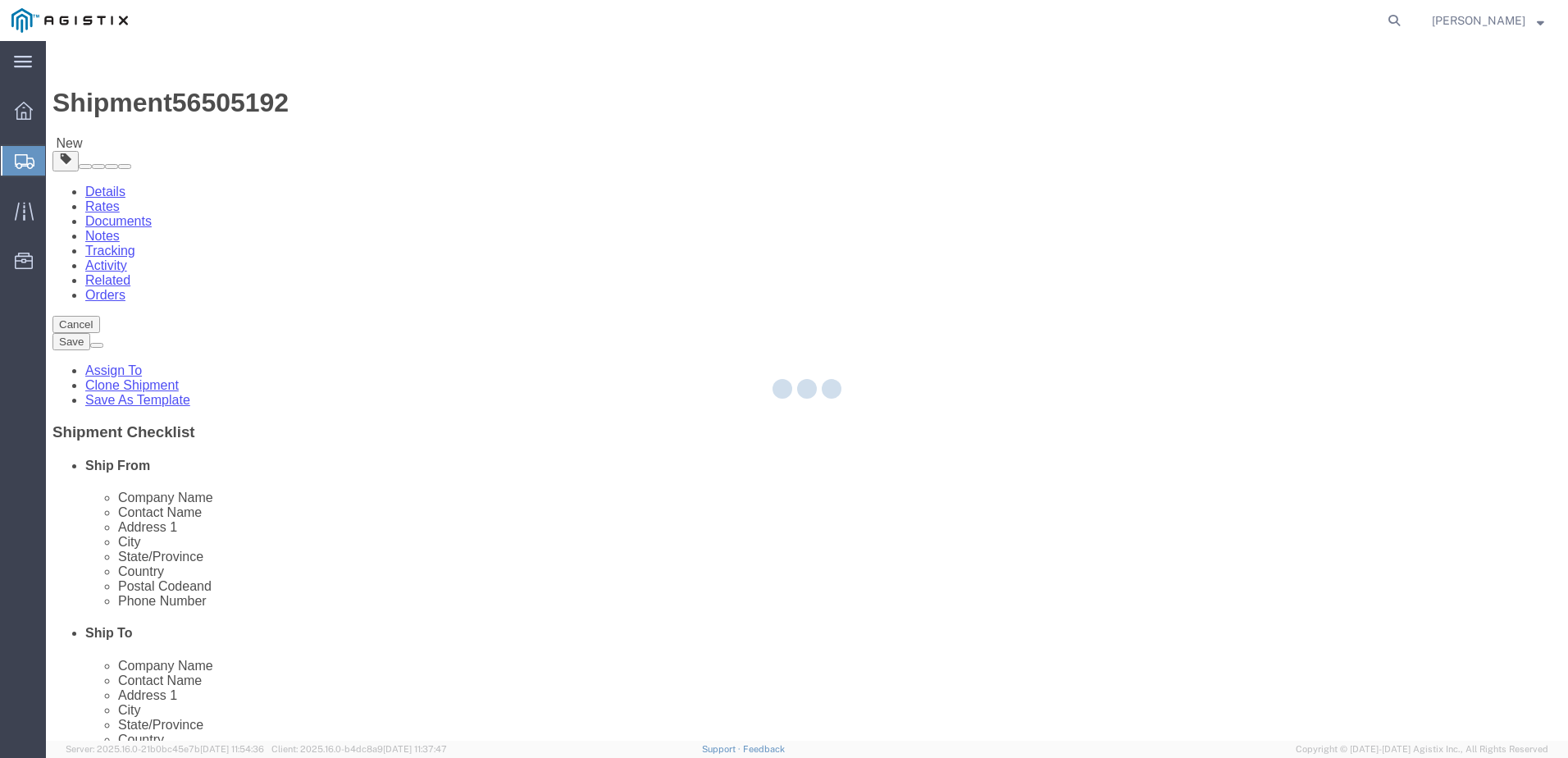
select select "PSNS"
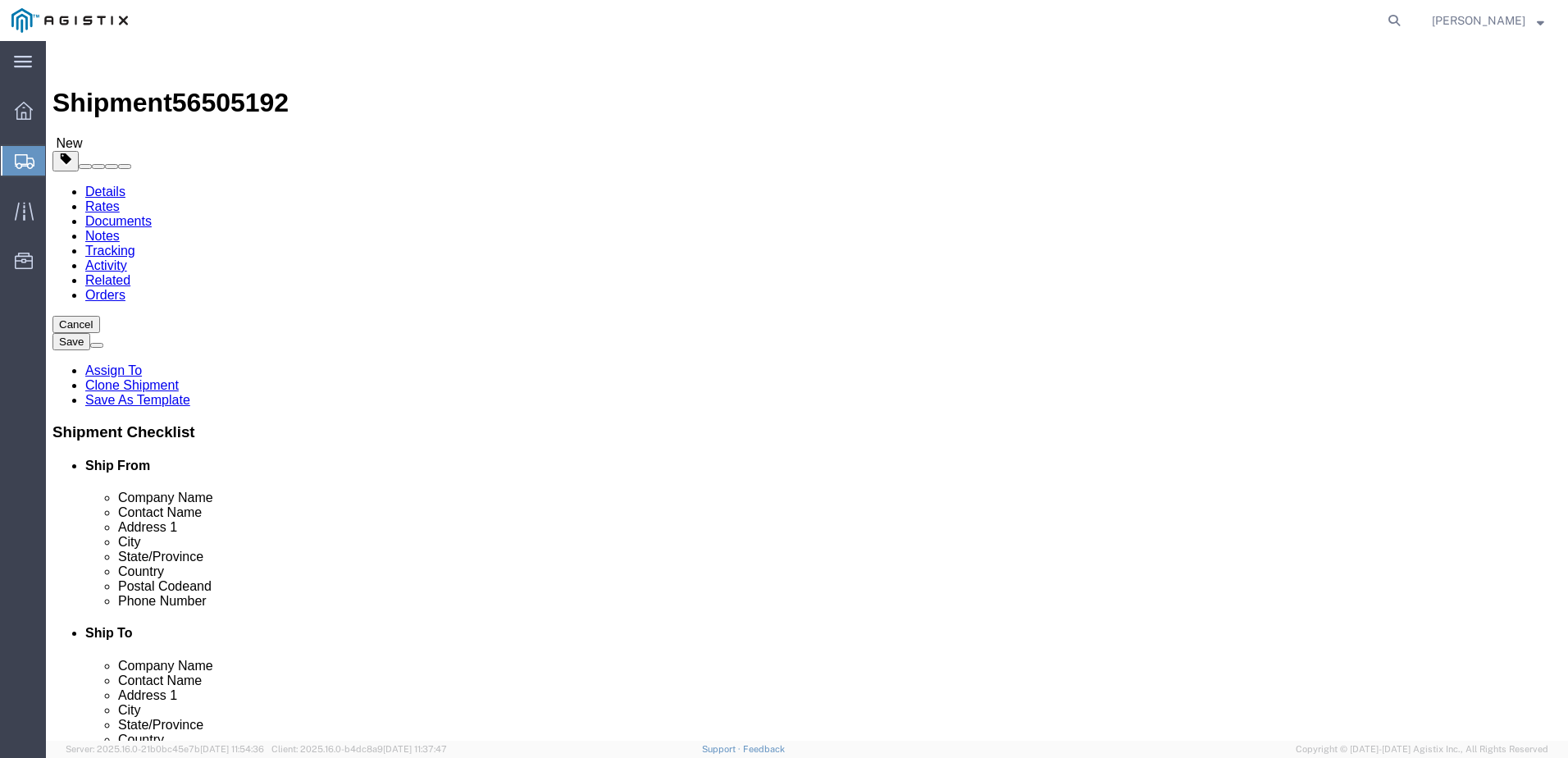
drag, startPoint x: 850, startPoint y: 342, endPoint x: 734, endPoint y: 329, distance: 116.7
click div "Number 9"
type input "12"
type input "280"
type input "20300.00"
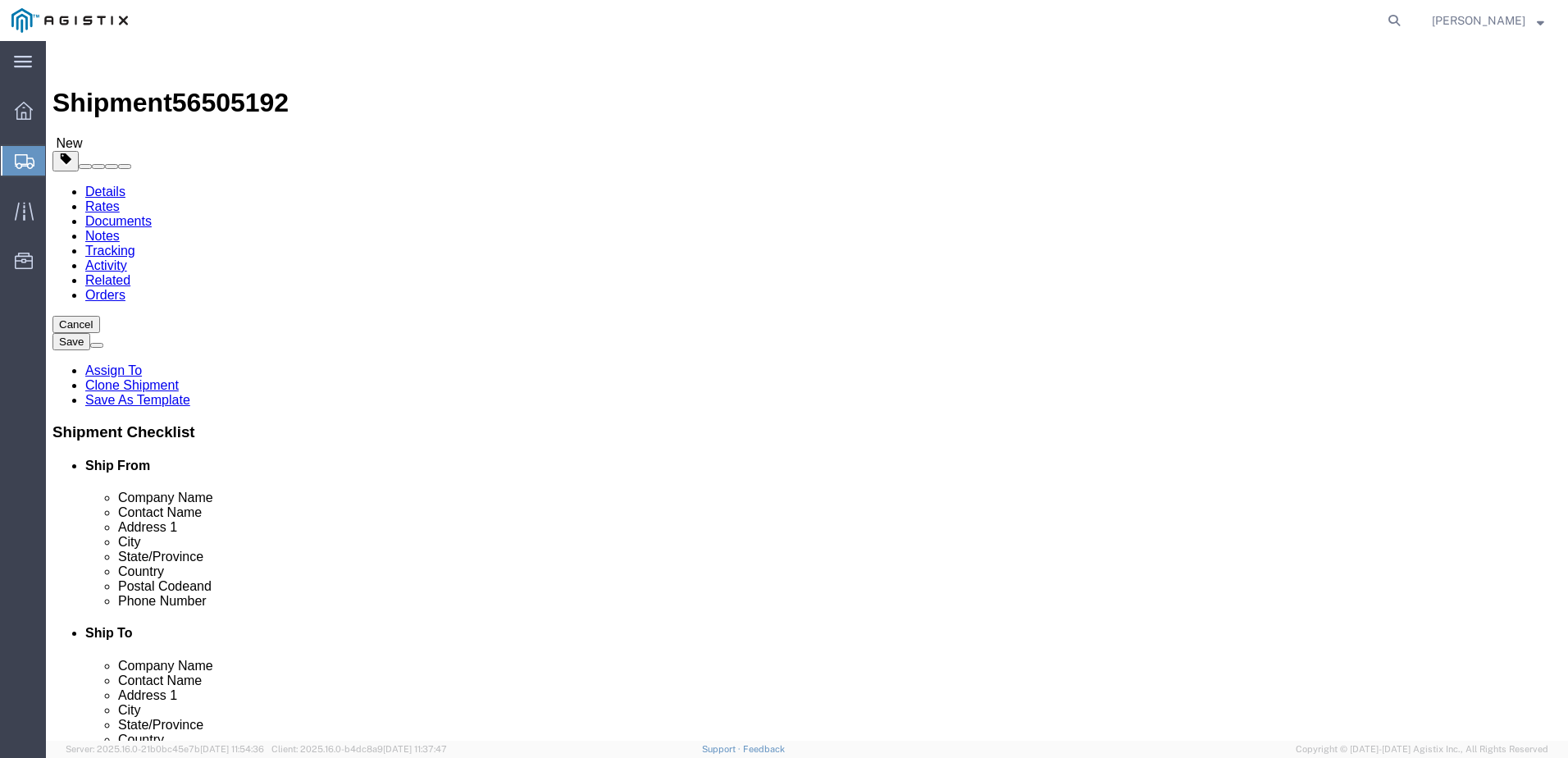
click dl "Pieces: 9.00 Each Total value: 9.00 USD"
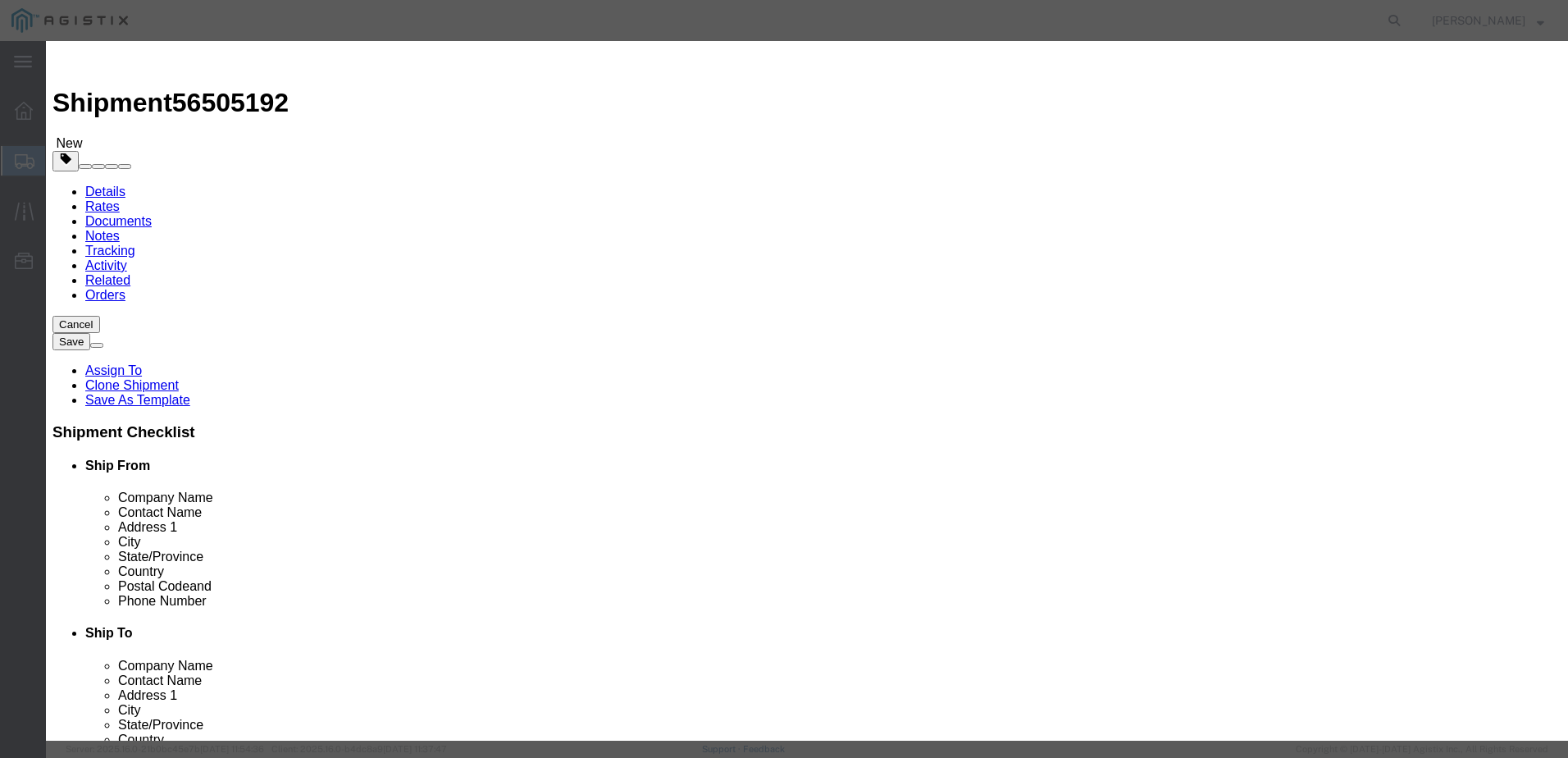
drag, startPoint x: 542, startPoint y: 155, endPoint x: 392, endPoint y: 157, distance: 150.0
click div "Pieces 9.00 Select Bag Barrels 100Board Feet Bottle Box Blister Pack Carats Can…"
type input "12"
click button "Save & Close"
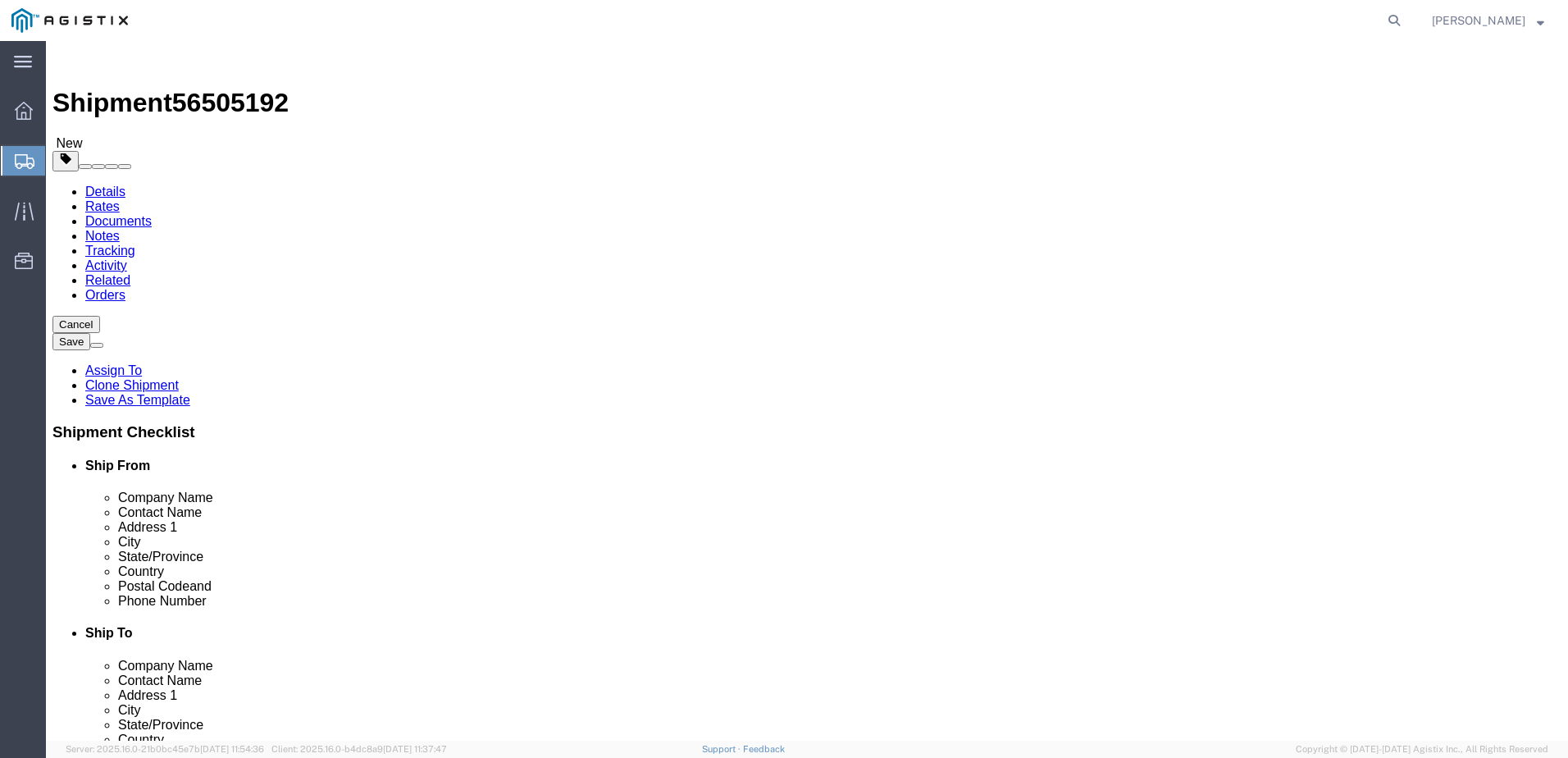
click link "Routing"
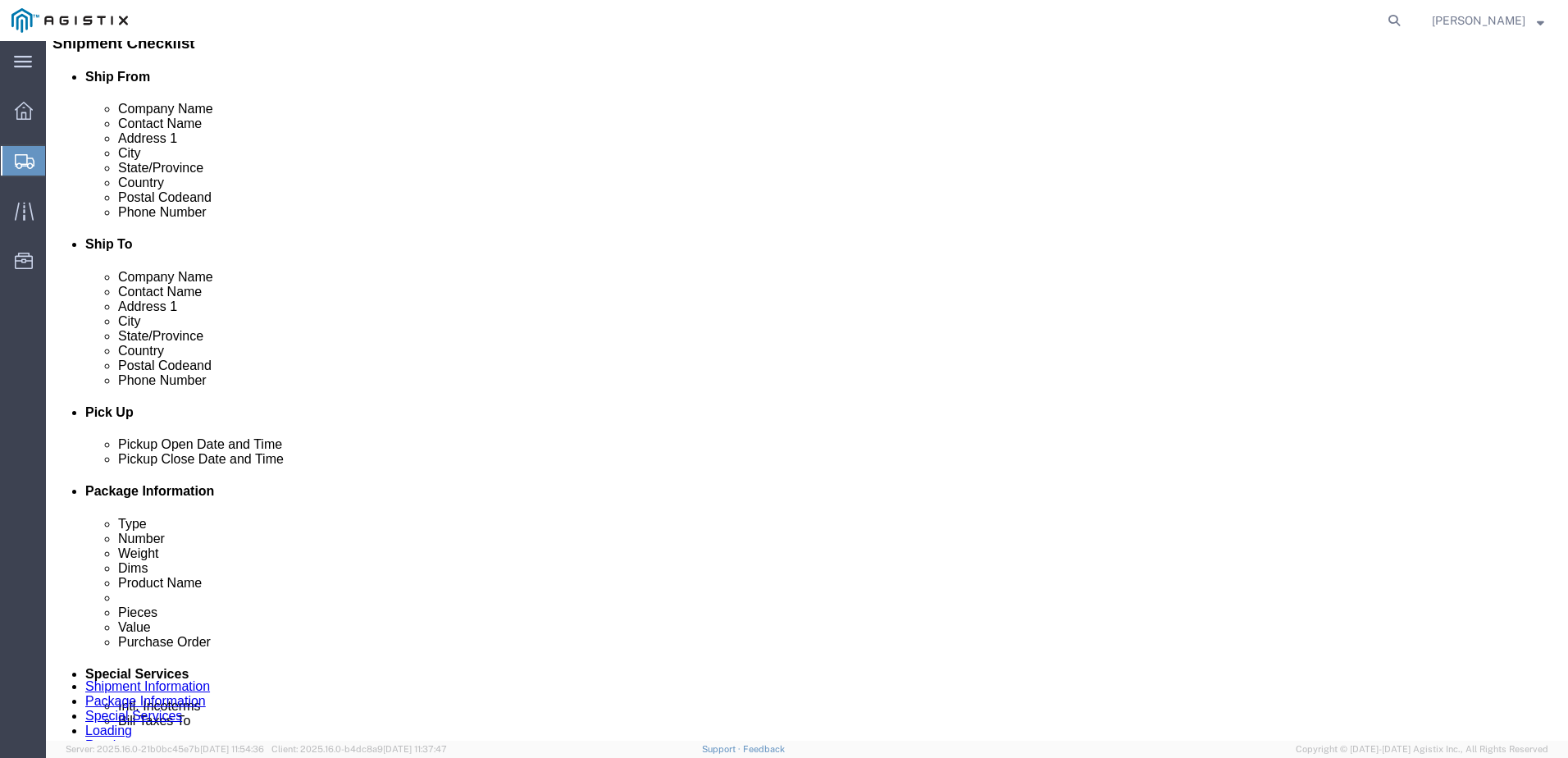
scroll to position [410, 0]
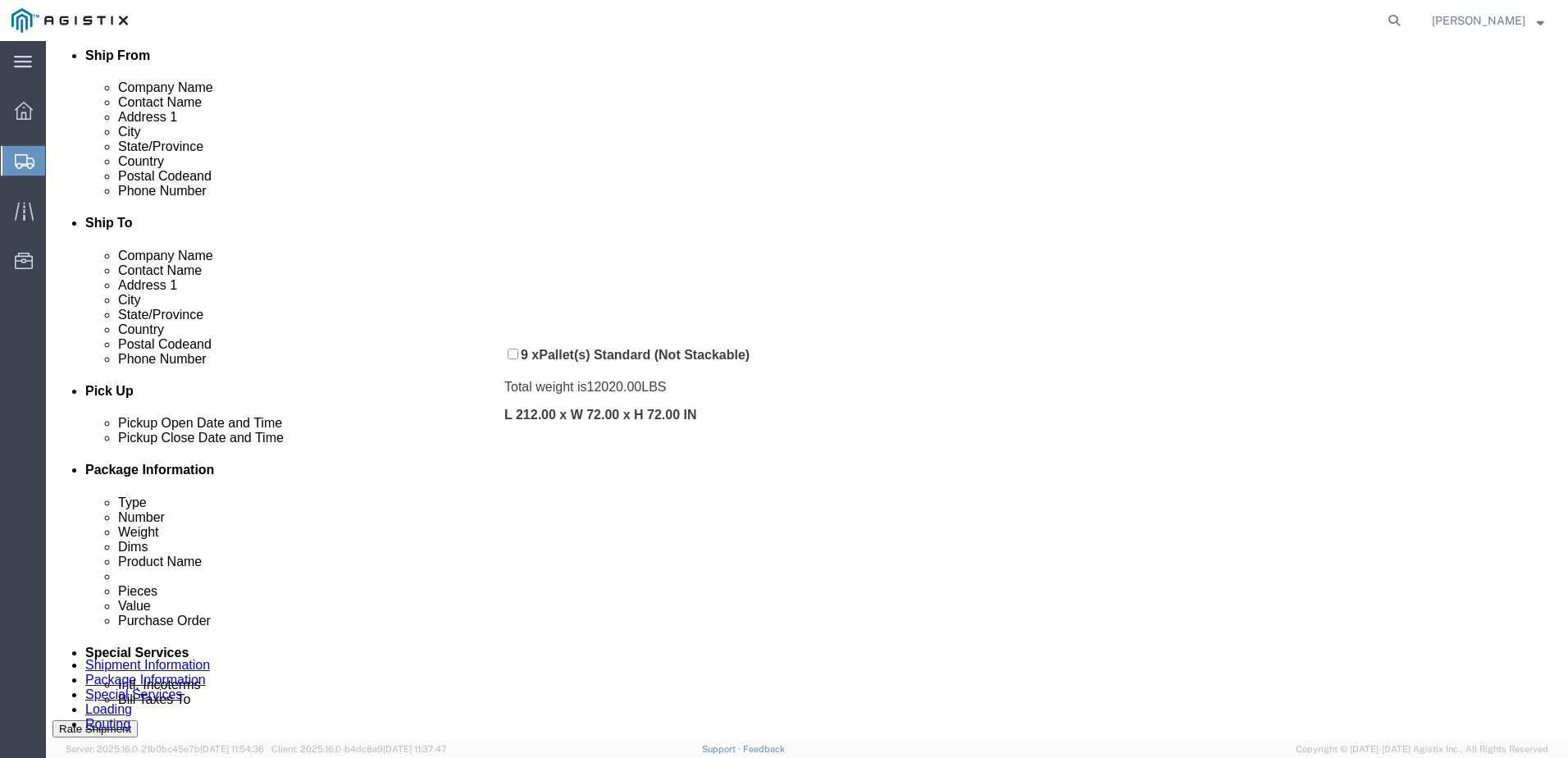
drag, startPoint x: 443, startPoint y: 560, endPoint x: 467, endPoint y: 310, distance: 251.1
click div "Pickups + Add Stop From : ABB/Hitachi Energy 500 MO-94, [GEOGRAPHIC_DATA], [GEO…"
click link "Documents"
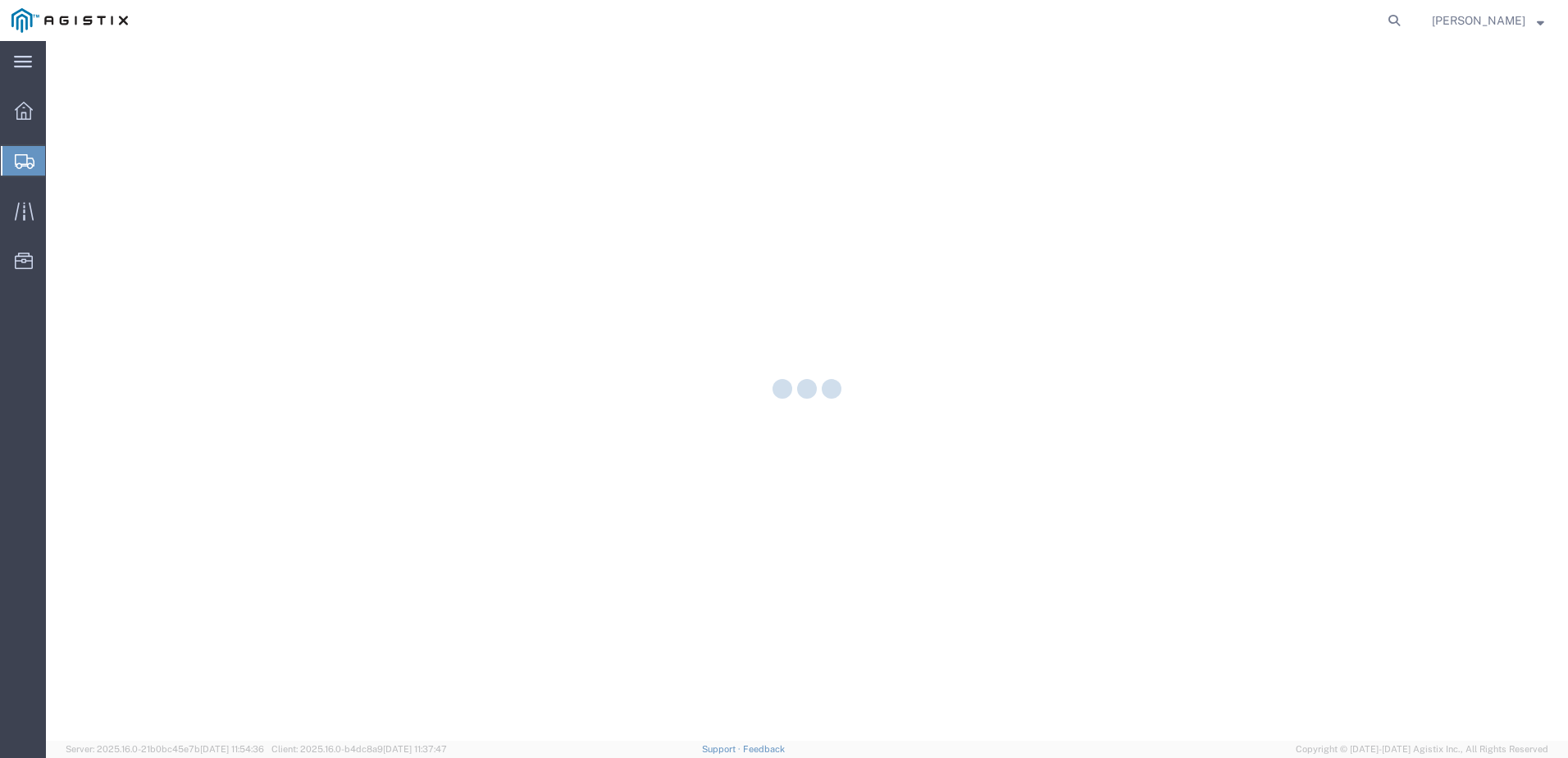
select select
